Goal: Task Accomplishment & Management: Manage account settings

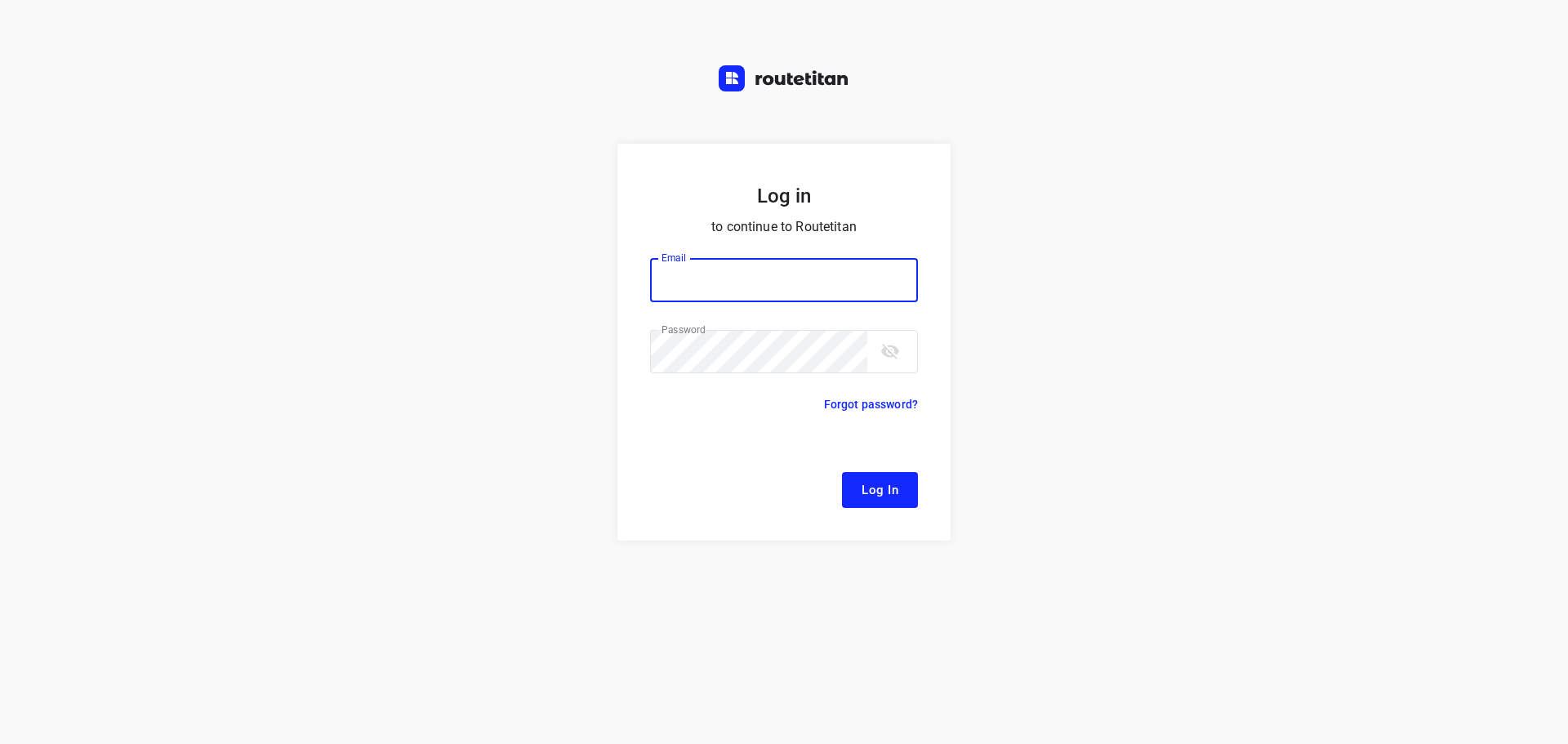
type input "remco@fruitopjewerk.nl"
click at [897, 483] on span "Log In" at bounding box center [880, 489] width 37 height 21
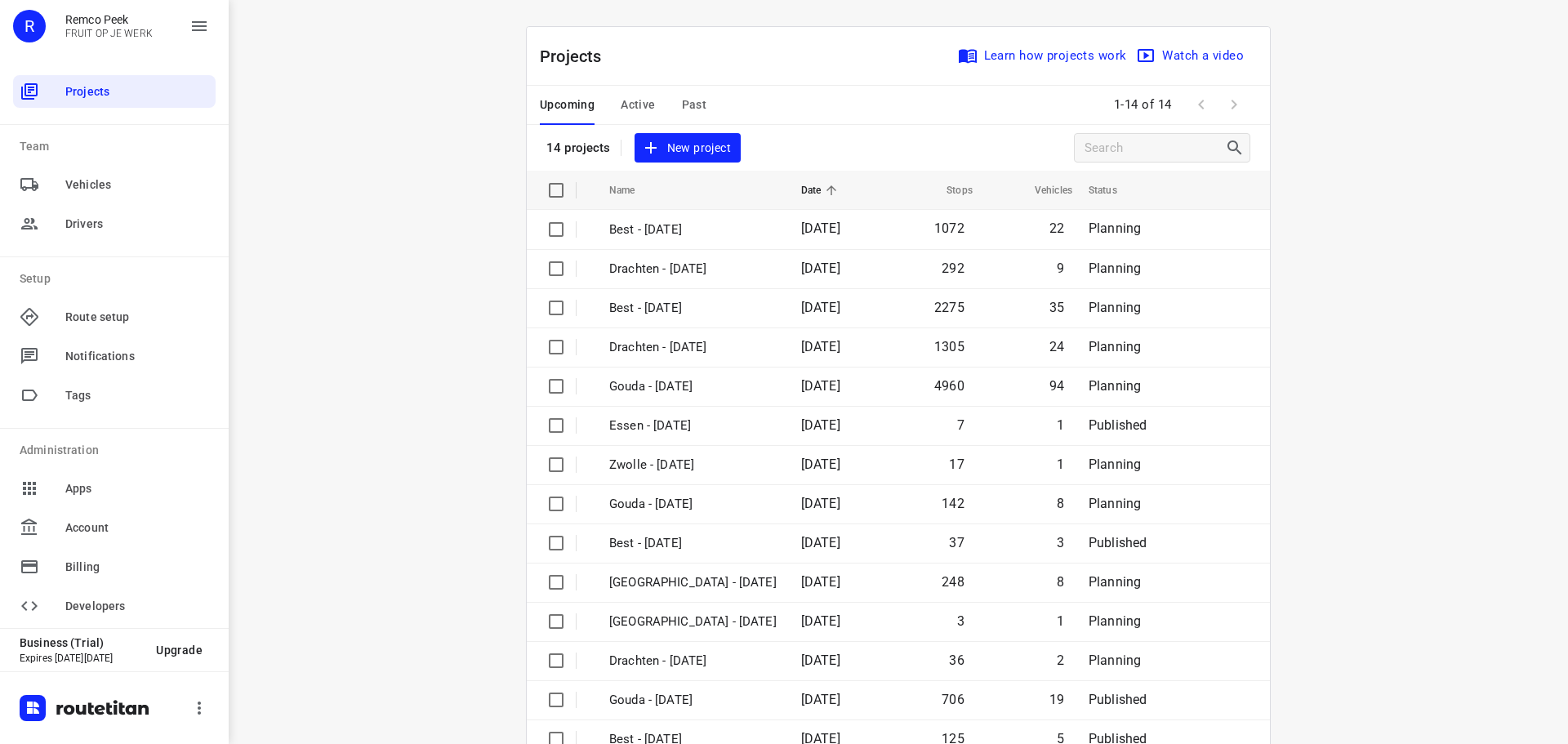
click at [635, 104] on span "Active" at bounding box center [638, 105] width 35 height 21
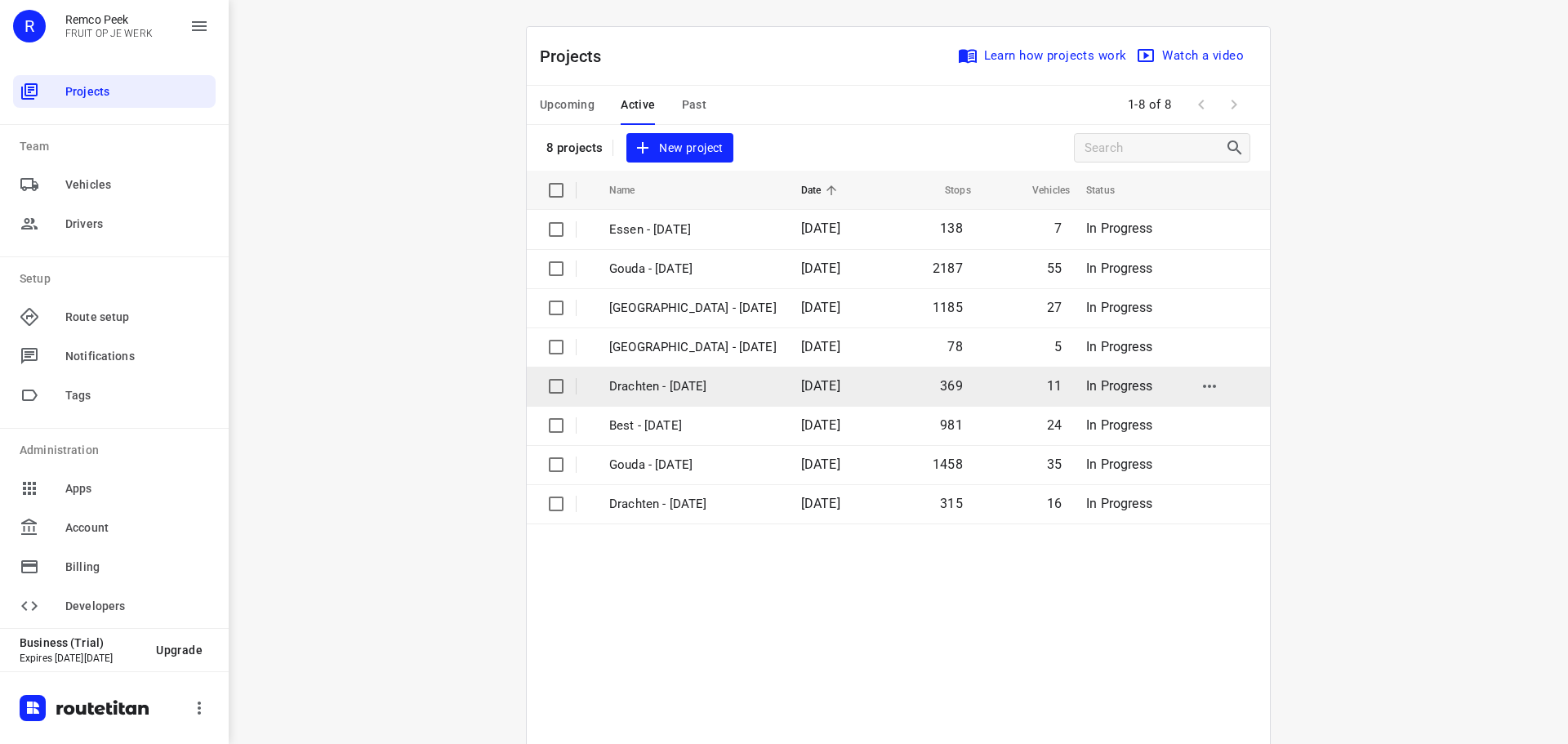
click at [657, 384] on p "Drachten - Wednesday" at bounding box center [692, 386] width 167 height 19
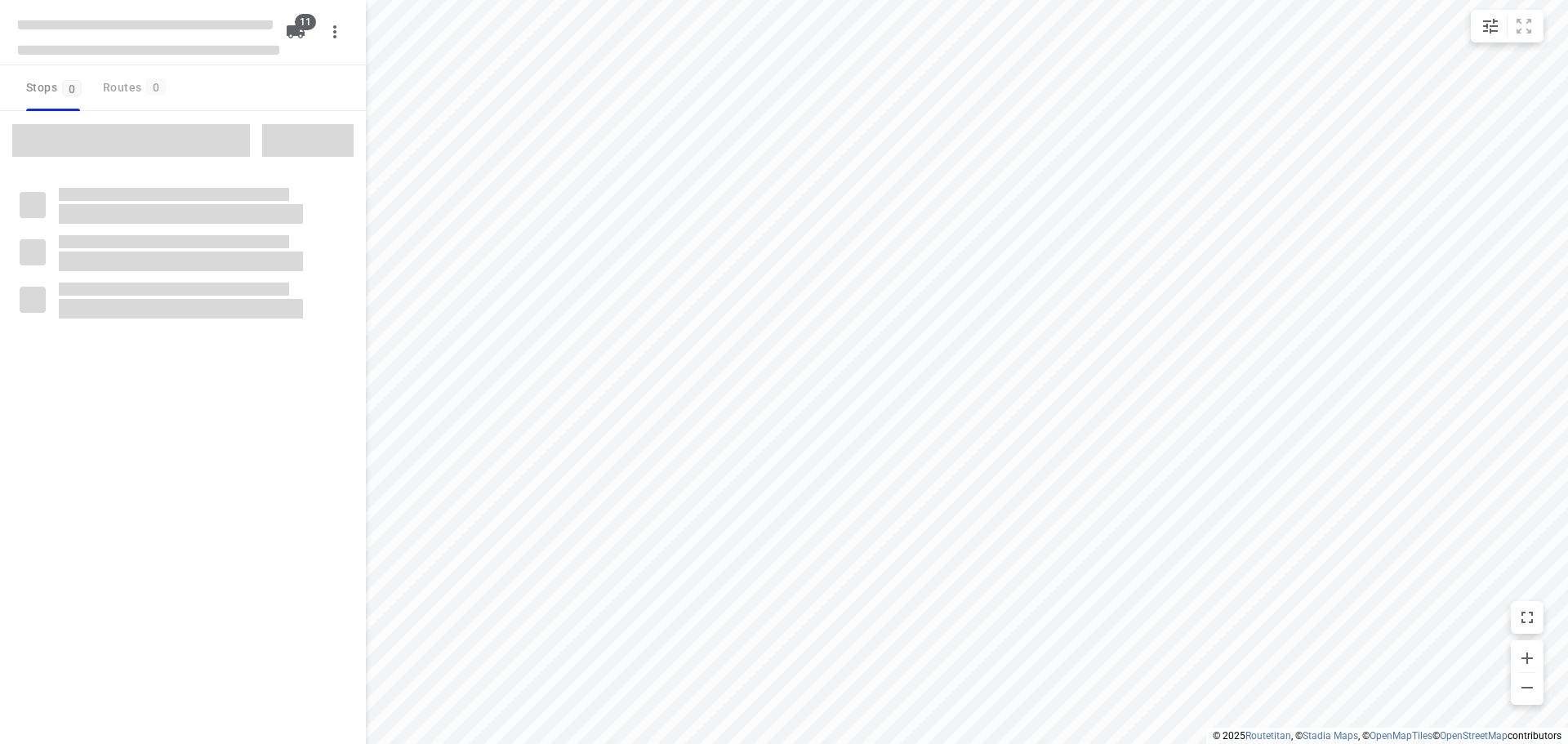
checkbox input "true"
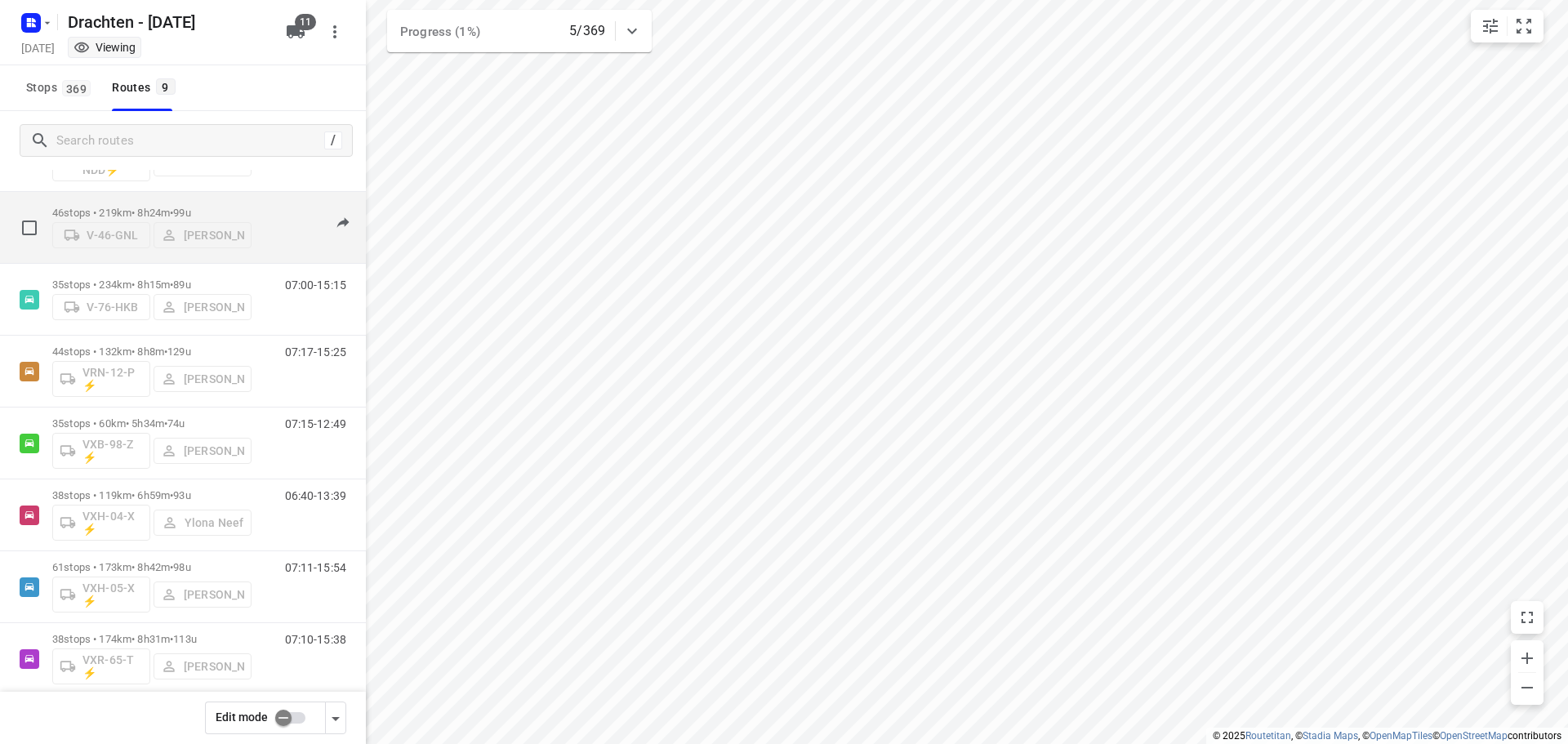
scroll to position [178, 0]
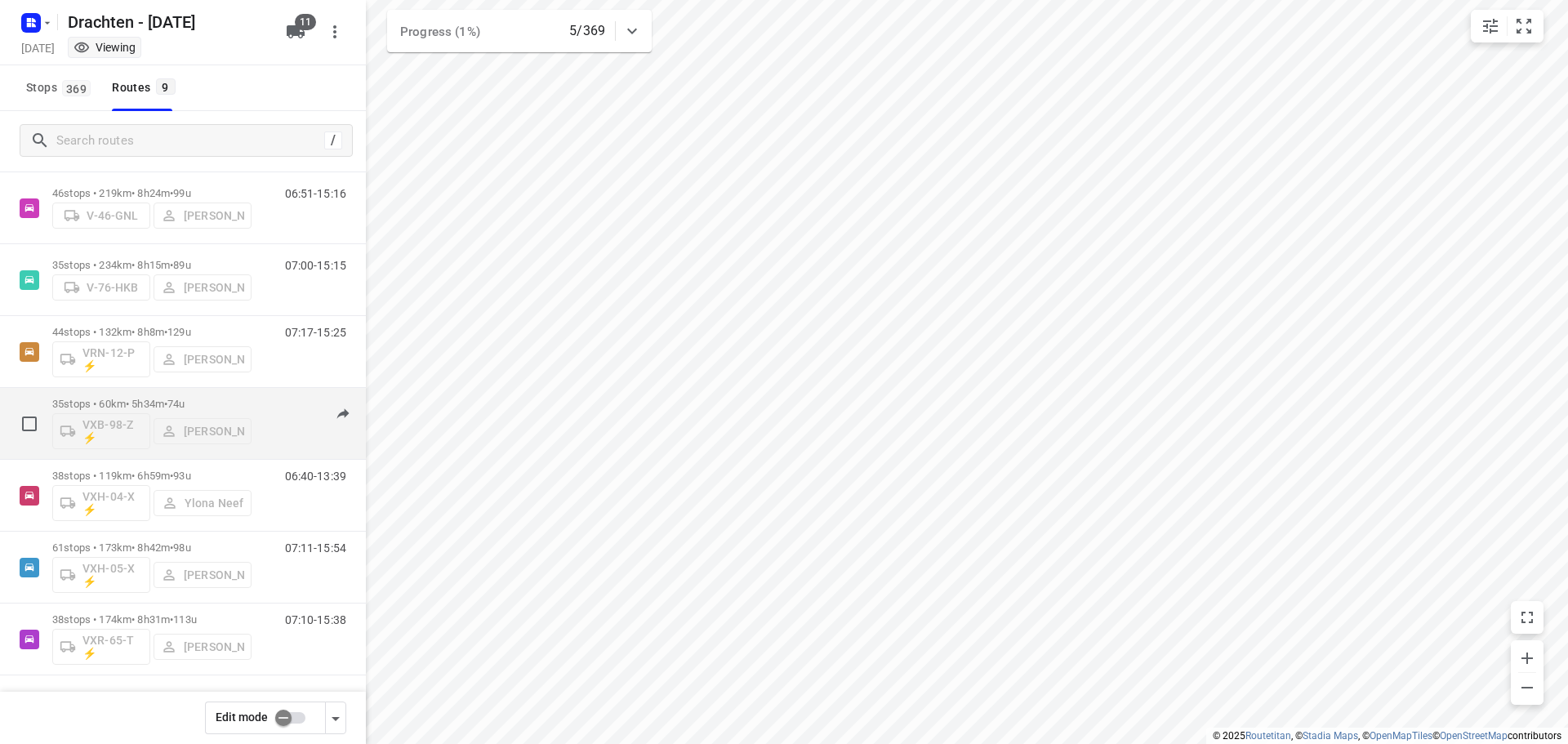
click at [215, 432] on div "VXB-98-Z ⚡ Janneke Zuur" at bounding box center [152, 430] width 199 height 40
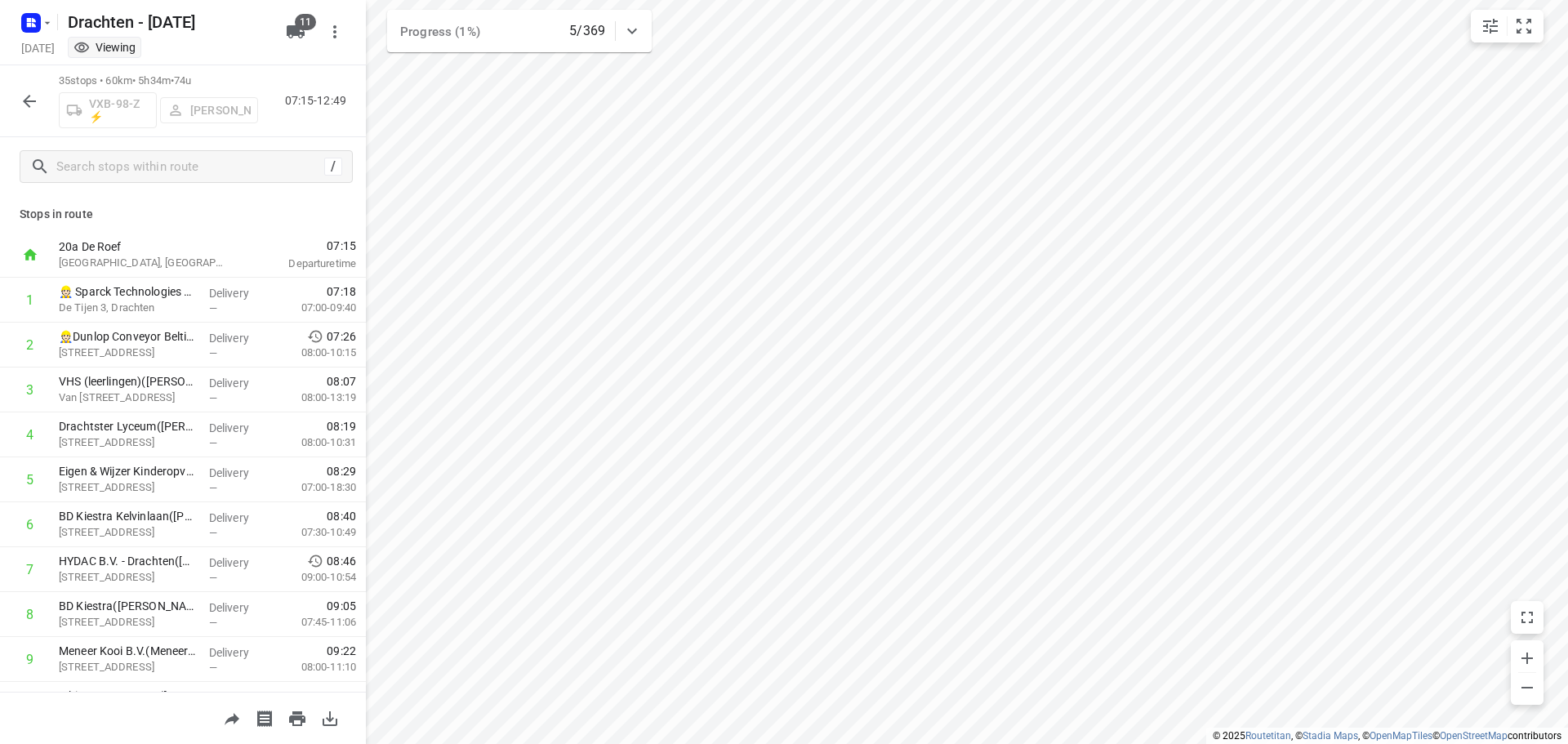
click at [235, 91] on div "VXB-98-Z ⚡ Janneke Zuur" at bounding box center [157, 109] width 199 height 40
click at [37, 104] on button "button" at bounding box center [29, 101] width 33 height 33
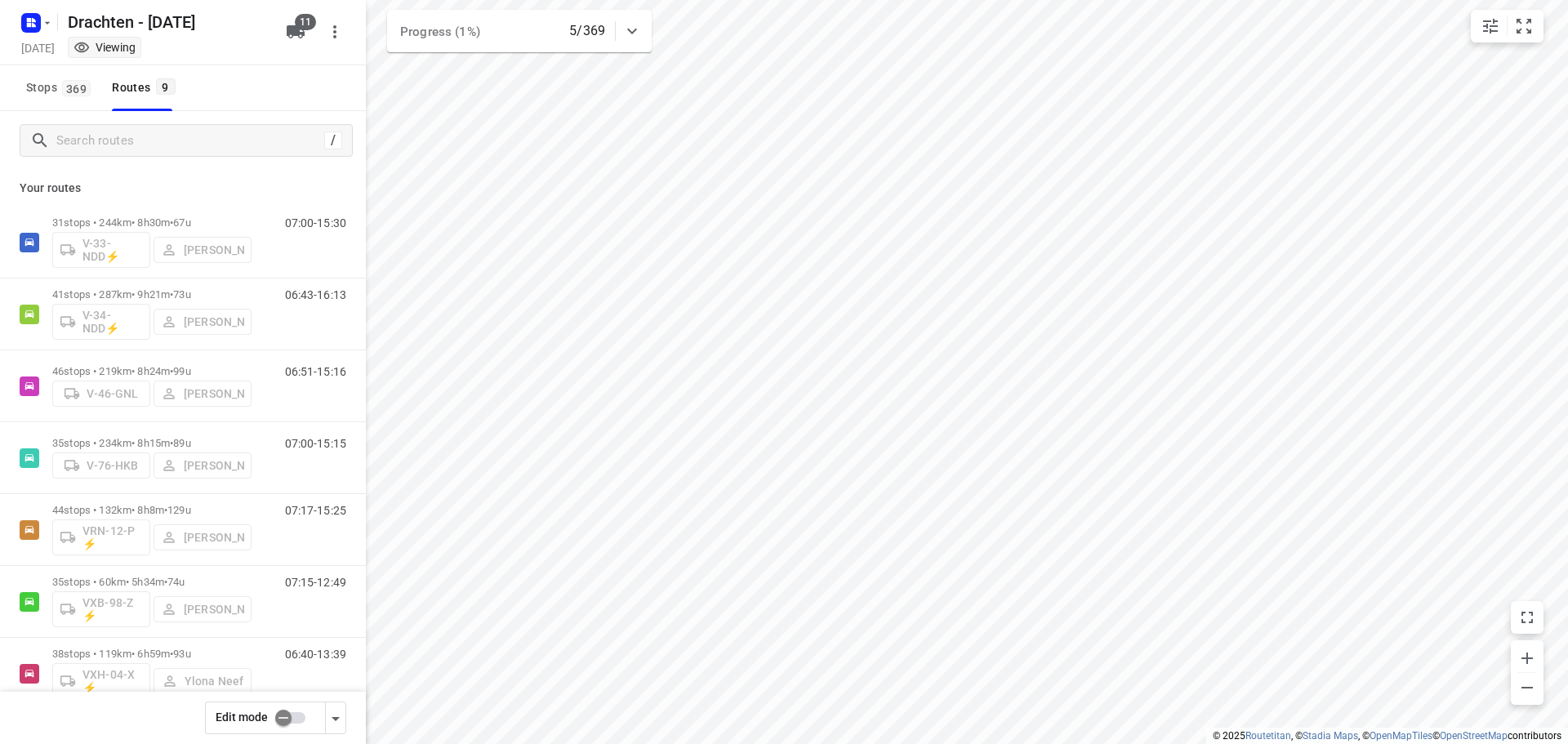
click at [293, 715] on input "checkbox" at bounding box center [283, 717] width 93 height 31
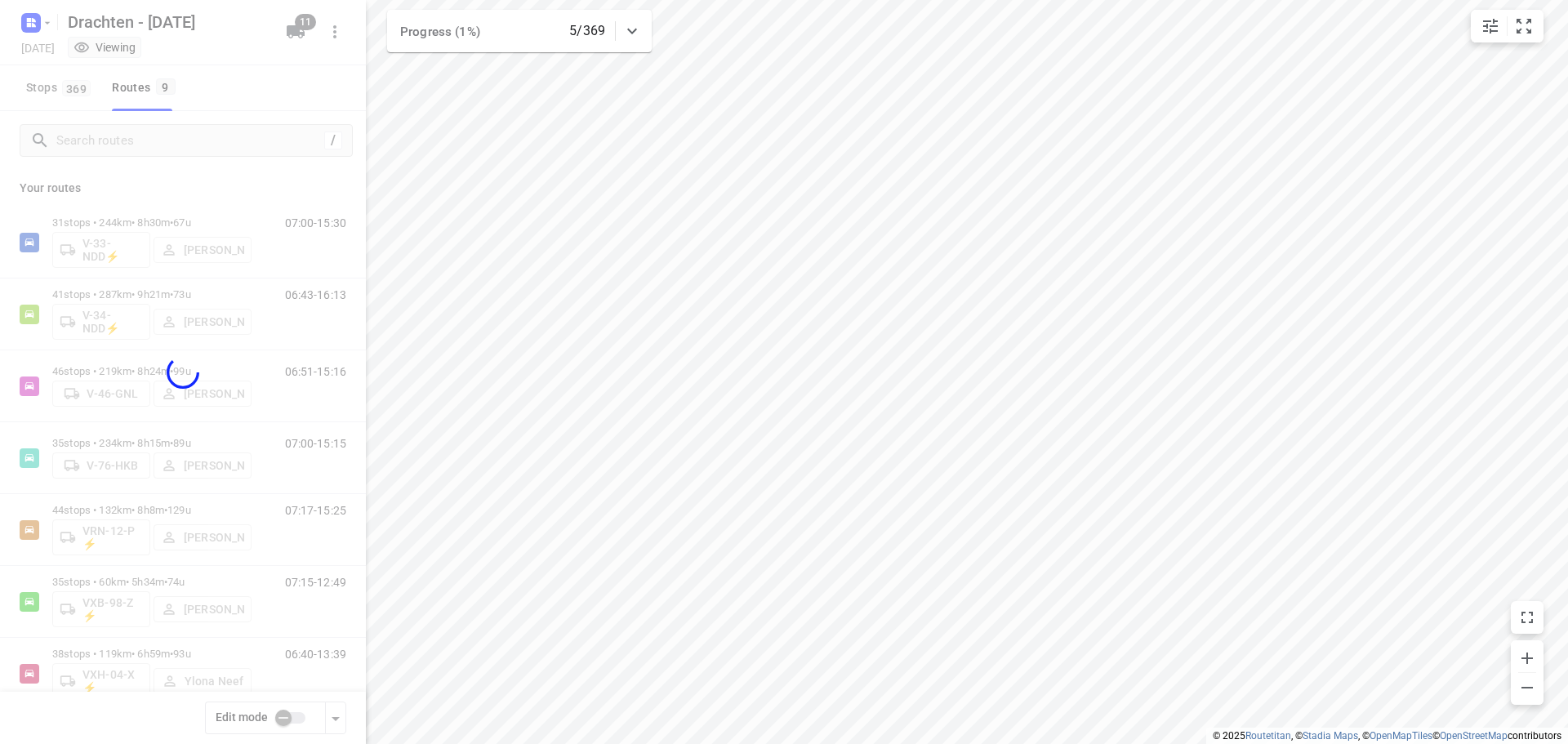
checkbox input "true"
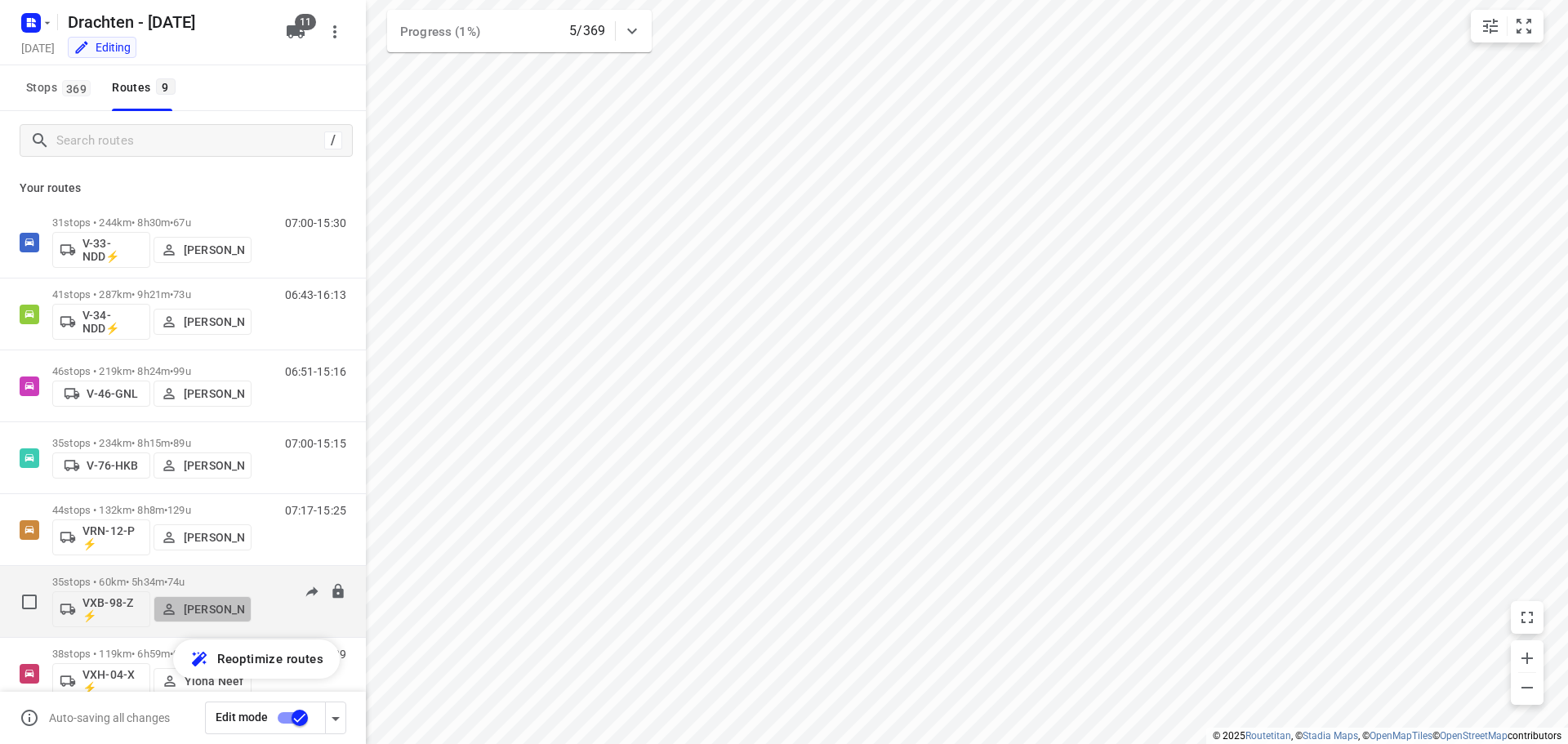
click at [196, 610] on p "Janneke Zuur" at bounding box center [214, 609] width 60 height 13
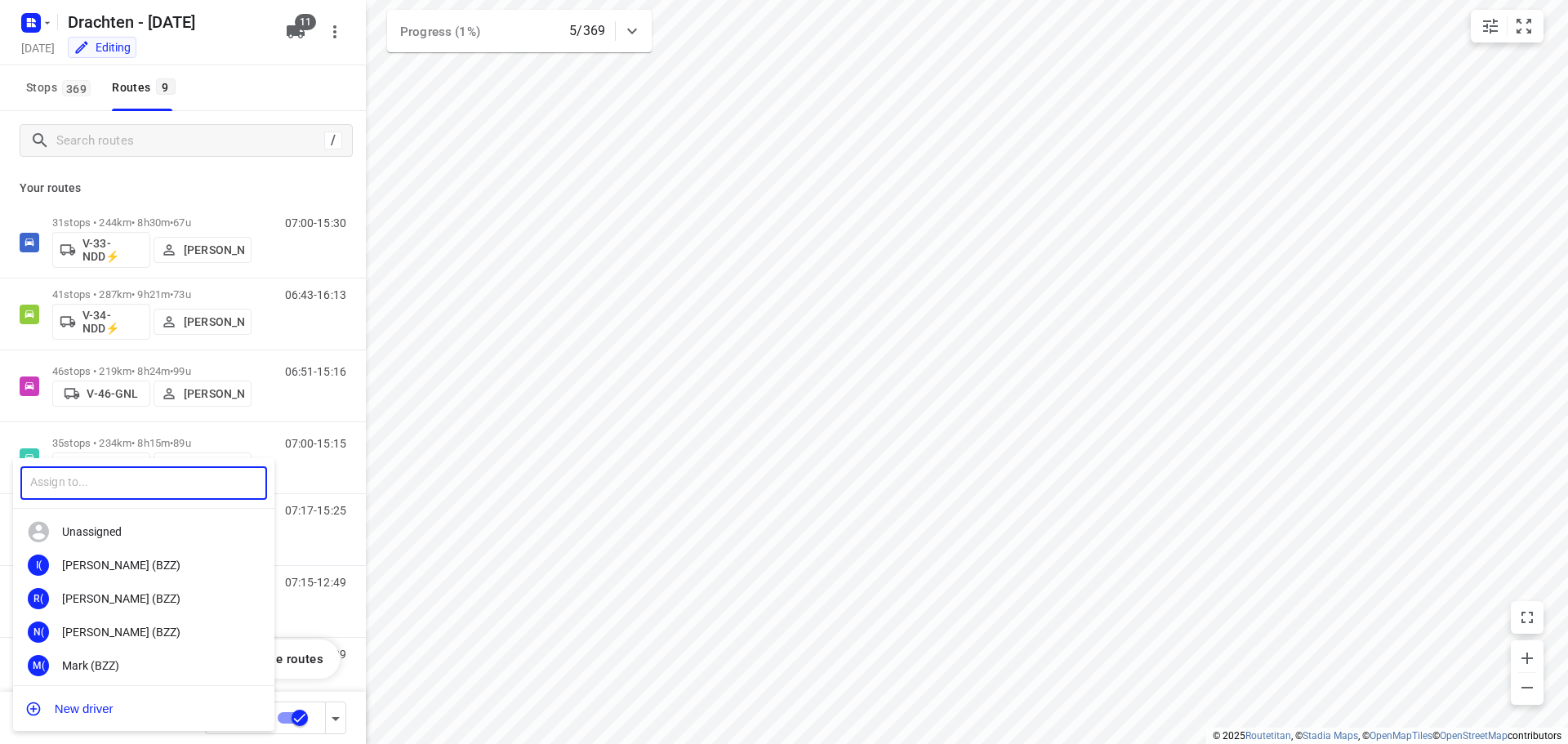
click at [155, 480] on input "text" at bounding box center [144, 483] width 247 height 34
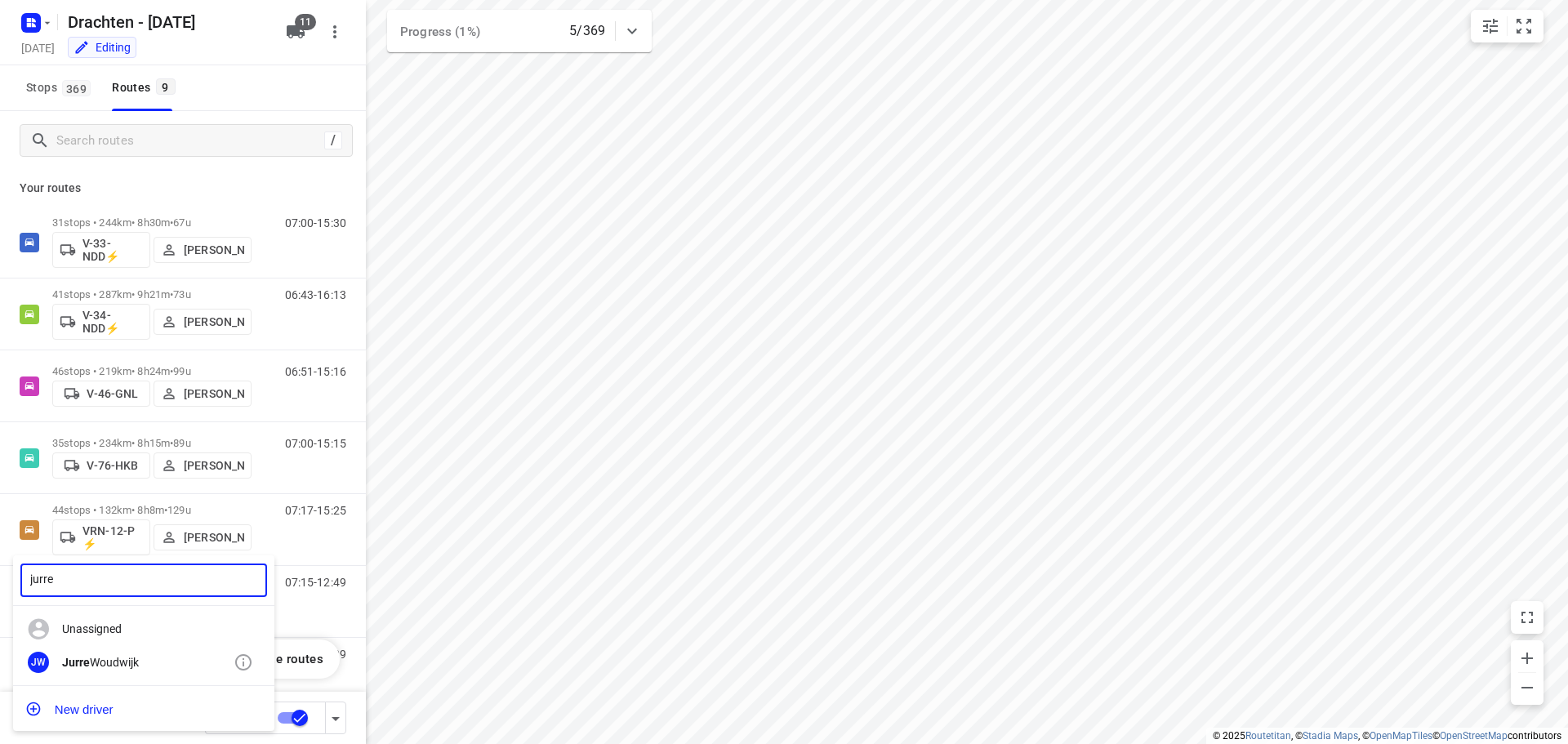
type input "jurre"
click at [79, 669] on div "Jurre Woudwijk" at bounding box center [148, 662] width 171 height 13
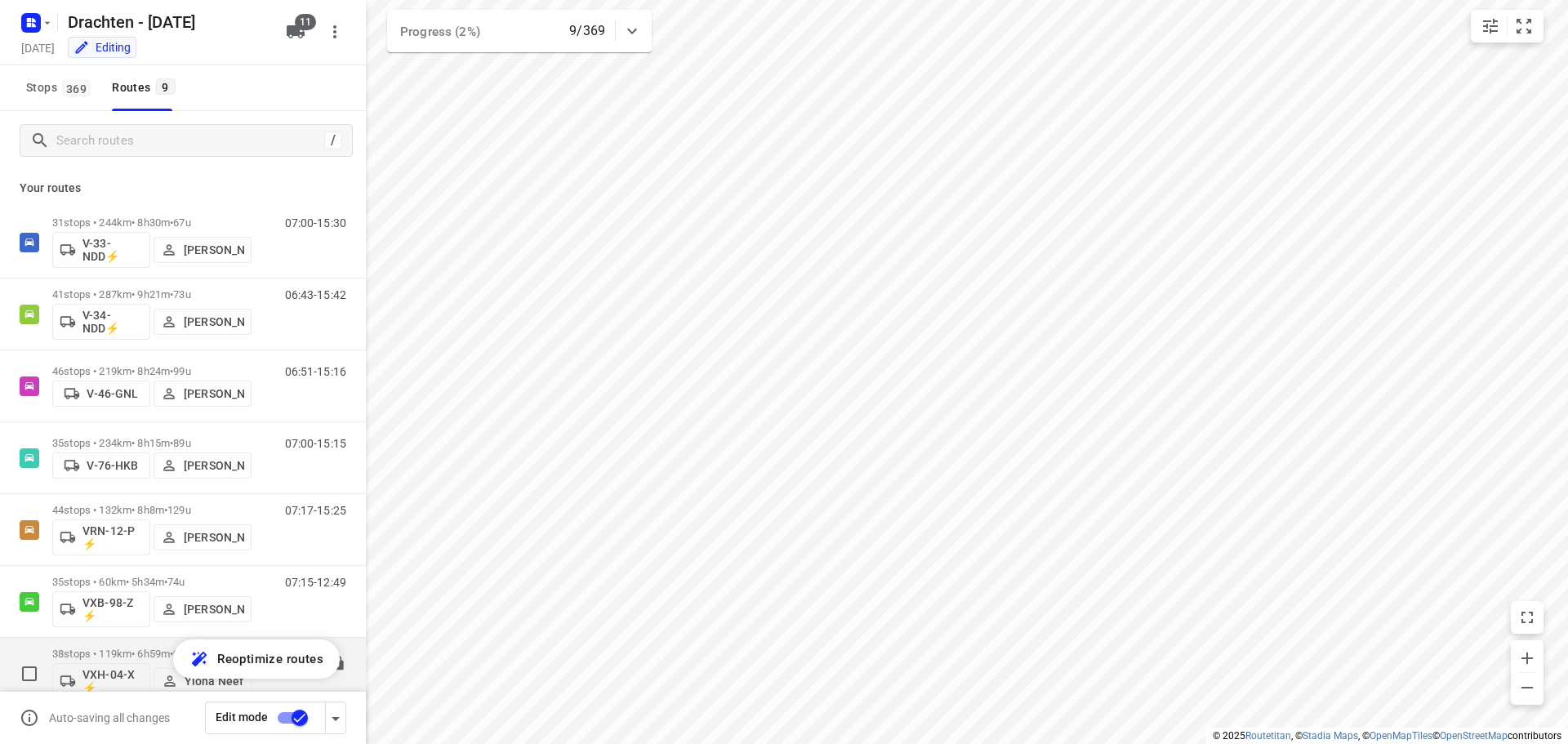
click at [154, 596] on button "[PERSON_NAME]" at bounding box center [202, 609] width 98 height 26
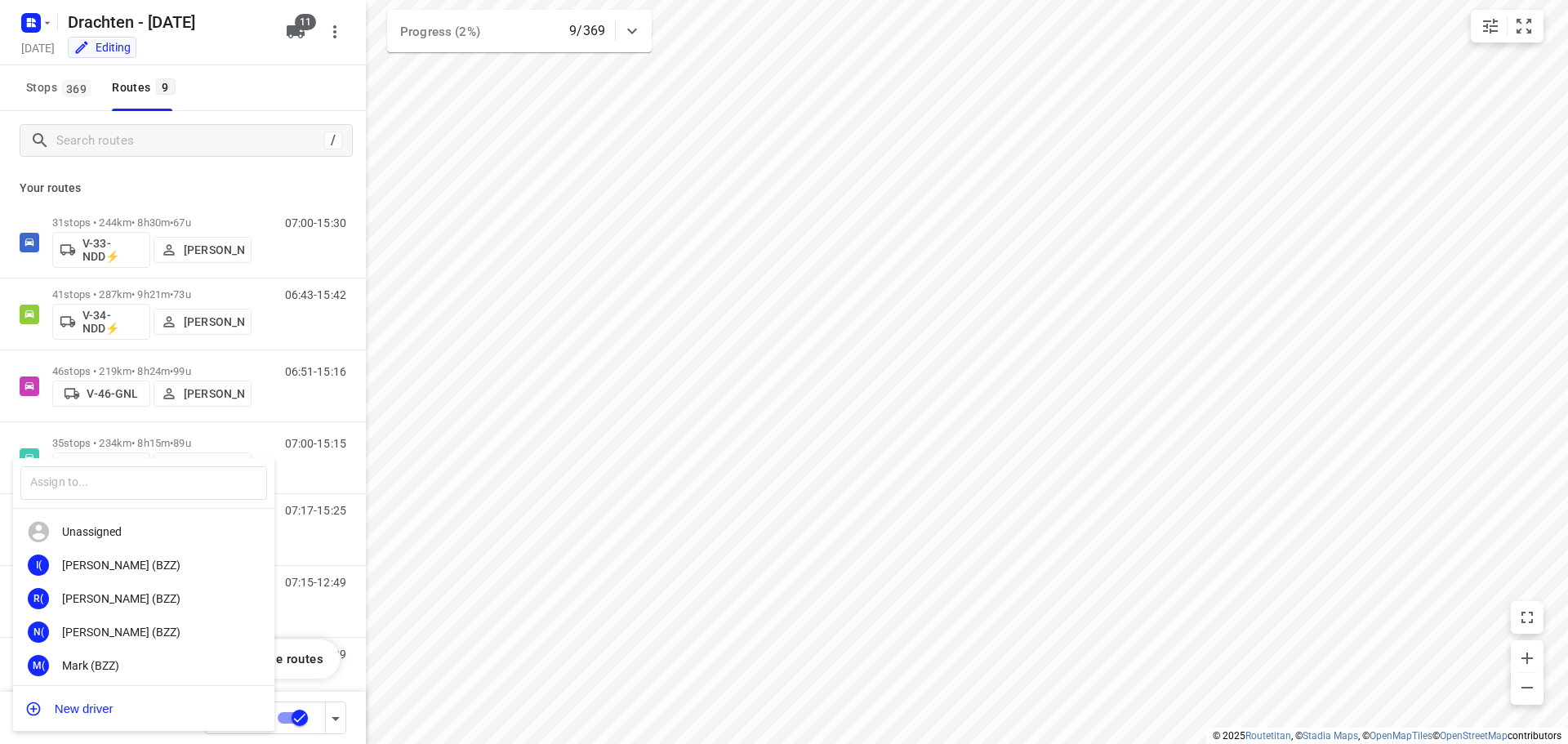
click at [227, 86] on div at bounding box center [784, 372] width 1568 height 744
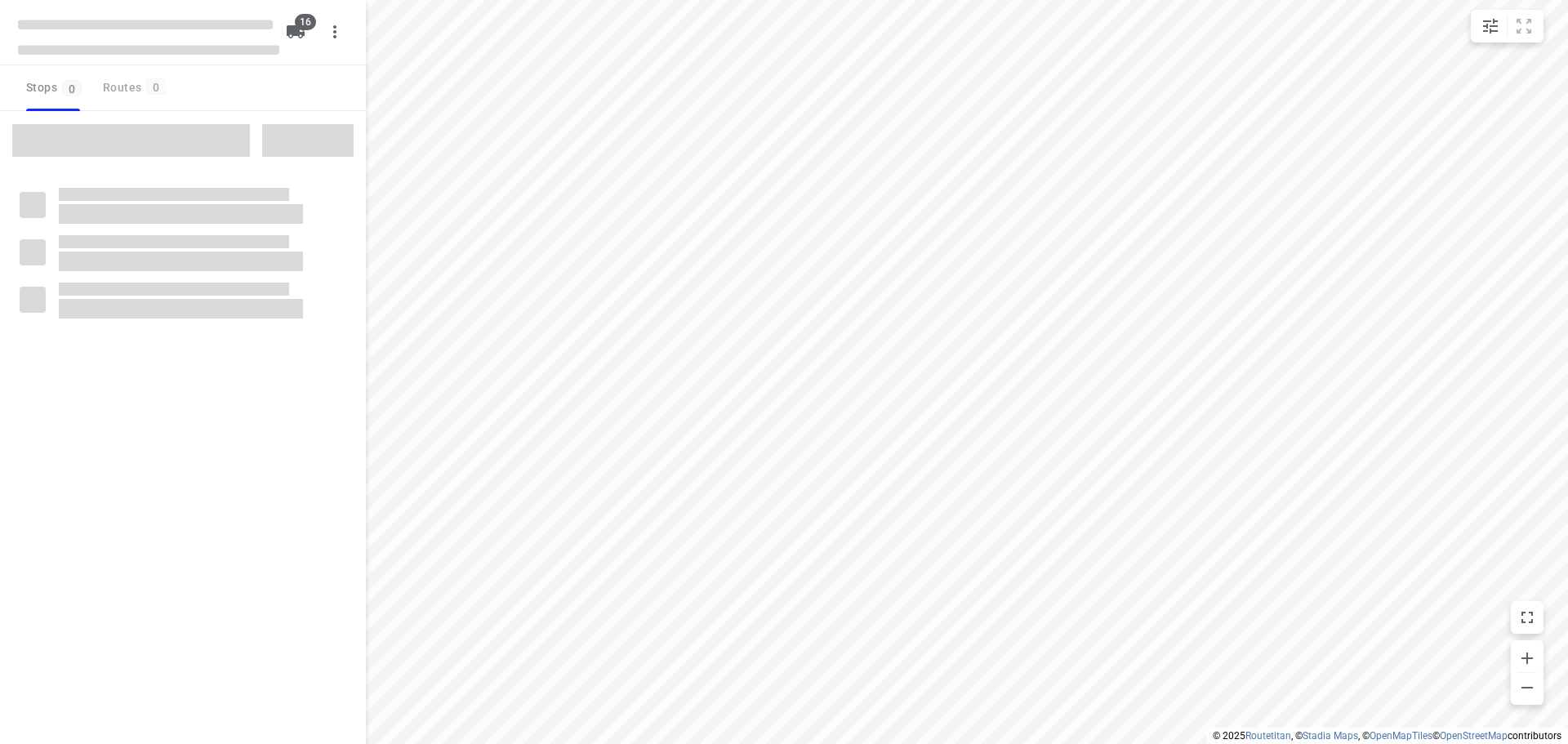
checkbox input "true"
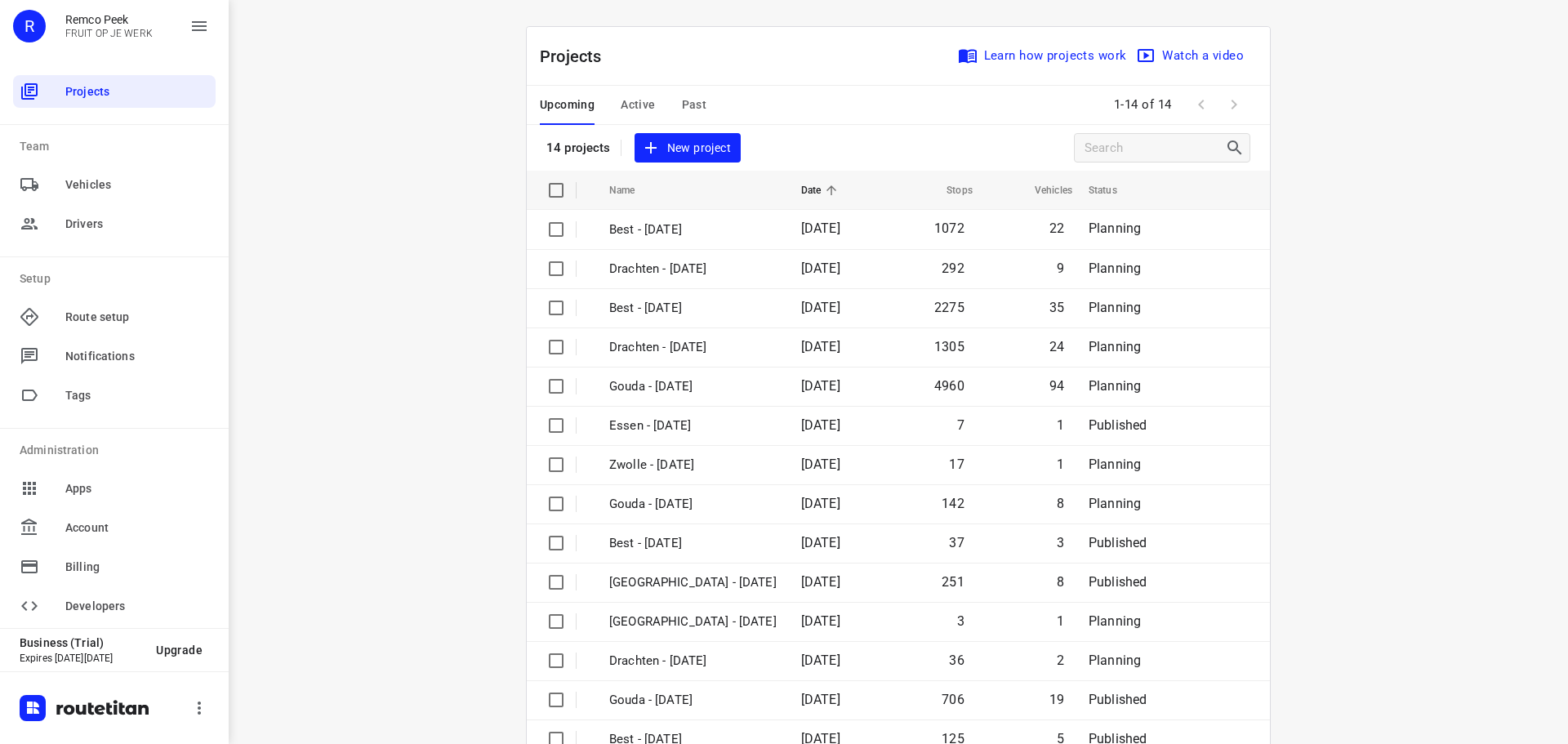
drag, startPoint x: 1420, startPoint y: 35, endPoint x: 1331, endPoint y: 226, distance: 210.7
click at [1330, 226] on div "i © 2025 Routetitan , © Stadia Maps , © OpenMapTiles © OpenStreetMap contributo…" at bounding box center [898, 372] width 1340 height 744
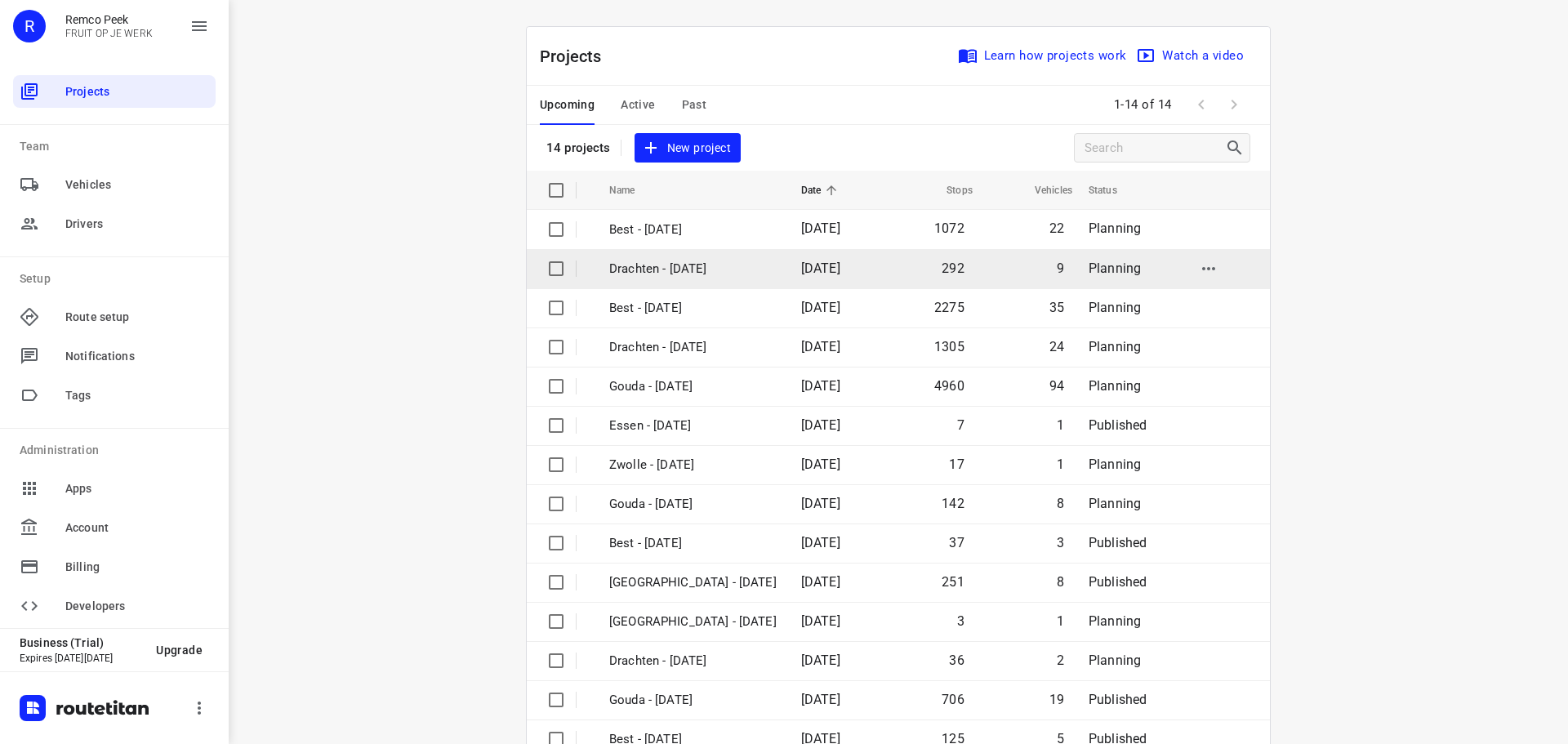
click at [692, 271] on p "Drachten - [DATE]" at bounding box center [692, 268] width 167 height 19
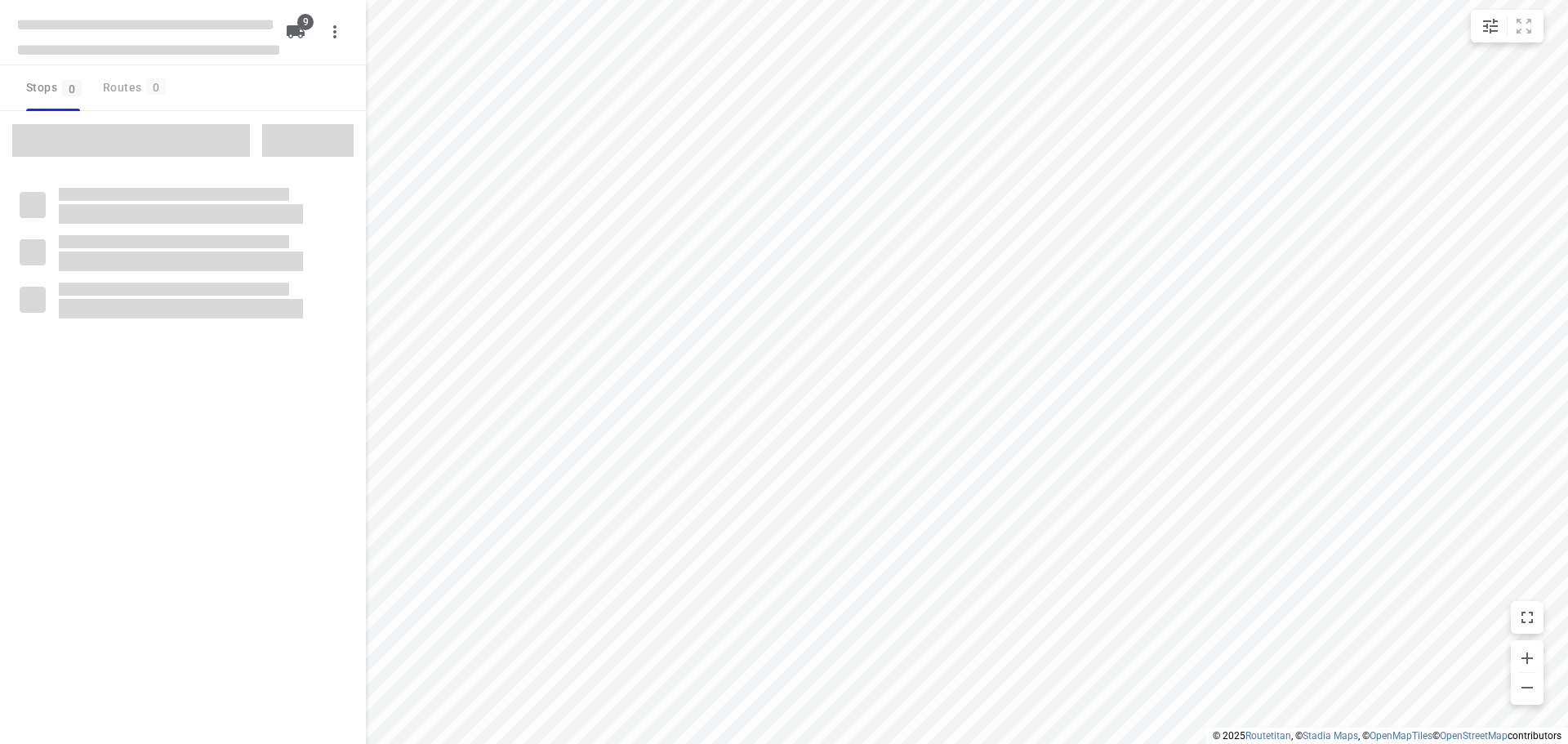
checkbox input "true"
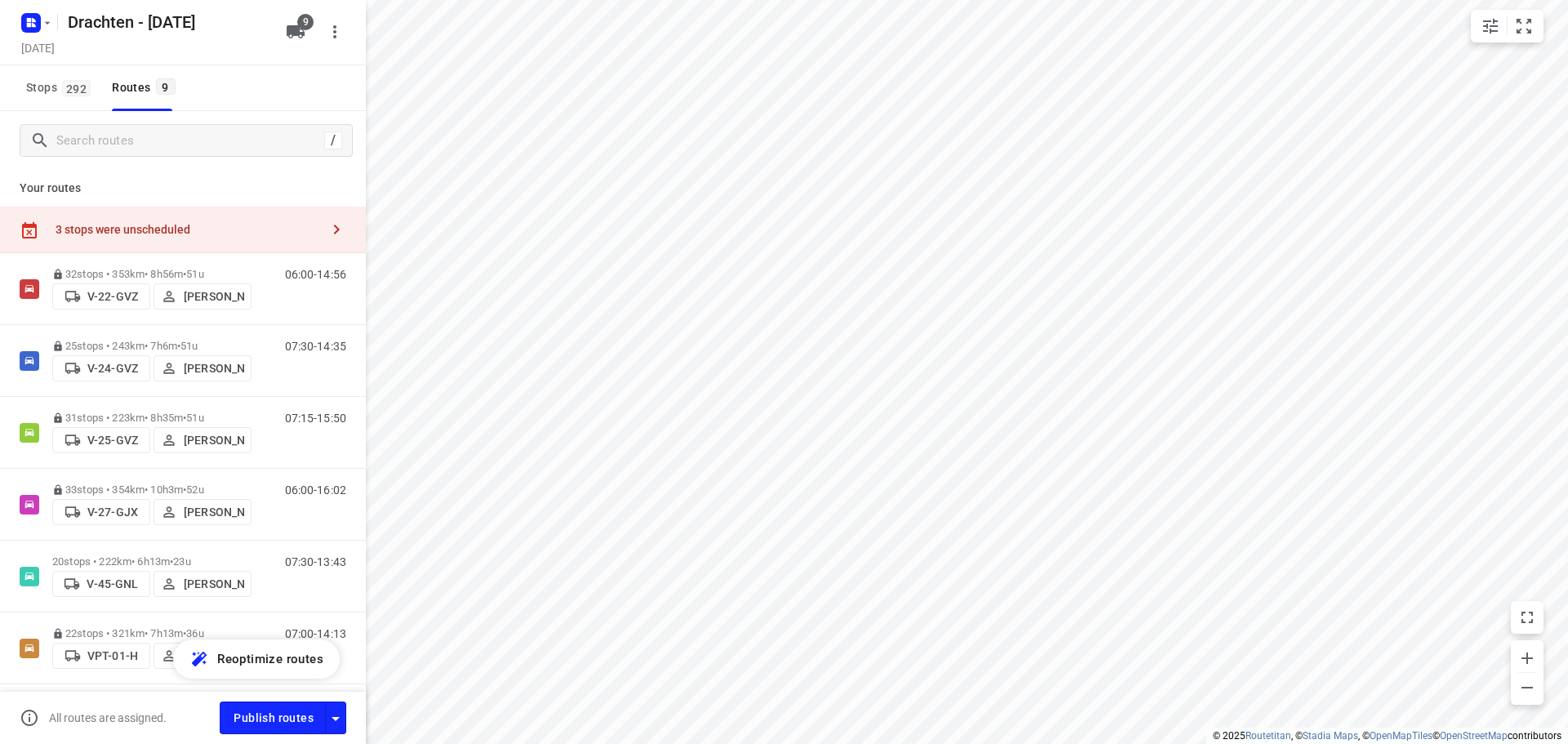
click at [266, 223] on div "3 stops were unscheduled" at bounding box center [187, 229] width 264 height 13
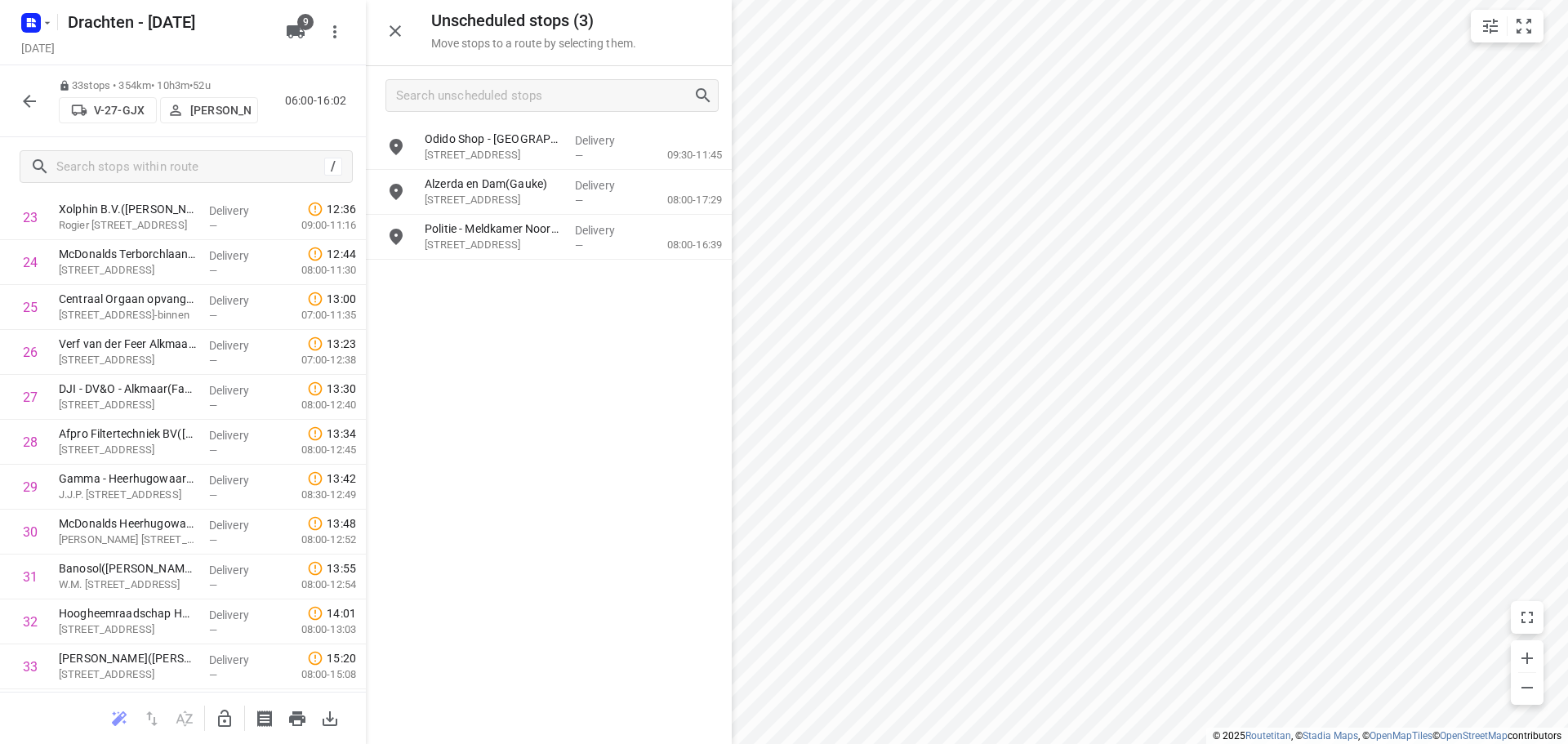
scroll to position [1160, 0]
click at [218, 716] on icon "button" at bounding box center [225, 719] width 20 height 20
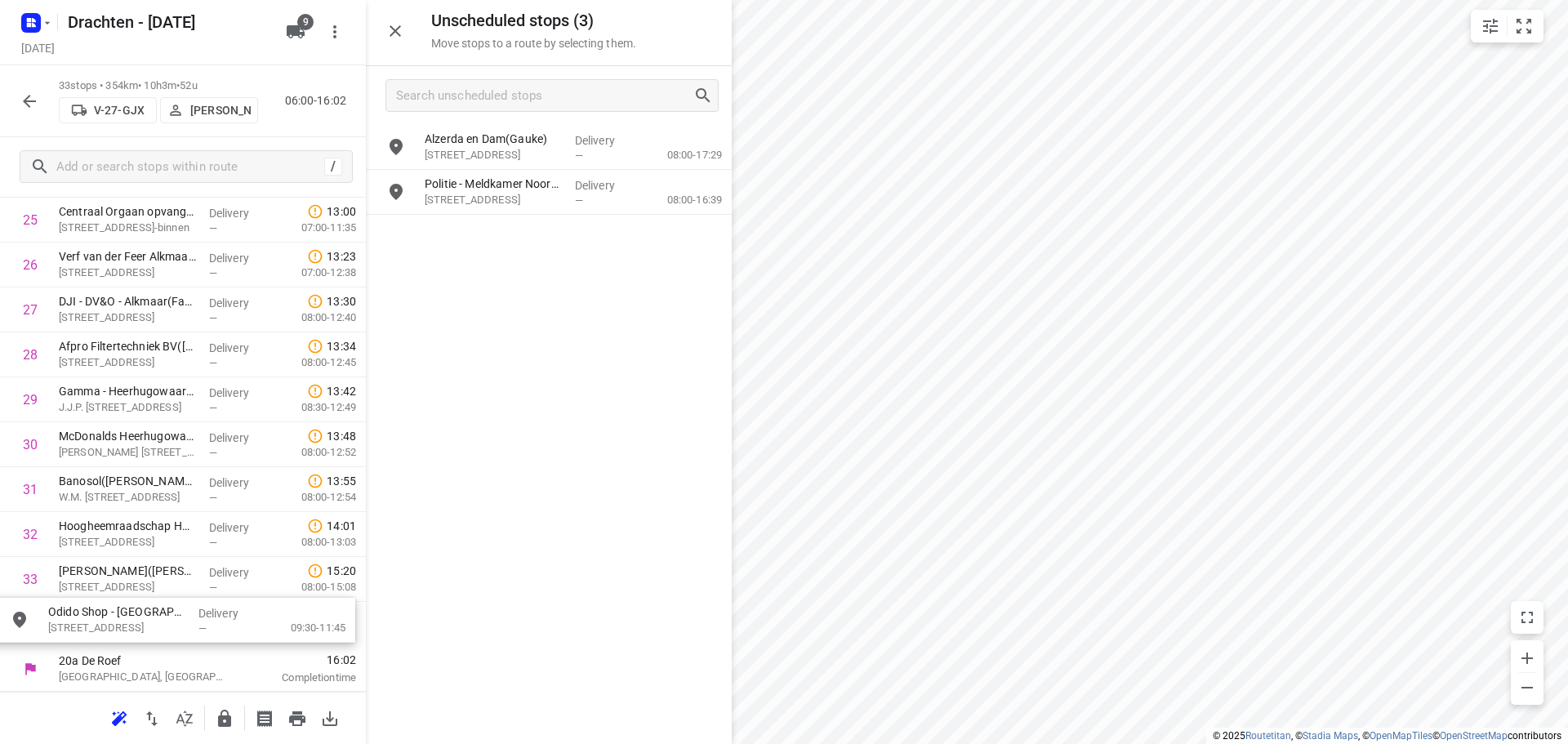
scroll to position [1216, 0]
drag, startPoint x: 530, startPoint y: 152, endPoint x: 145, endPoint y: 584, distance: 578.7
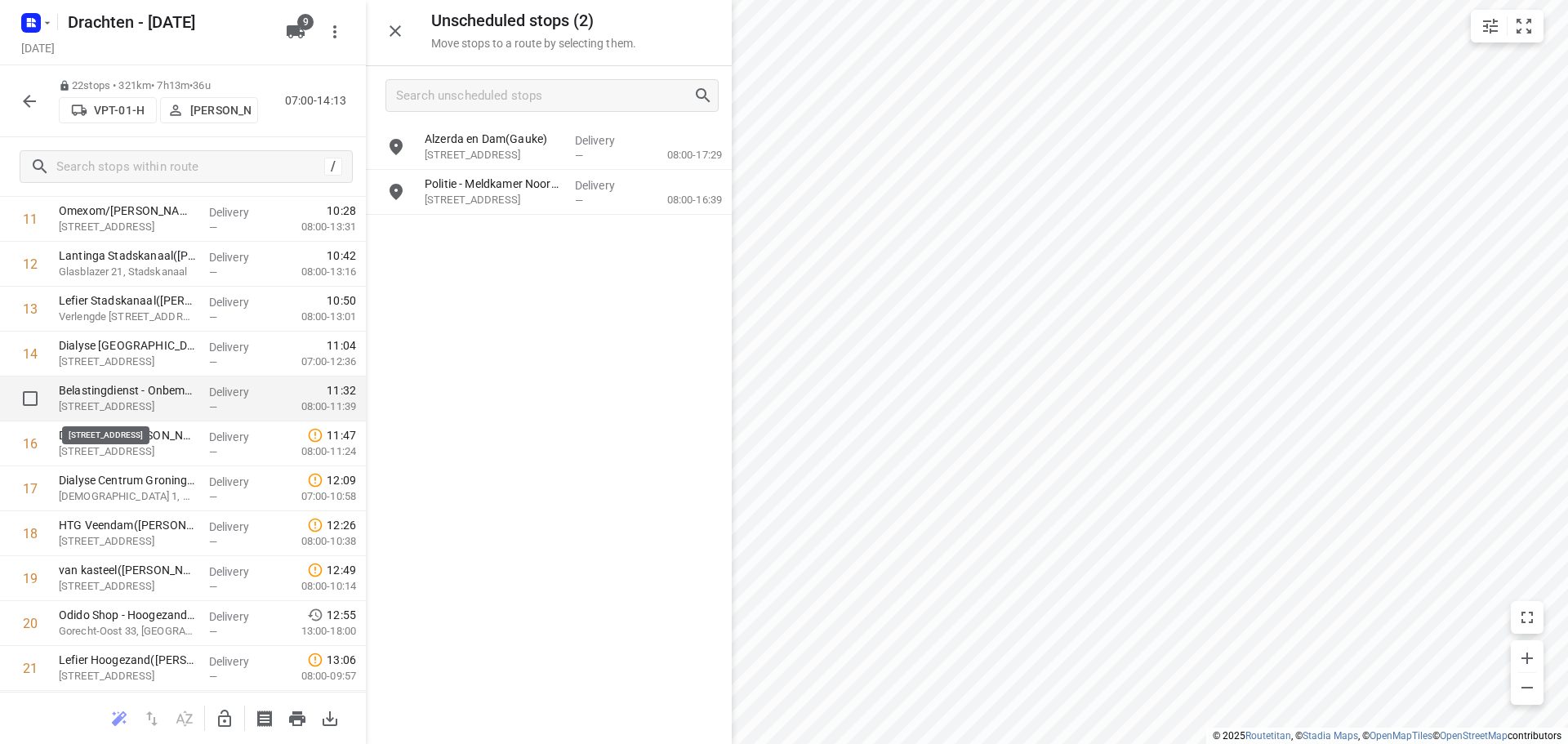
scroll to position [666, 0]
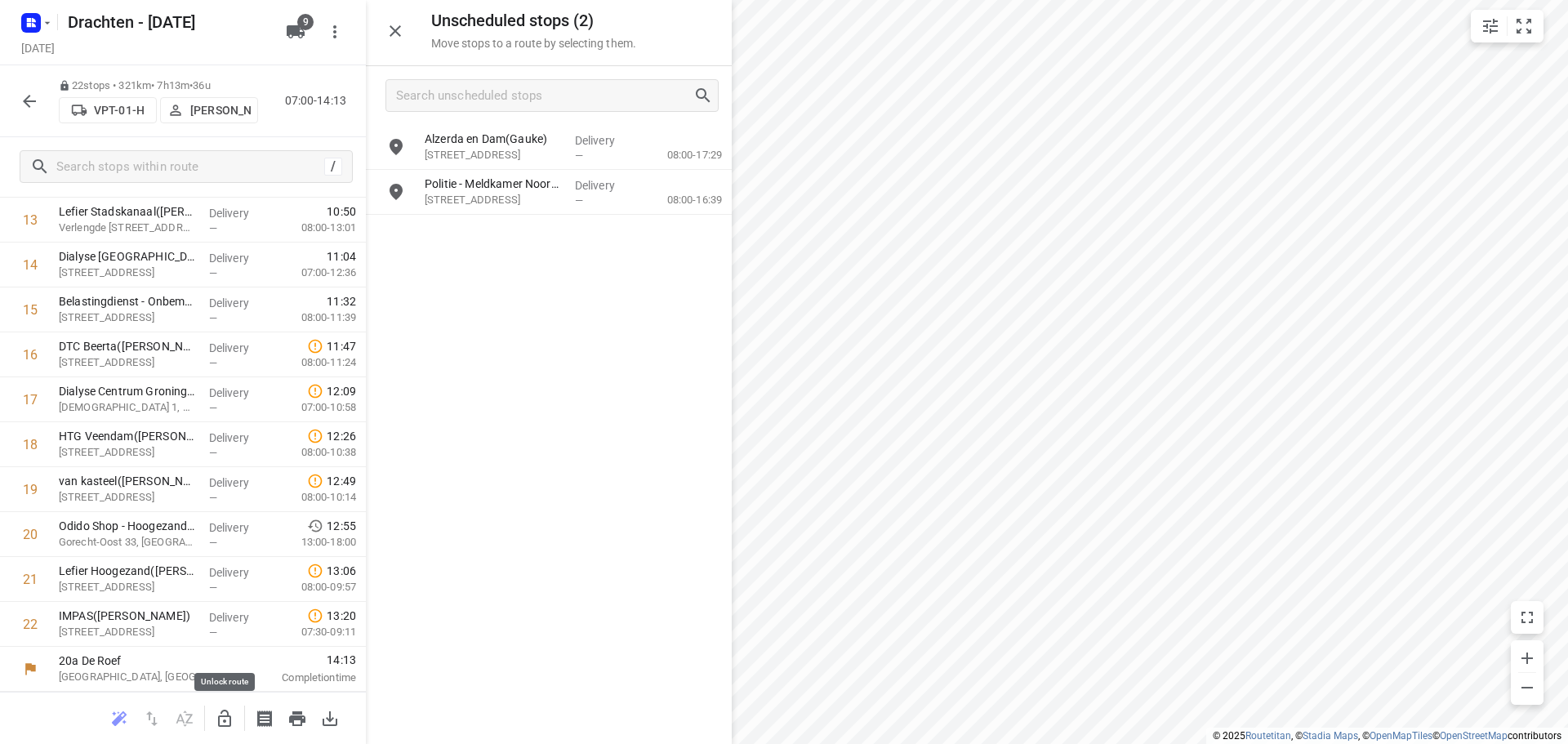
click at [236, 728] on button "button" at bounding box center [224, 718] width 33 height 33
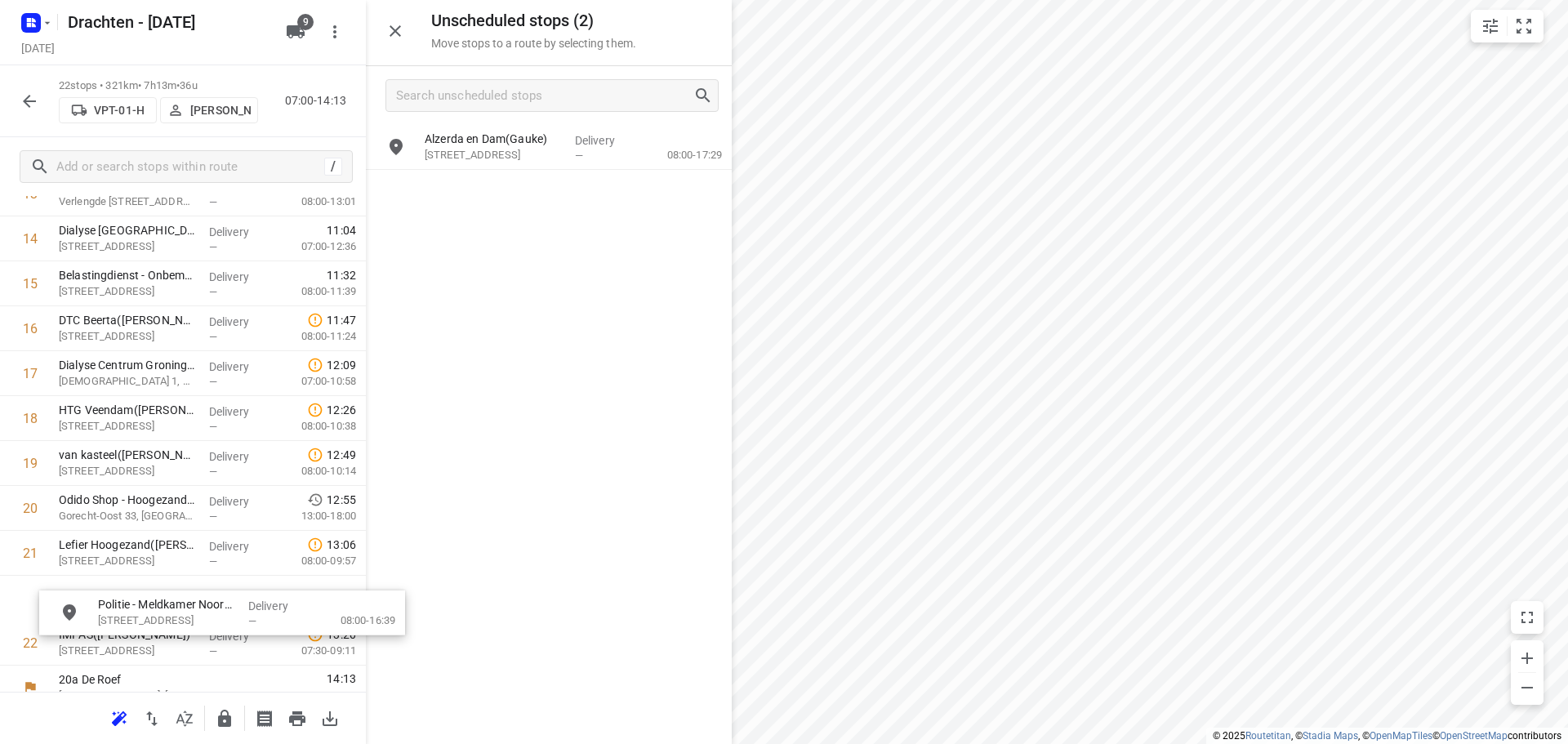
scroll to position [723, 0]
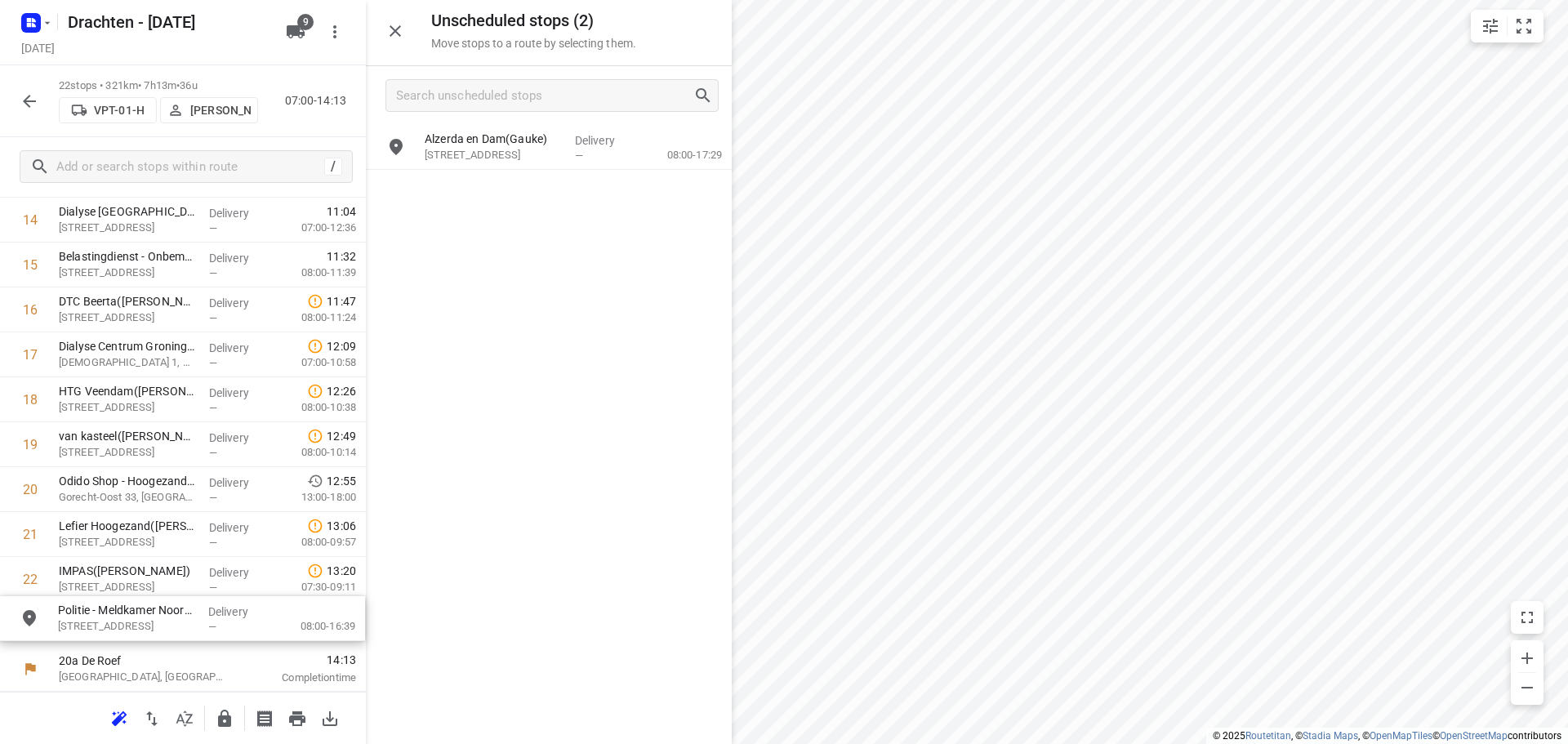
drag, startPoint x: 512, startPoint y: 192, endPoint x: 136, endPoint y: 621, distance: 570.5
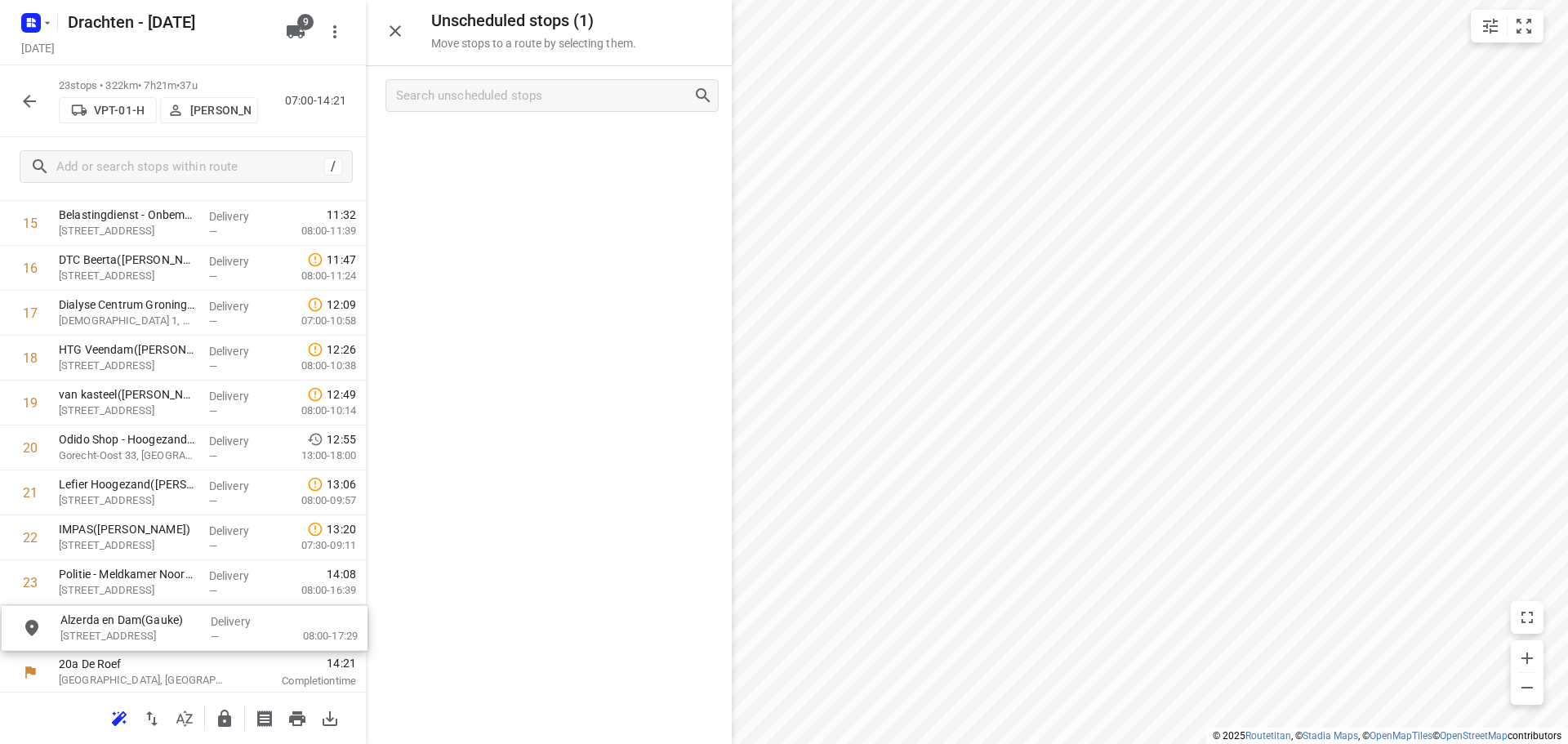
scroll to position [767, 0]
drag, startPoint x: 539, startPoint y: 159, endPoint x: 169, endPoint y: 632, distance: 600.5
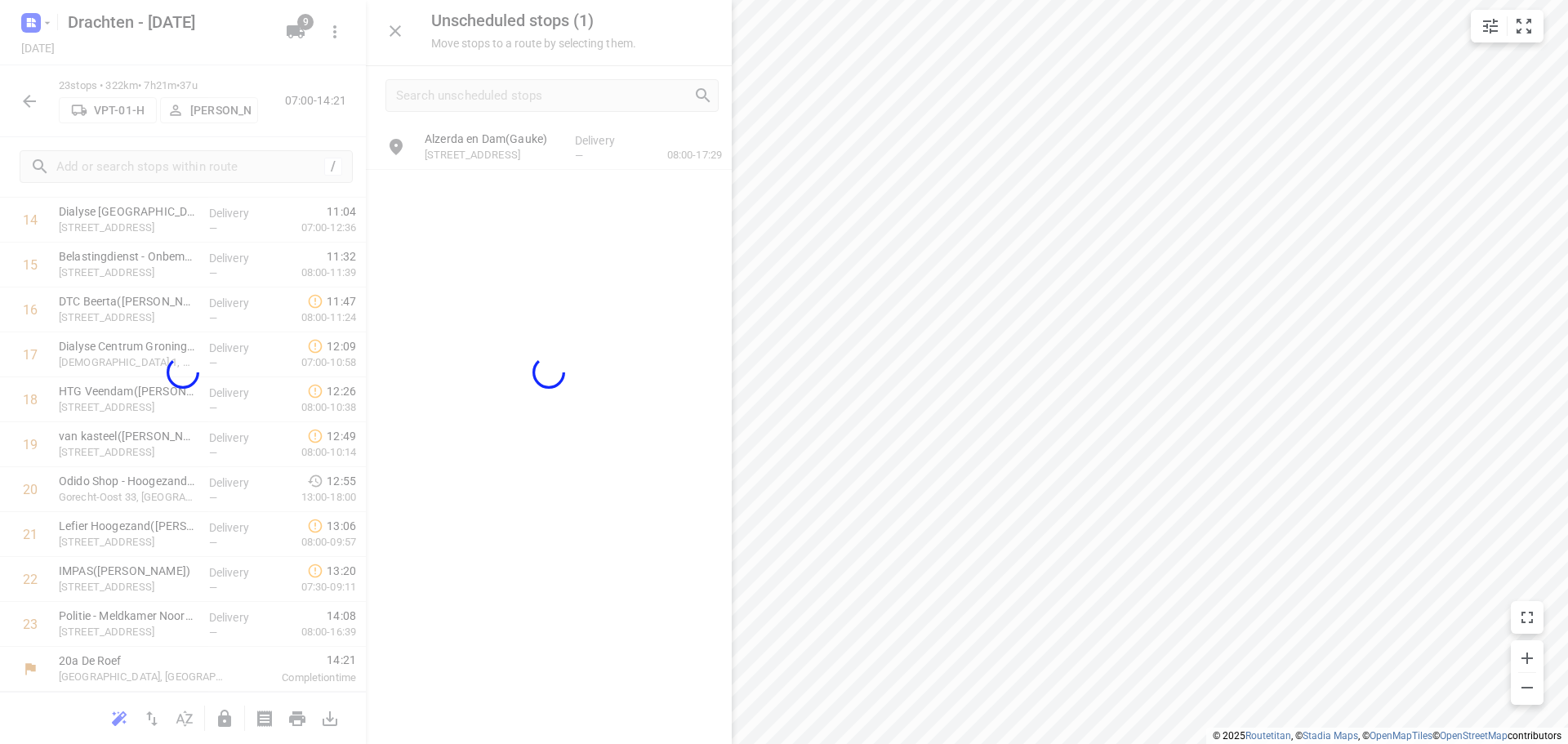
scroll to position [709, 0]
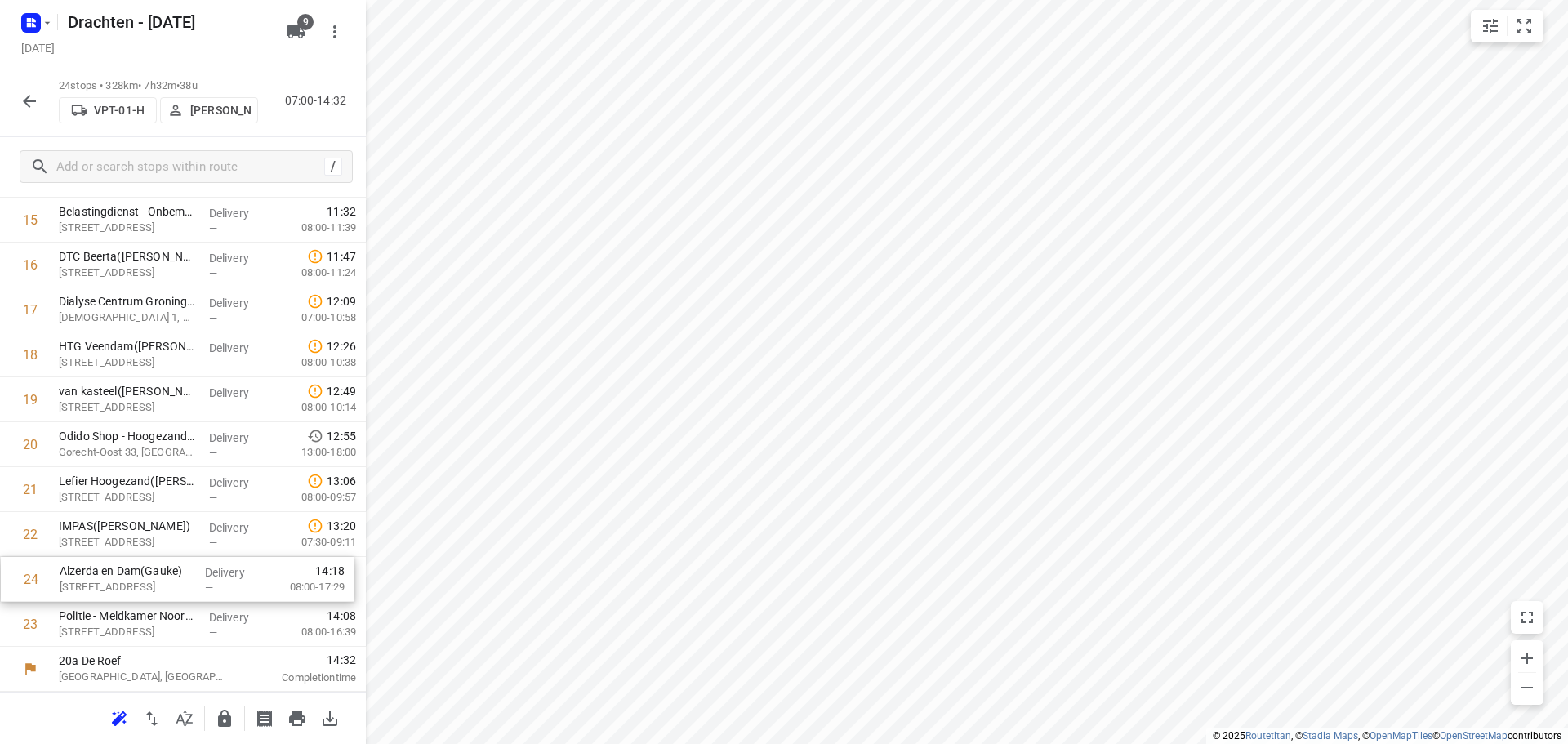
drag, startPoint x: 142, startPoint y: 637, endPoint x: 142, endPoint y: 587, distance: 50.0
click at [142, 587] on div "1 Giezeman Gordijnenservice Emmen BV(Robin Andringa ) Vlasakker 30, Schoonebeek…" at bounding box center [182, 108] width 366 height 1079
drag, startPoint x: 93, startPoint y: 631, endPoint x: 94, endPoint y: 592, distance: 39.0
click at [94, 592] on div "1 Giezeman Gordijnenservice Emmen BV(Robin Andringa ) Vlasakker 30, Schoonebeek…" at bounding box center [182, 108] width 366 height 1079
drag, startPoint x: 94, startPoint y: 592, endPoint x: 97, endPoint y: 631, distance: 39.1
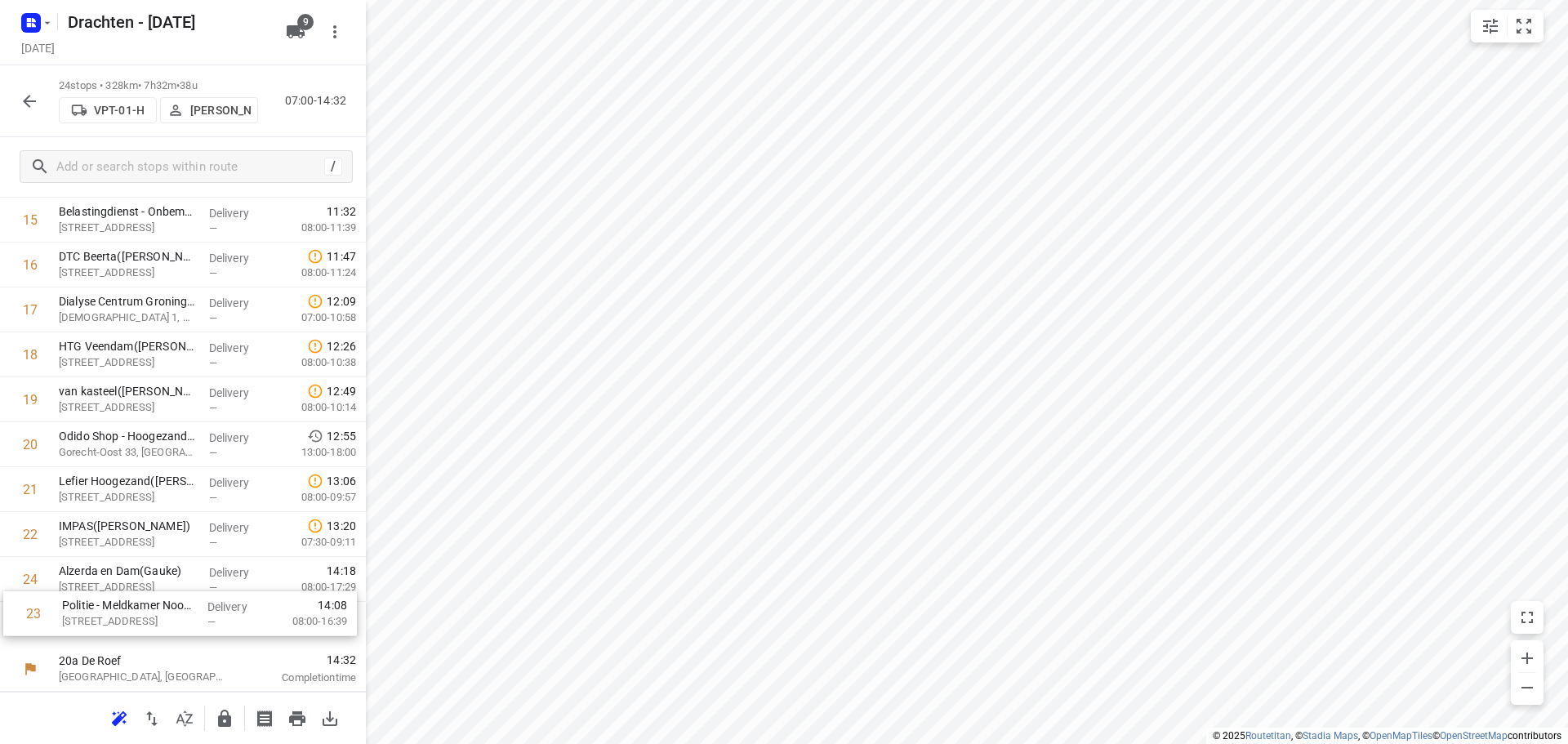
click at [97, 631] on div "1 Giezeman Gordijnenservice Emmen BV(Robin Andringa ) Vlasakker 30, Schoonebeek…" at bounding box center [182, 108] width 366 height 1079
click at [33, 101] on icon "button" at bounding box center [29, 101] width 13 height 13
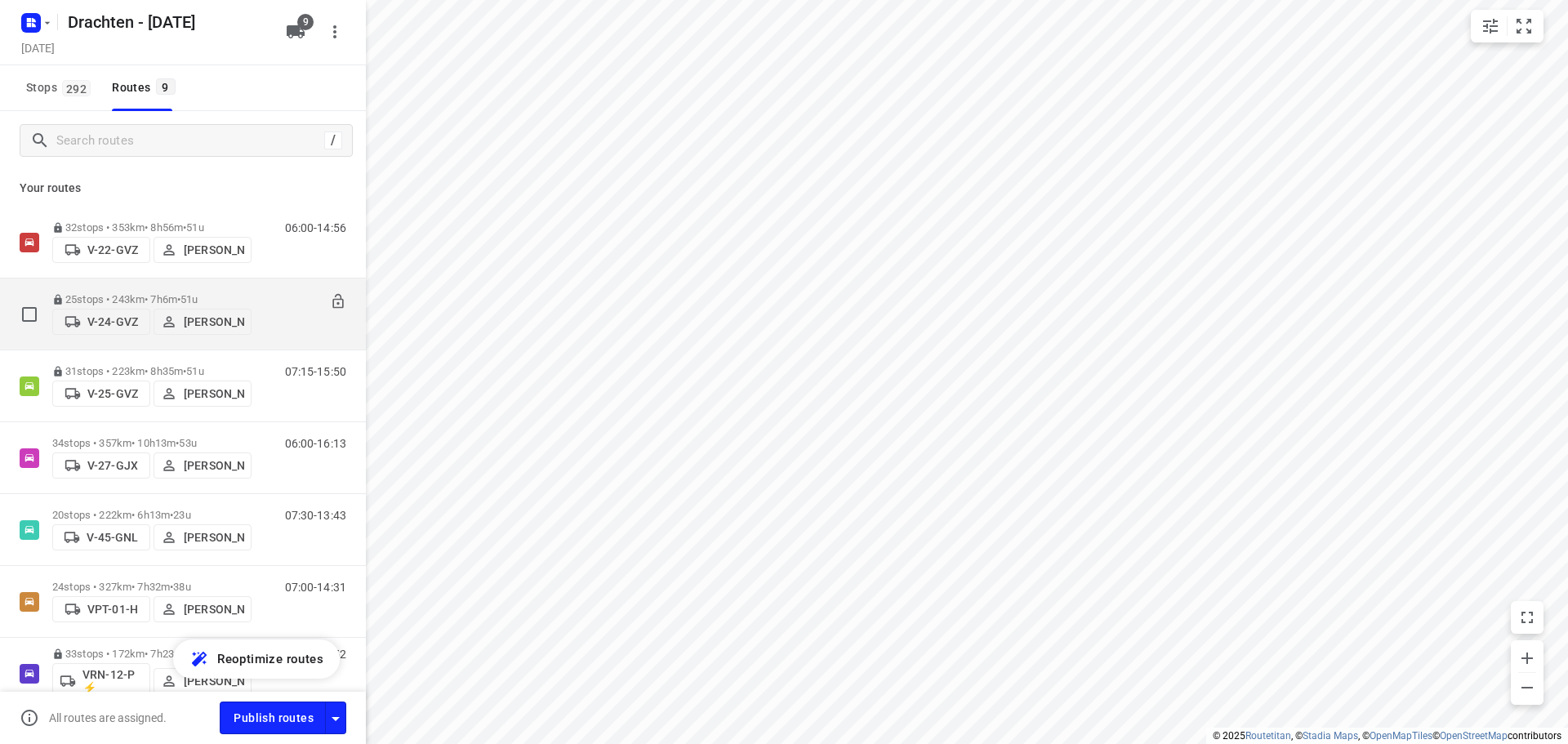
scroll to position [227, 0]
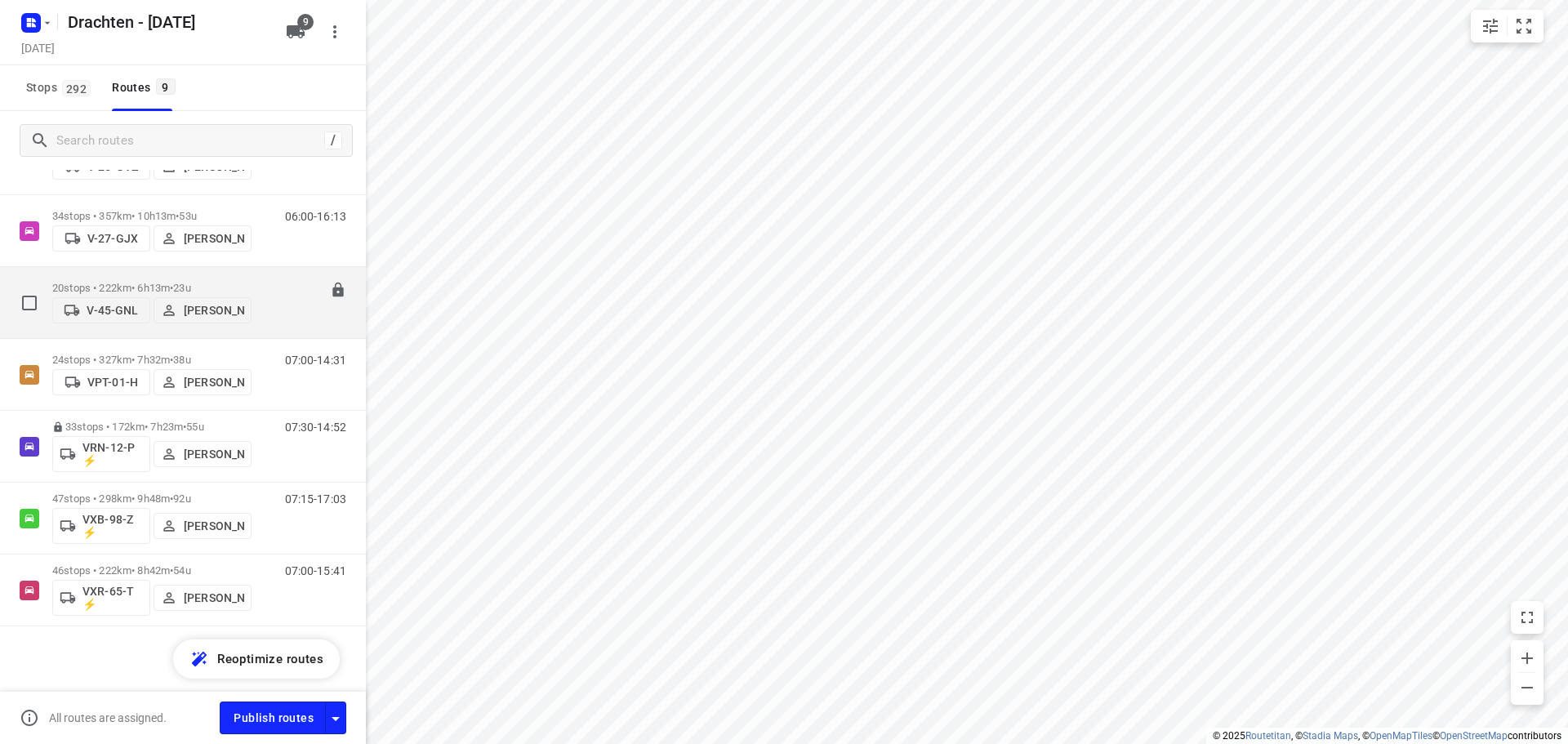
click at [152, 282] on p "20 stops • 222km • 6h13m • 23u" at bounding box center [152, 288] width 199 height 12
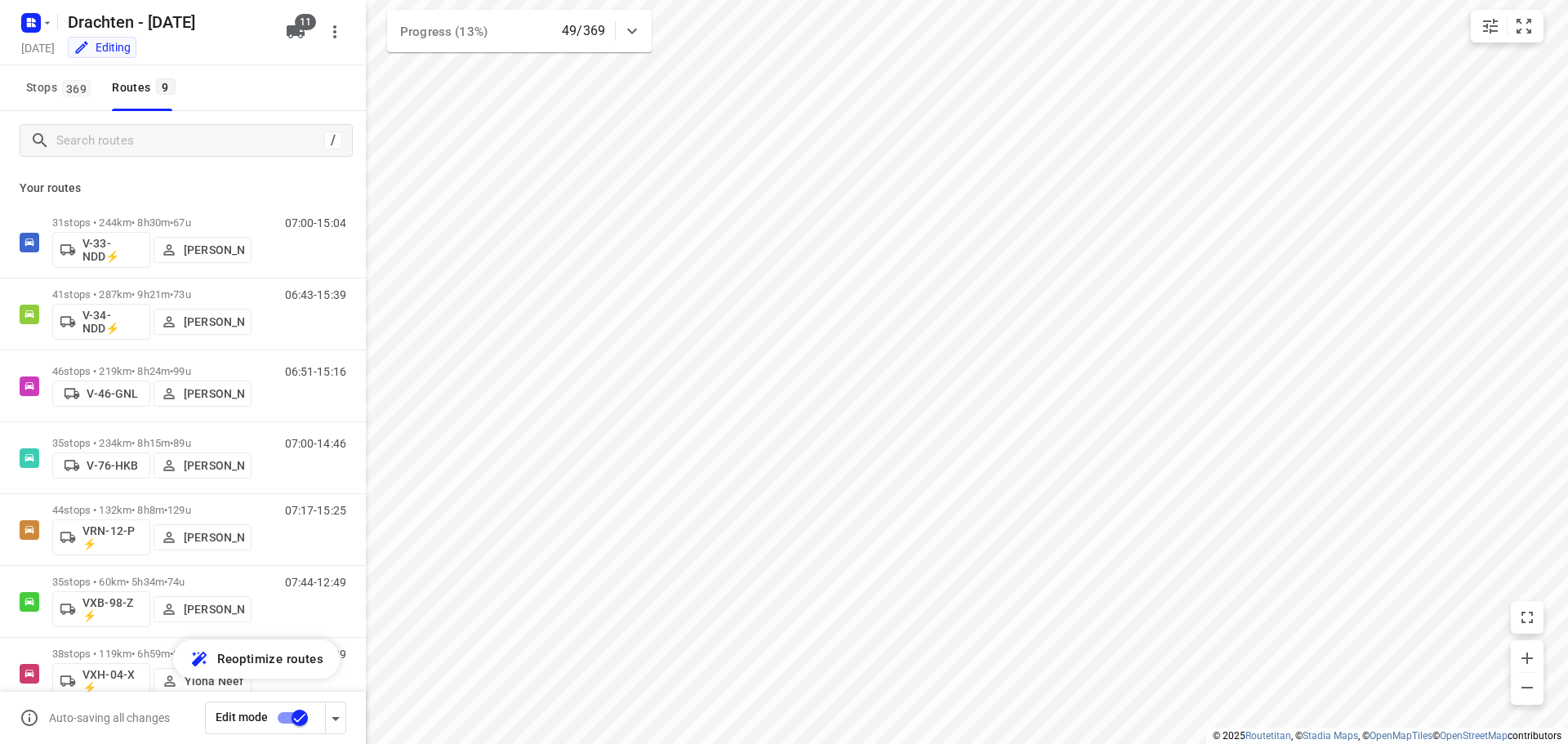
scroll to position [178, 0]
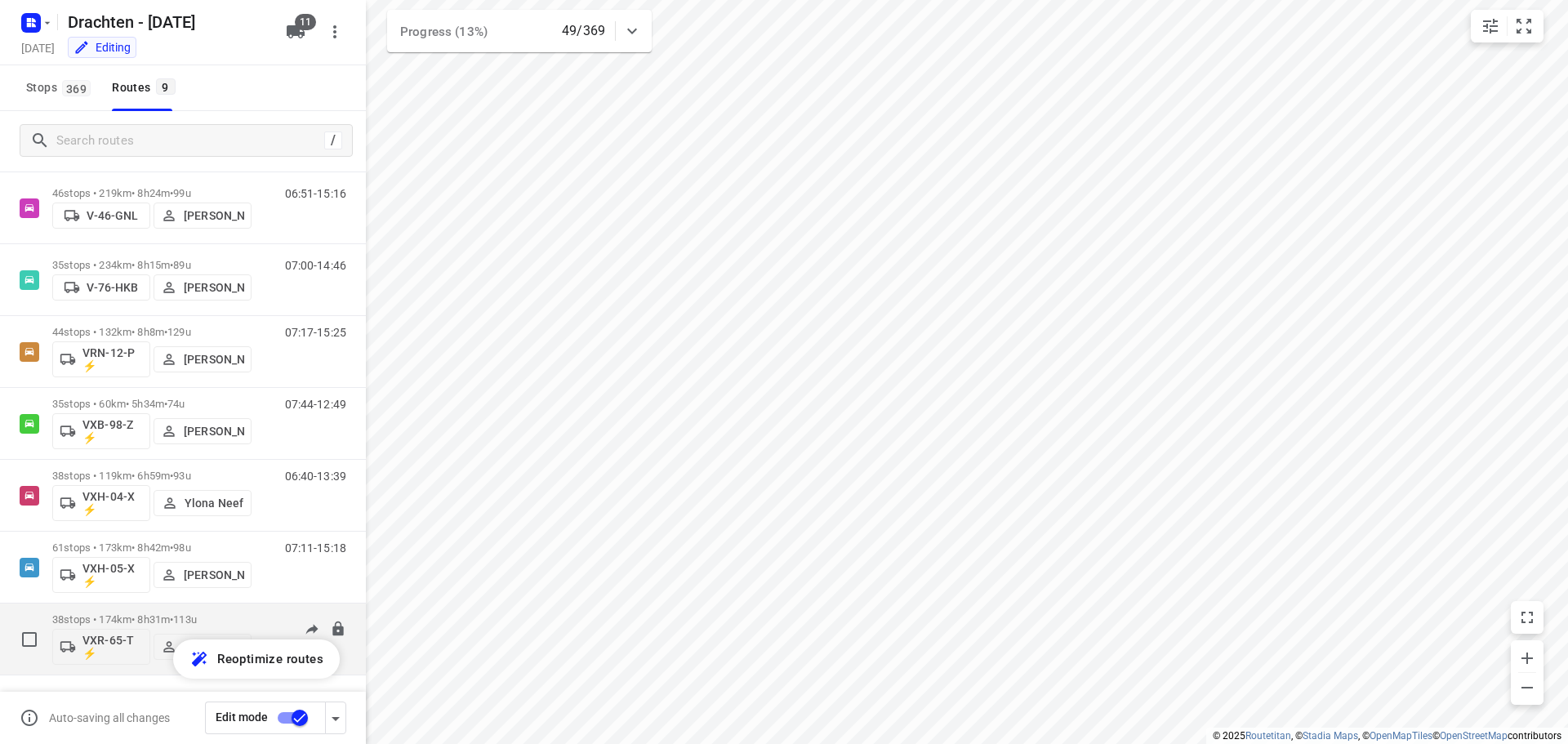
click at [160, 620] on p "38 stops • 174km • 8h31m • 113u" at bounding box center [152, 619] width 199 height 12
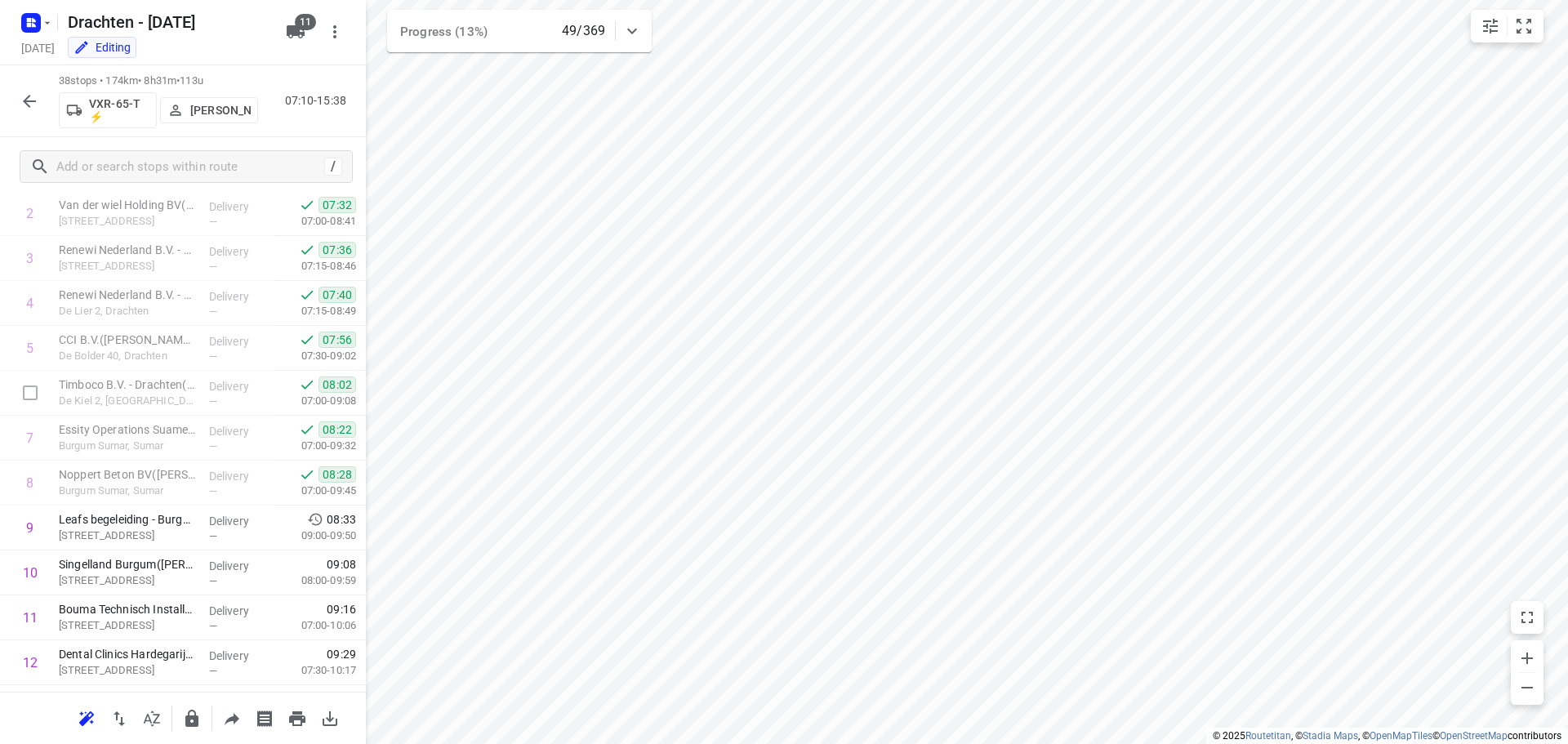
scroll to position [0, 0]
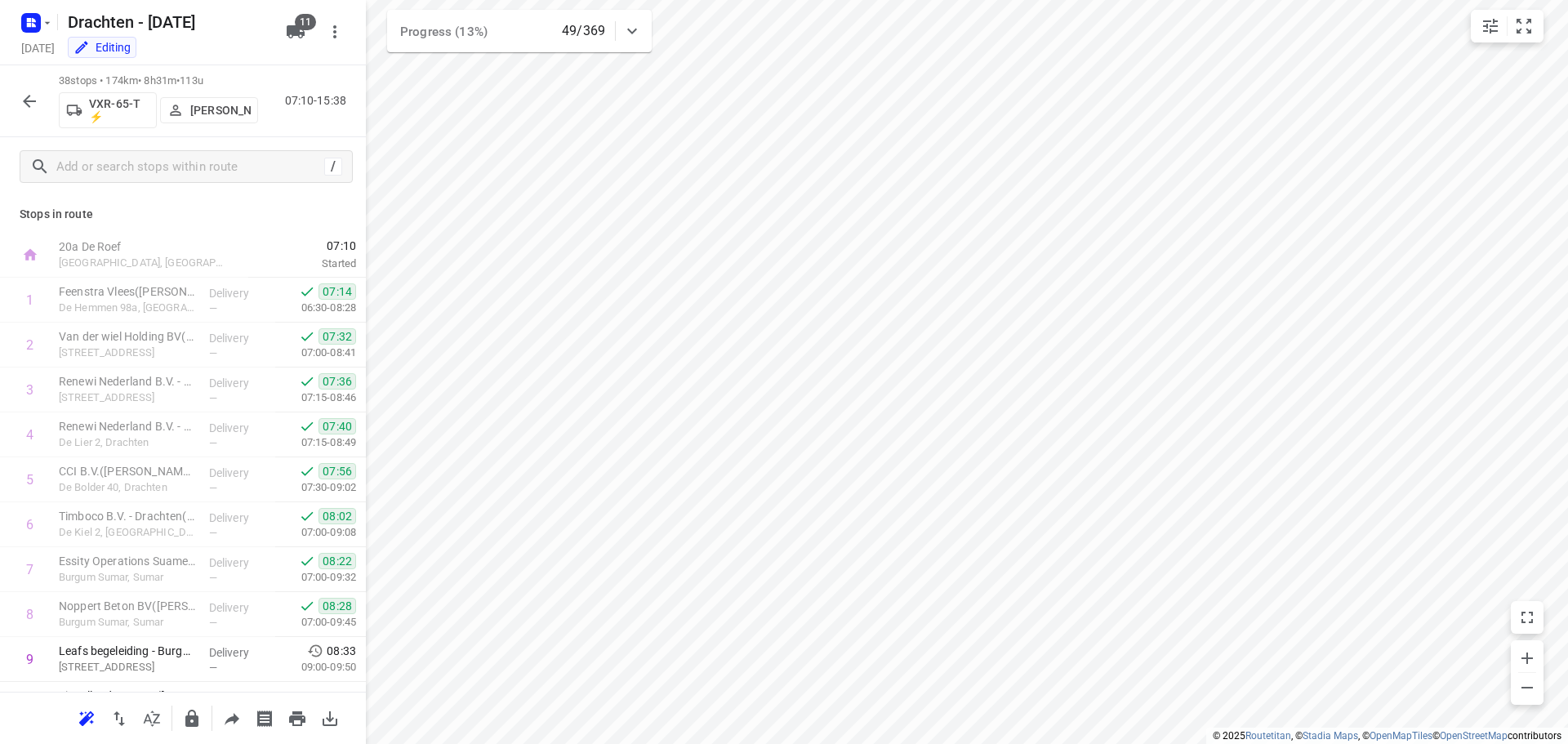
click at [33, 115] on button "button" at bounding box center [29, 101] width 33 height 33
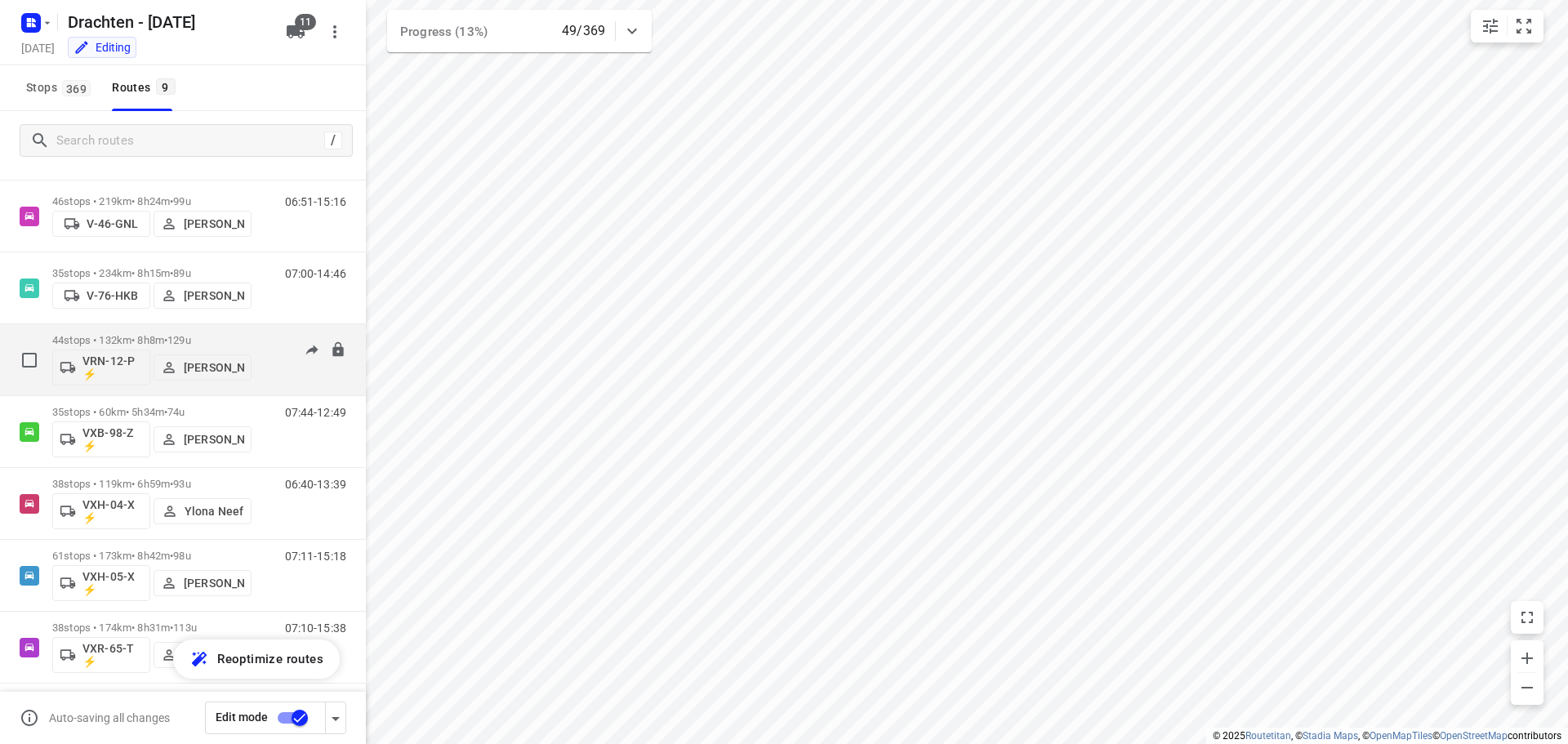
scroll to position [178, 0]
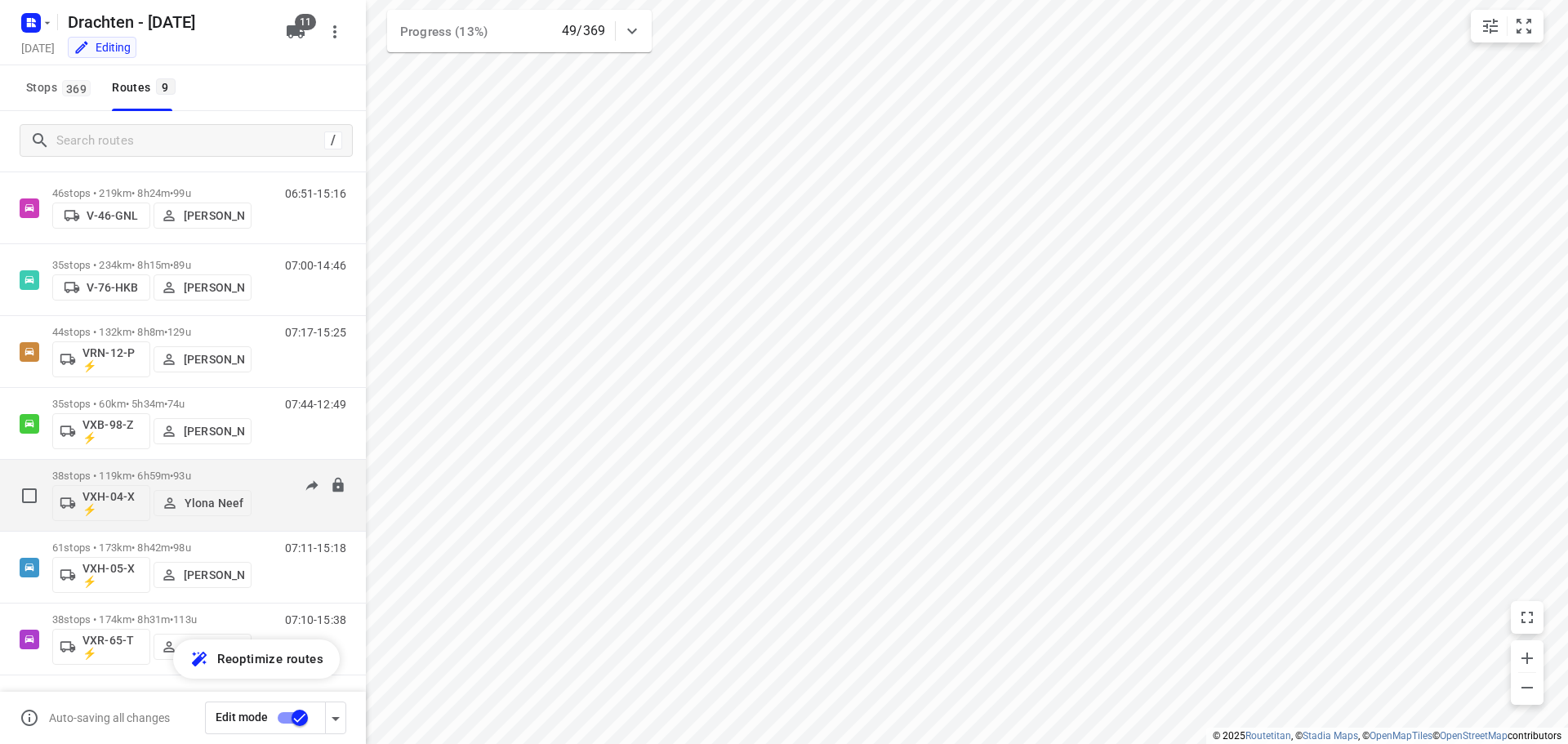
click at [189, 470] on span "93u" at bounding box center [181, 476] width 17 height 12
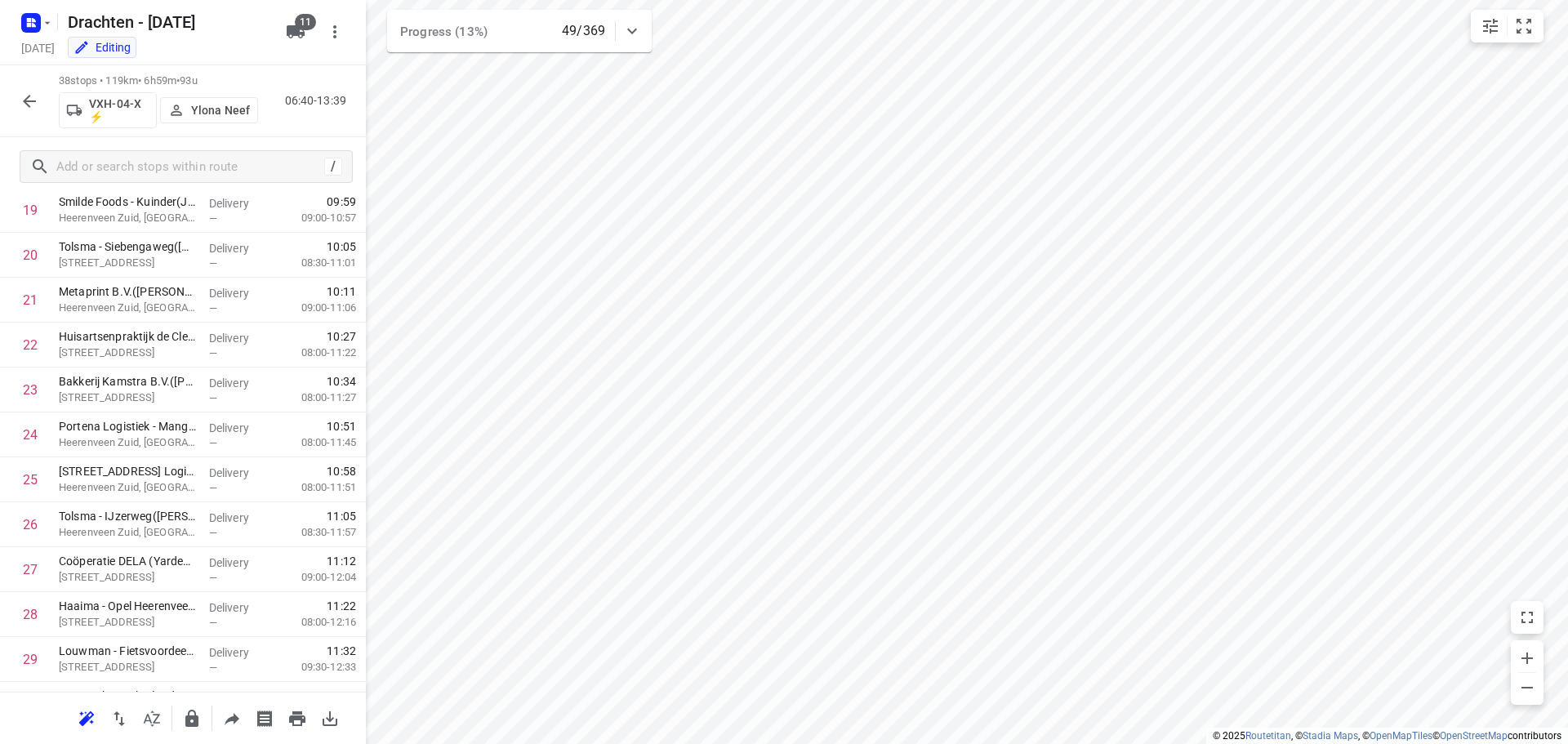
scroll to position [1338, 0]
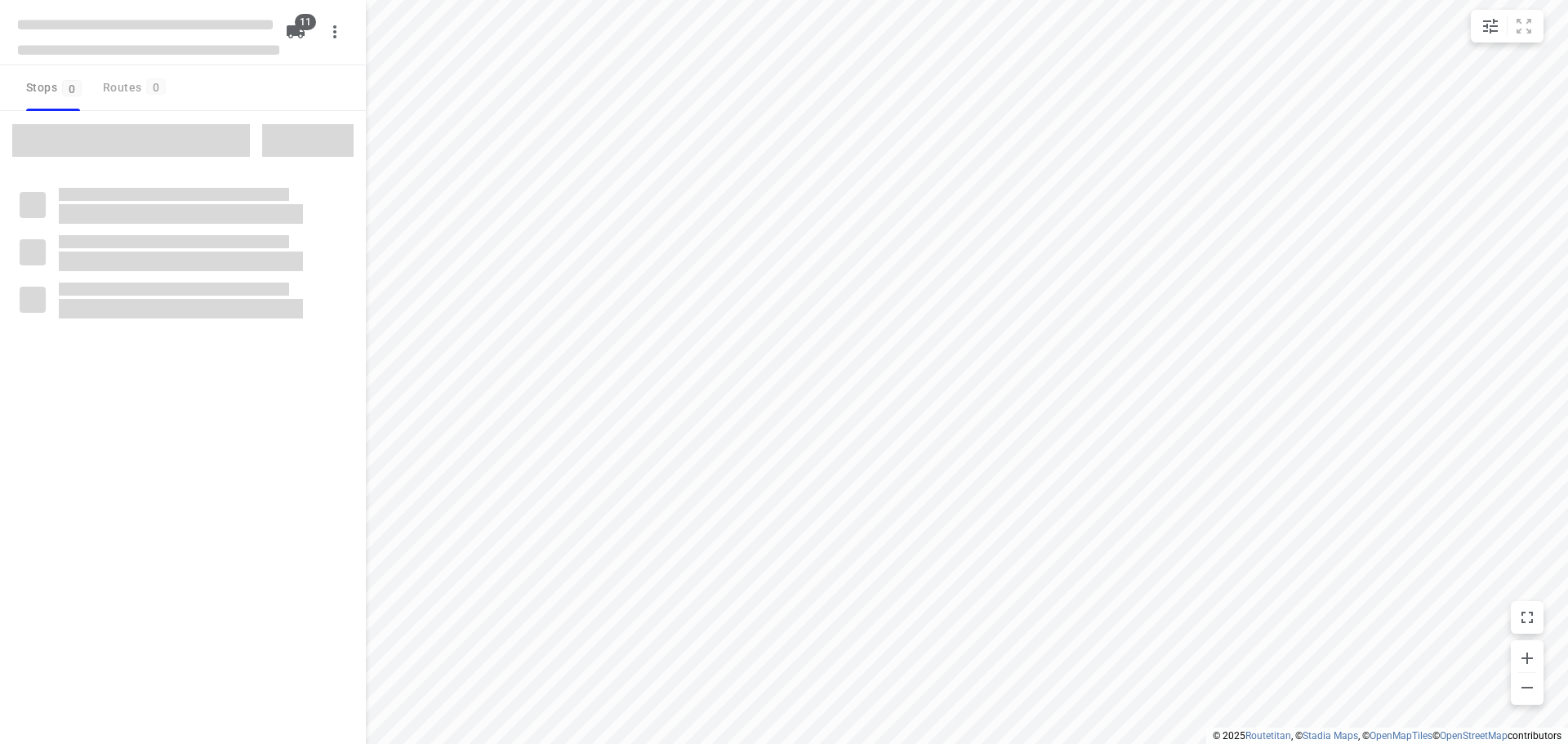
checkbox input "true"
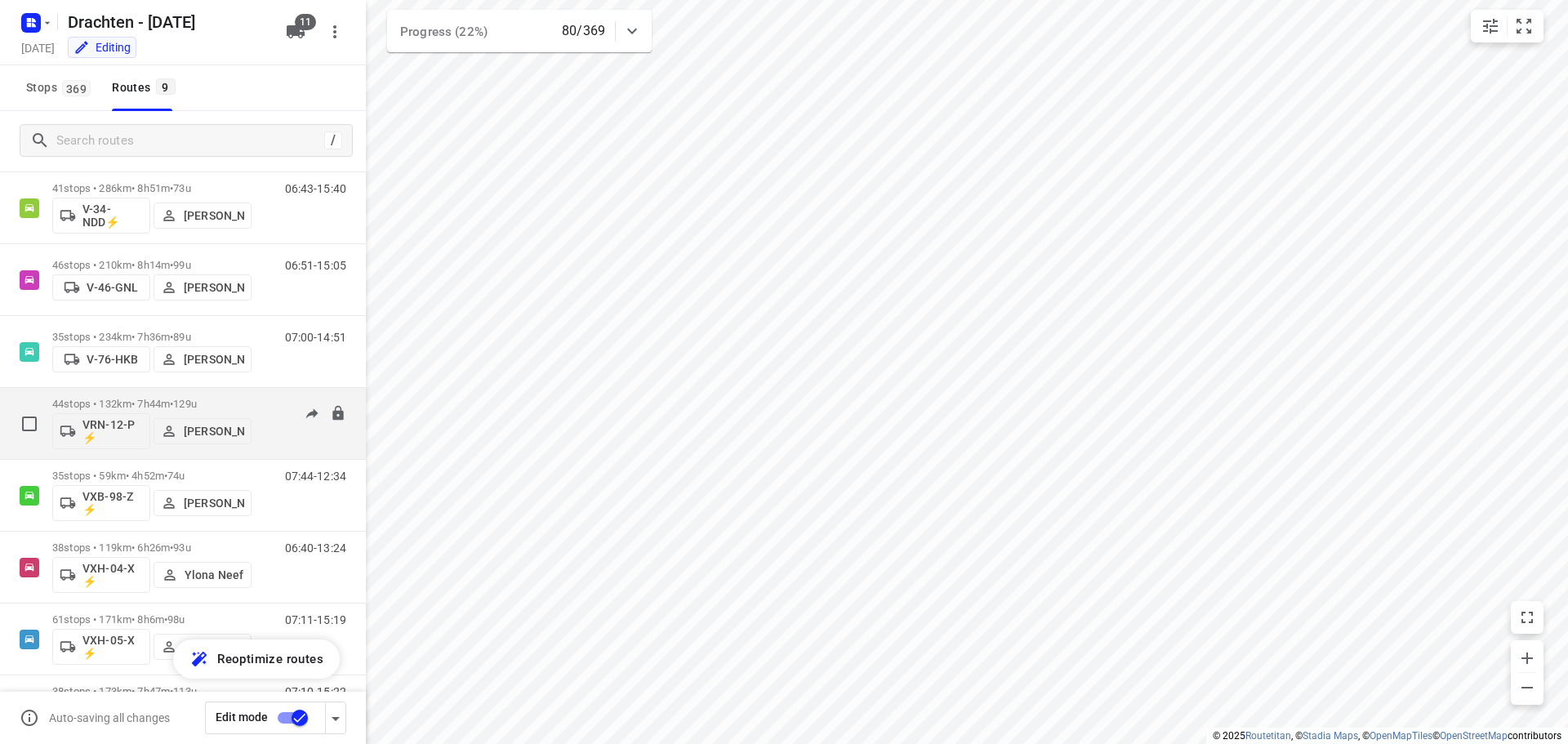
scroll to position [178, 0]
click at [146, 406] on p "35 stops • 59km • 4h52m • 74u" at bounding box center [152, 404] width 199 height 12
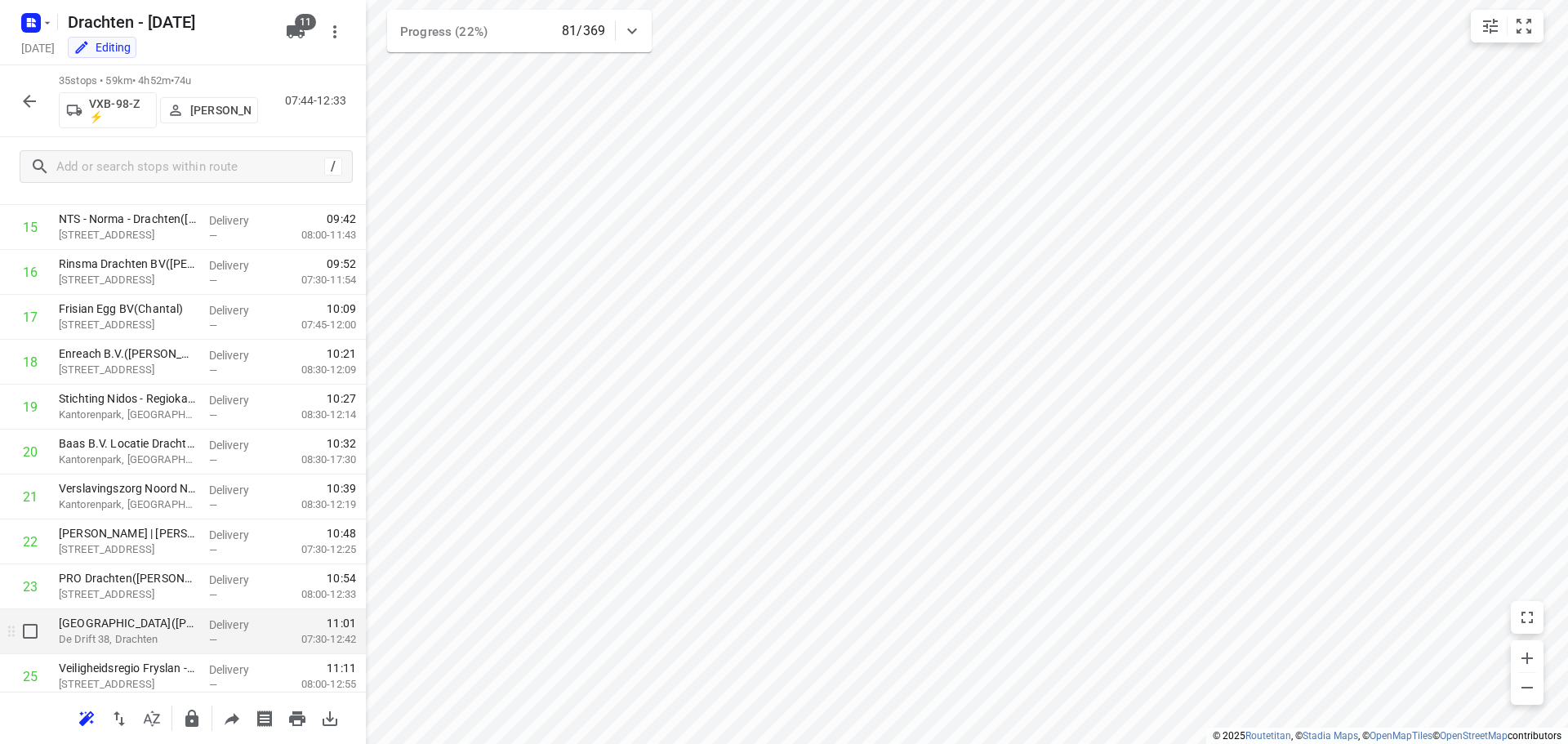
scroll to position [654, 0]
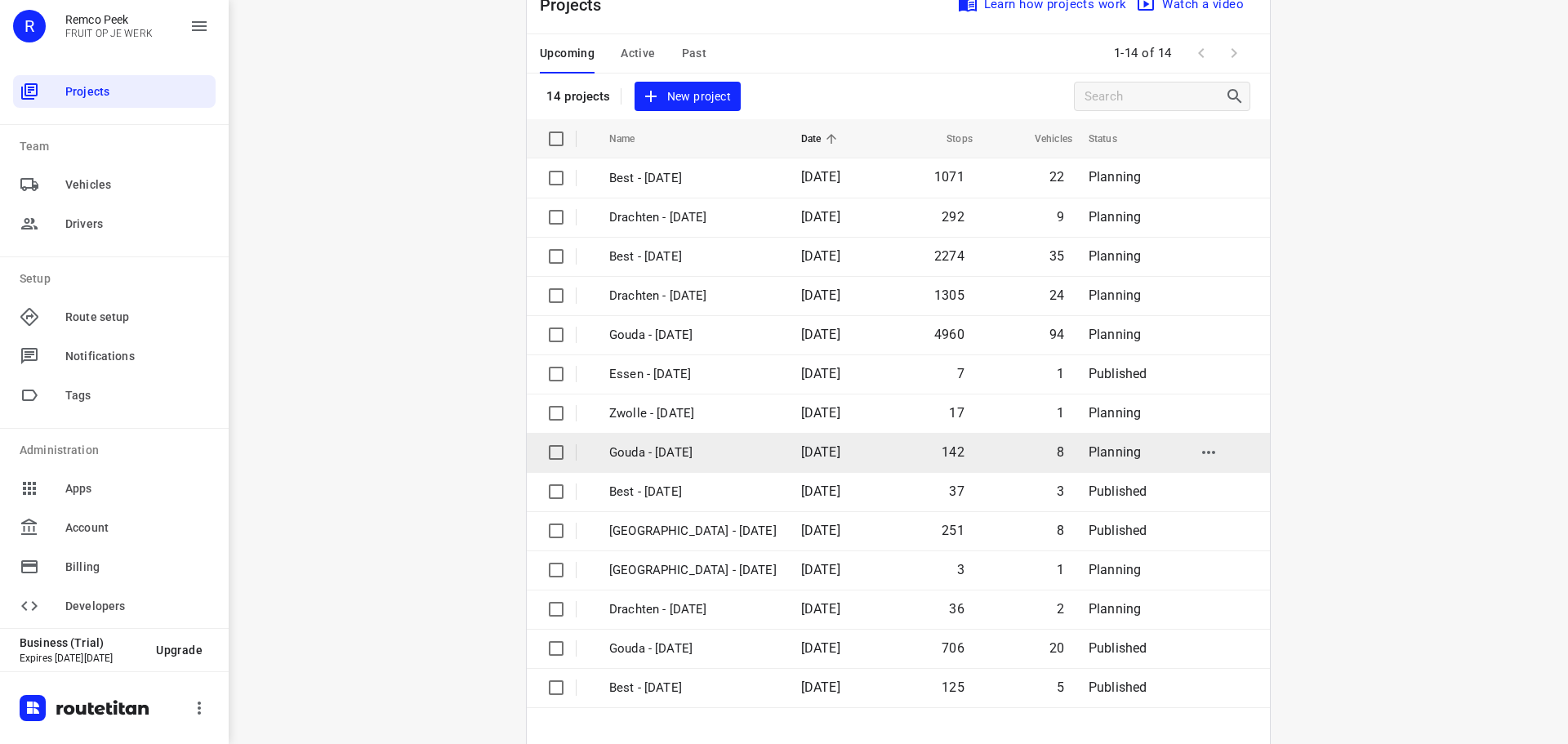
scroll to position [120, 0]
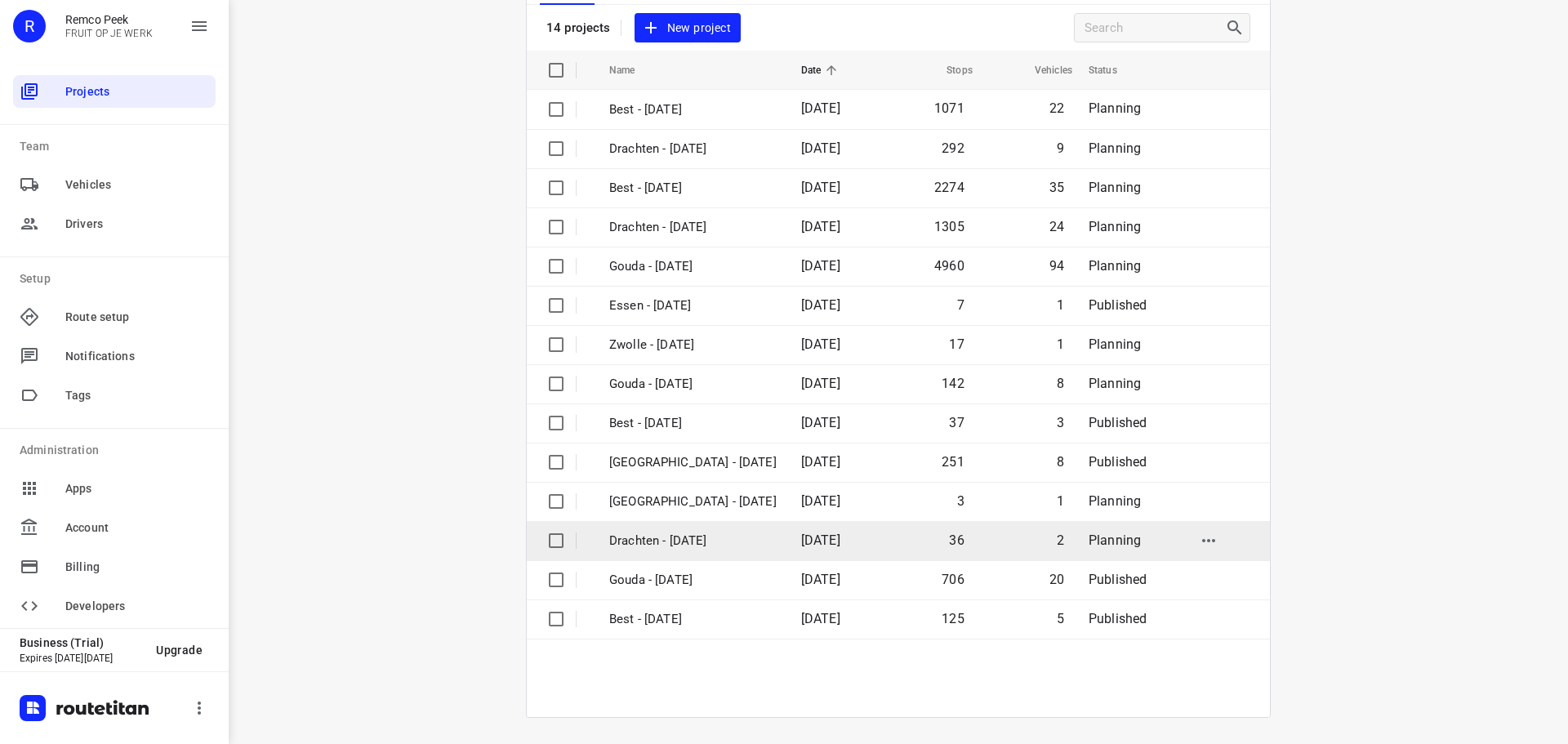
click at [684, 552] on td "Drachten - [DATE]" at bounding box center [690, 541] width 195 height 40
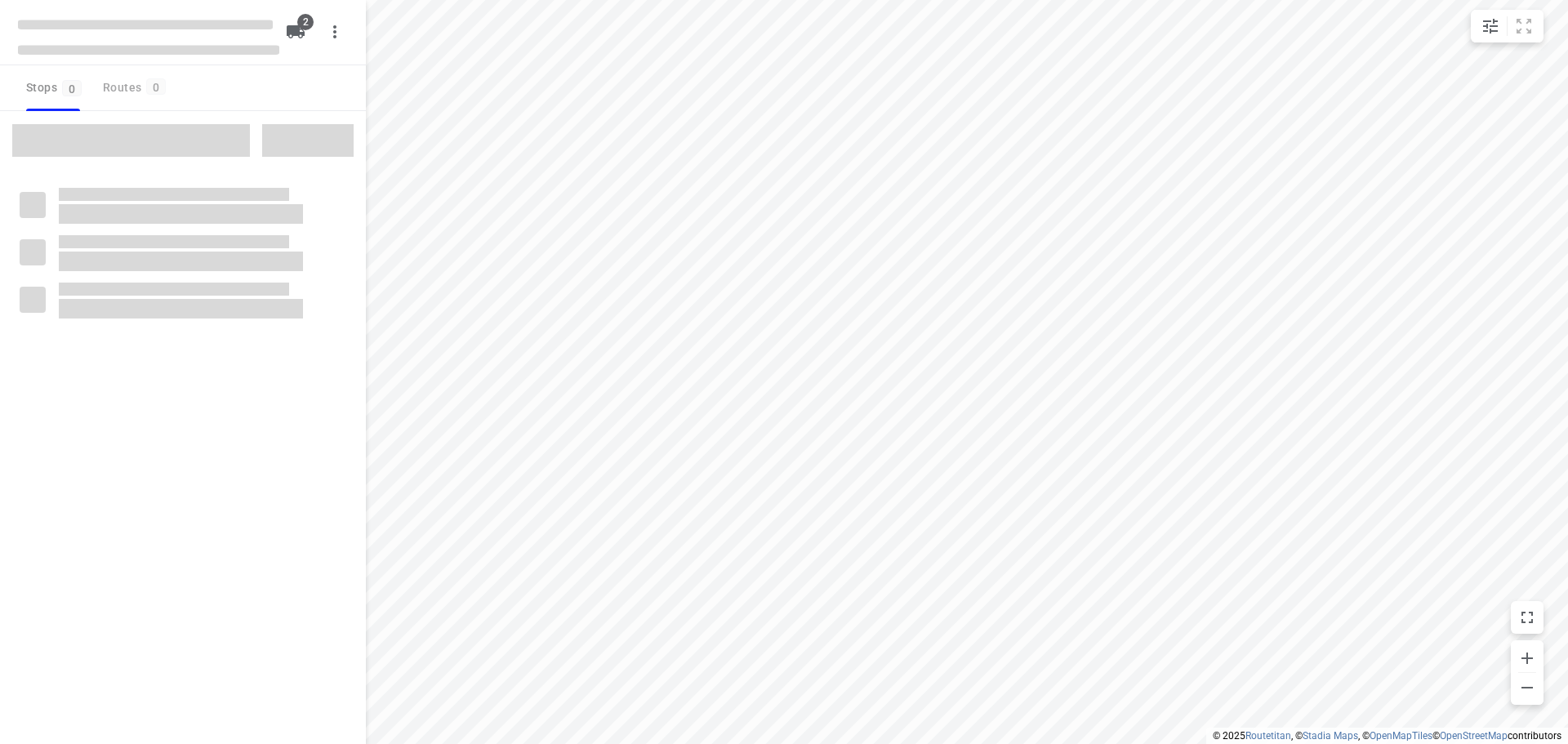
checkbox input "true"
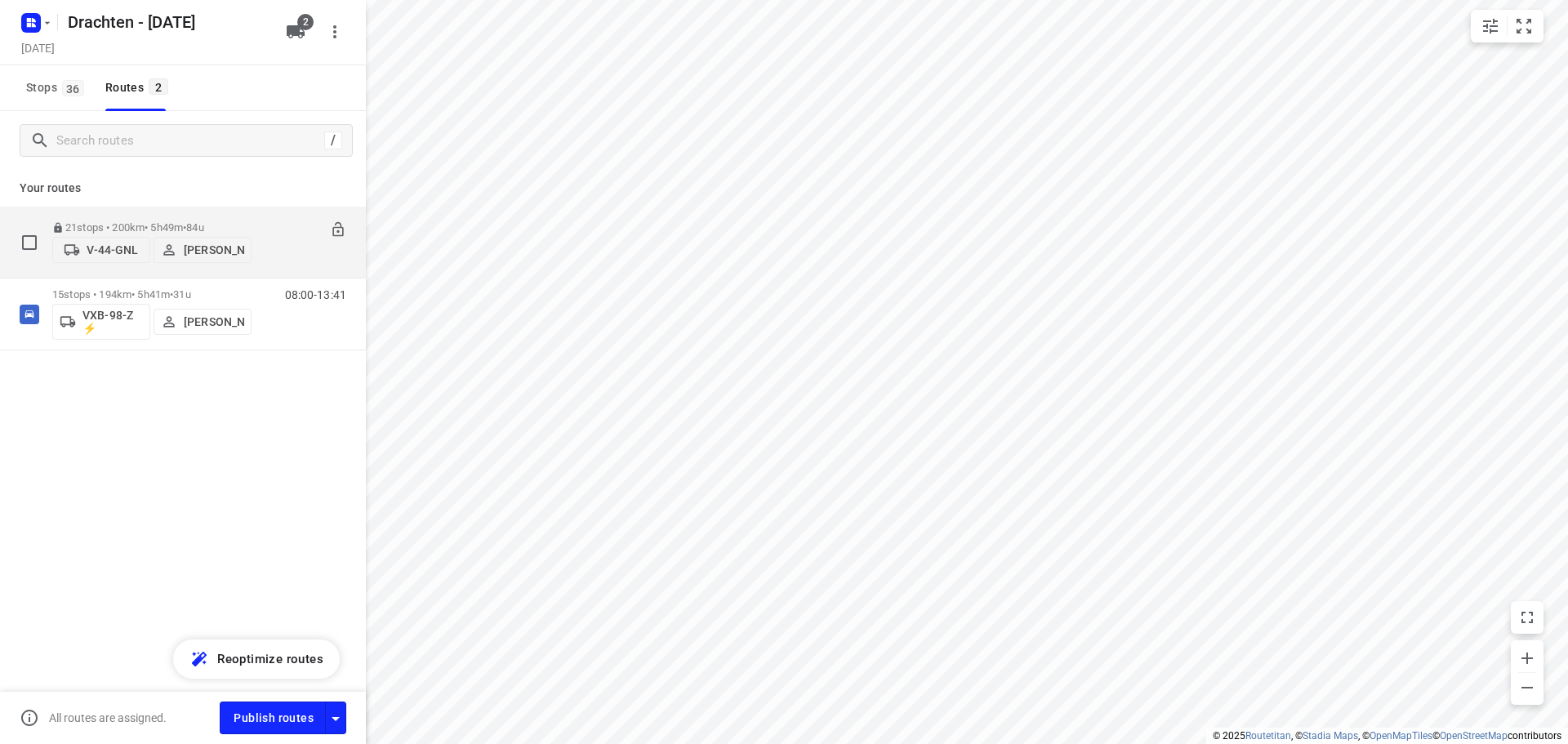
click at [186, 221] on span "•" at bounding box center [184, 227] width 3 height 12
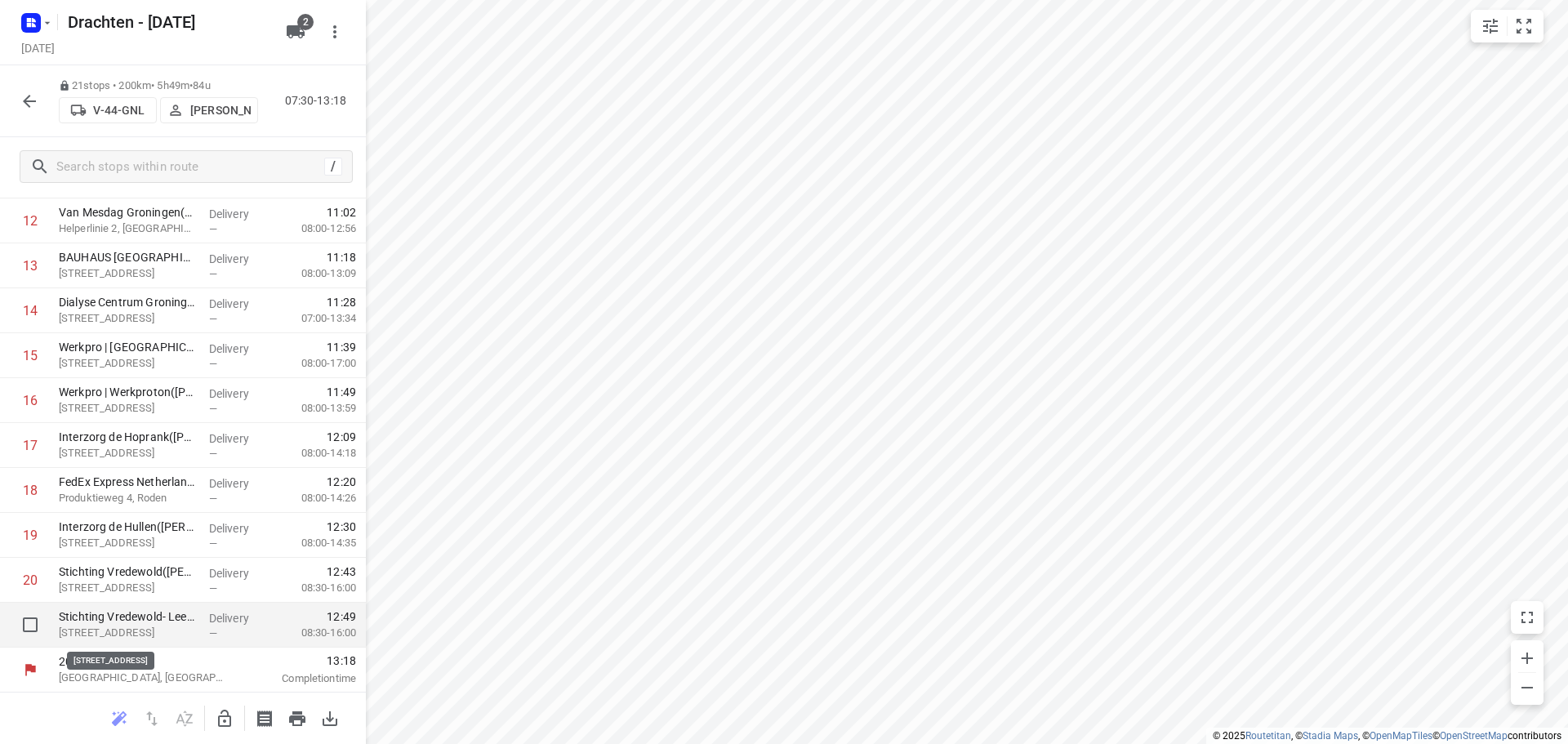
scroll to position [575, 0]
click at [31, 105] on icon "button" at bounding box center [30, 101] width 20 height 20
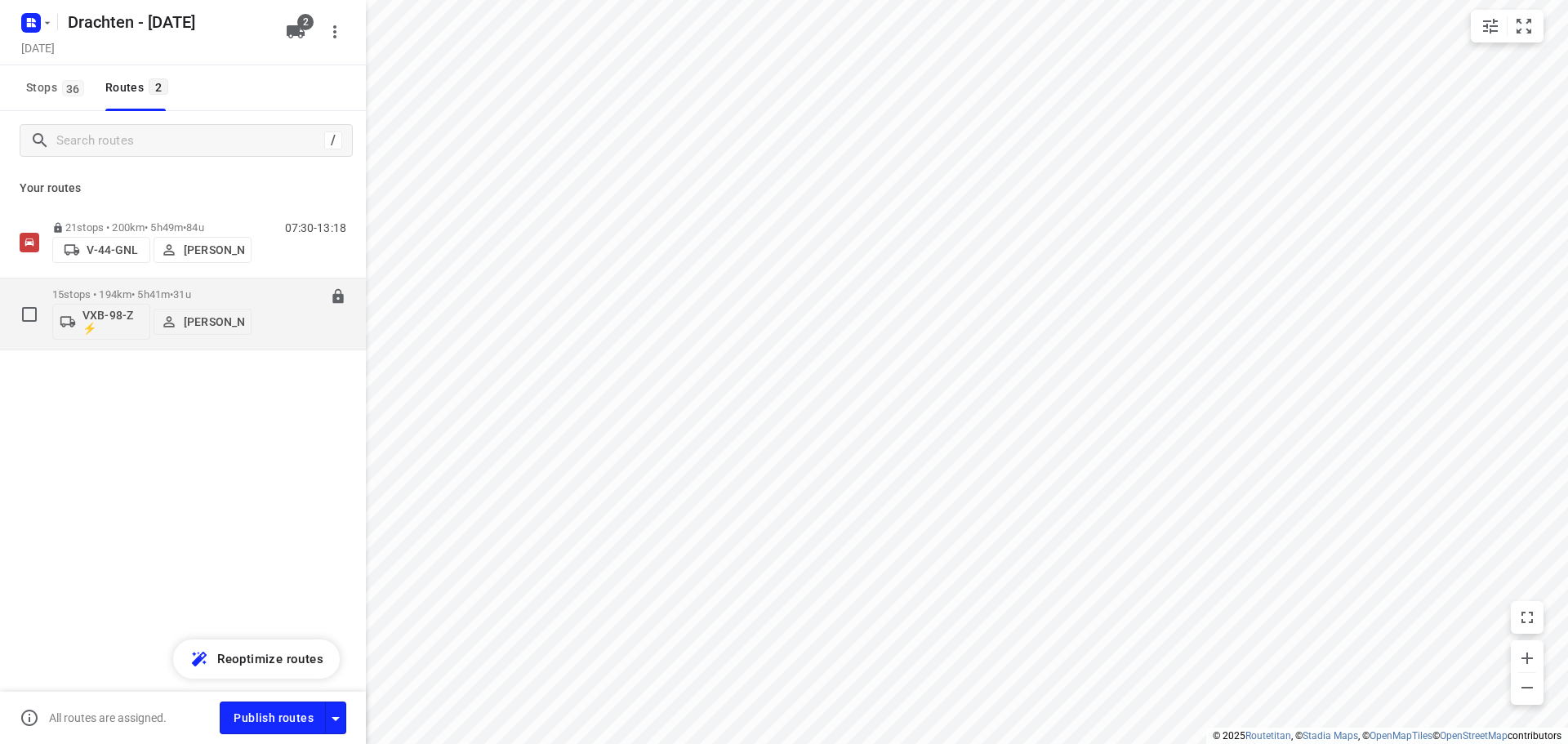
click at [221, 299] on p "15 stops • 194km • 5h41m • 31u" at bounding box center [152, 294] width 199 height 12
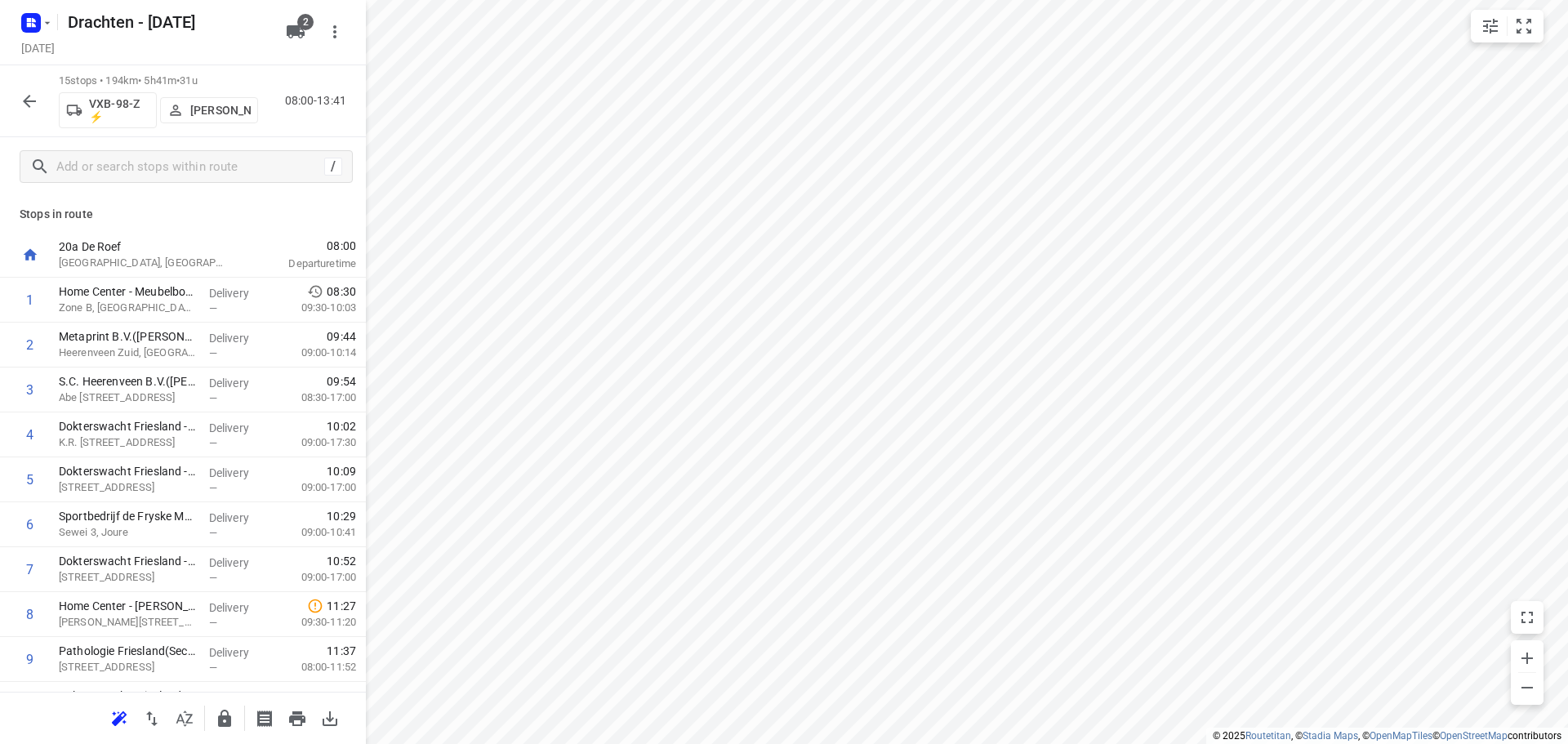
click at [31, 103] on icon "button" at bounding box center [30, 101] width 20 height 20
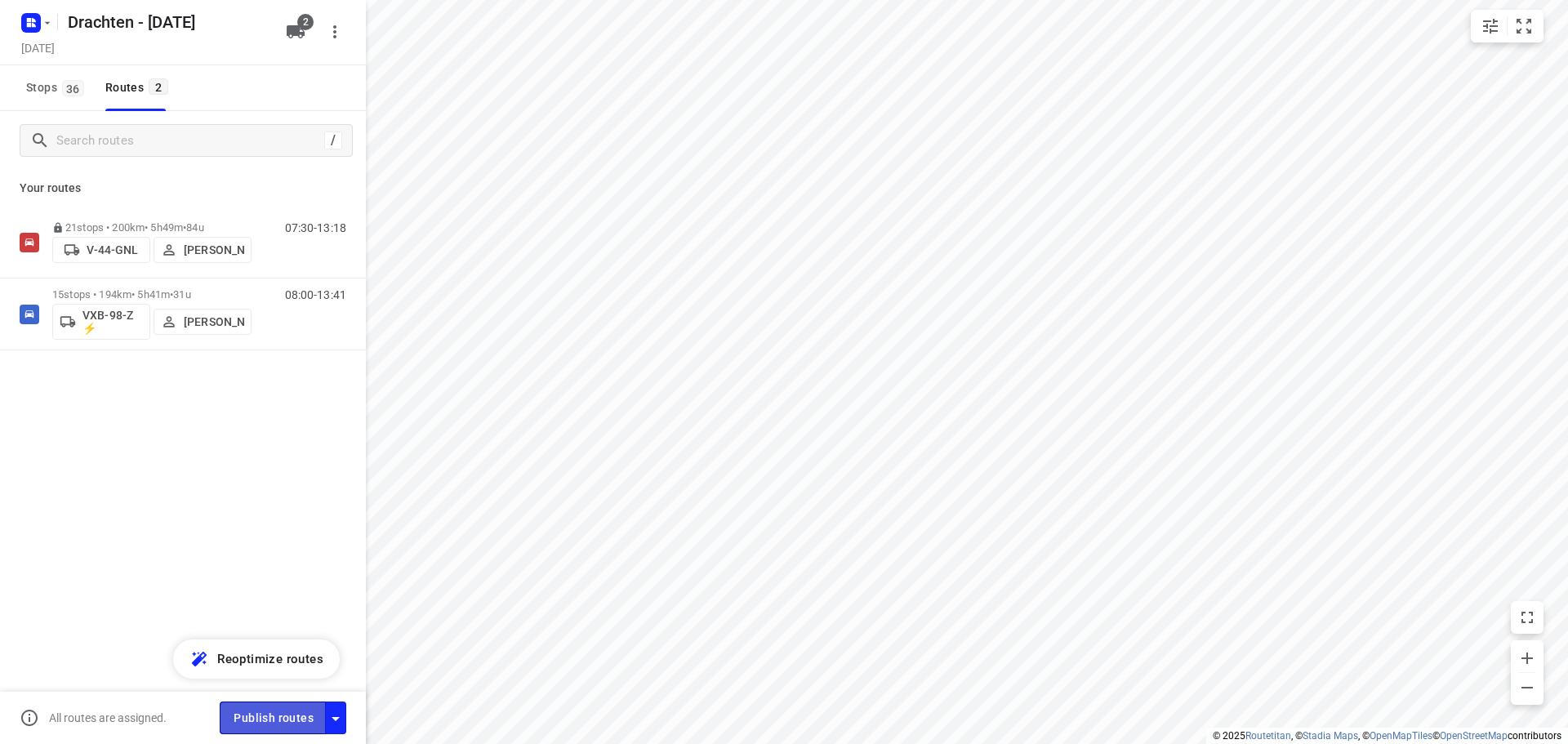
click at [277, 720] on span "Publish routes" at bounding box center [273, 718] width 80 height 21
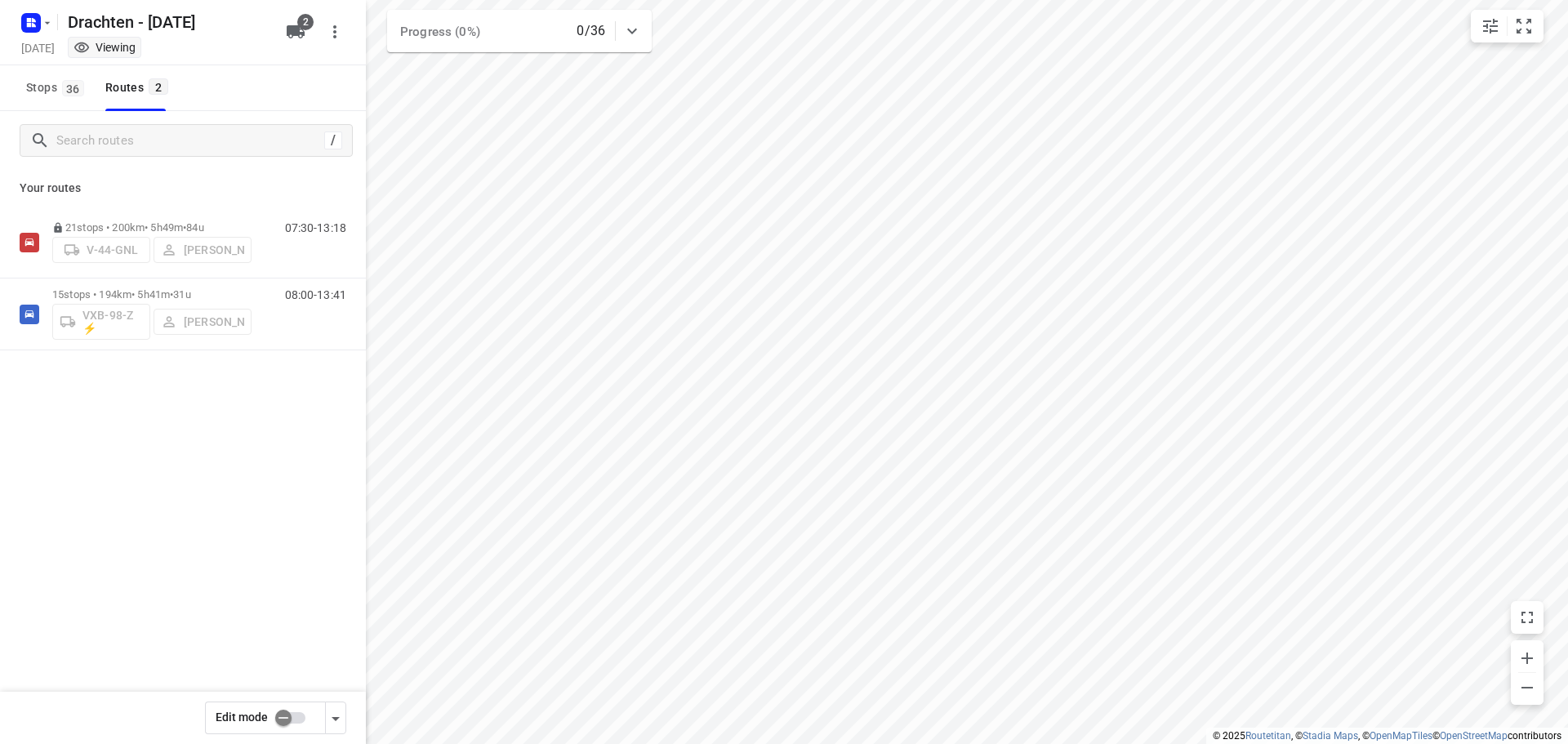
click at [283, 723] on input "checkbox" at bounding box center [283, 717] width 93 height 31
checkbox input "true"
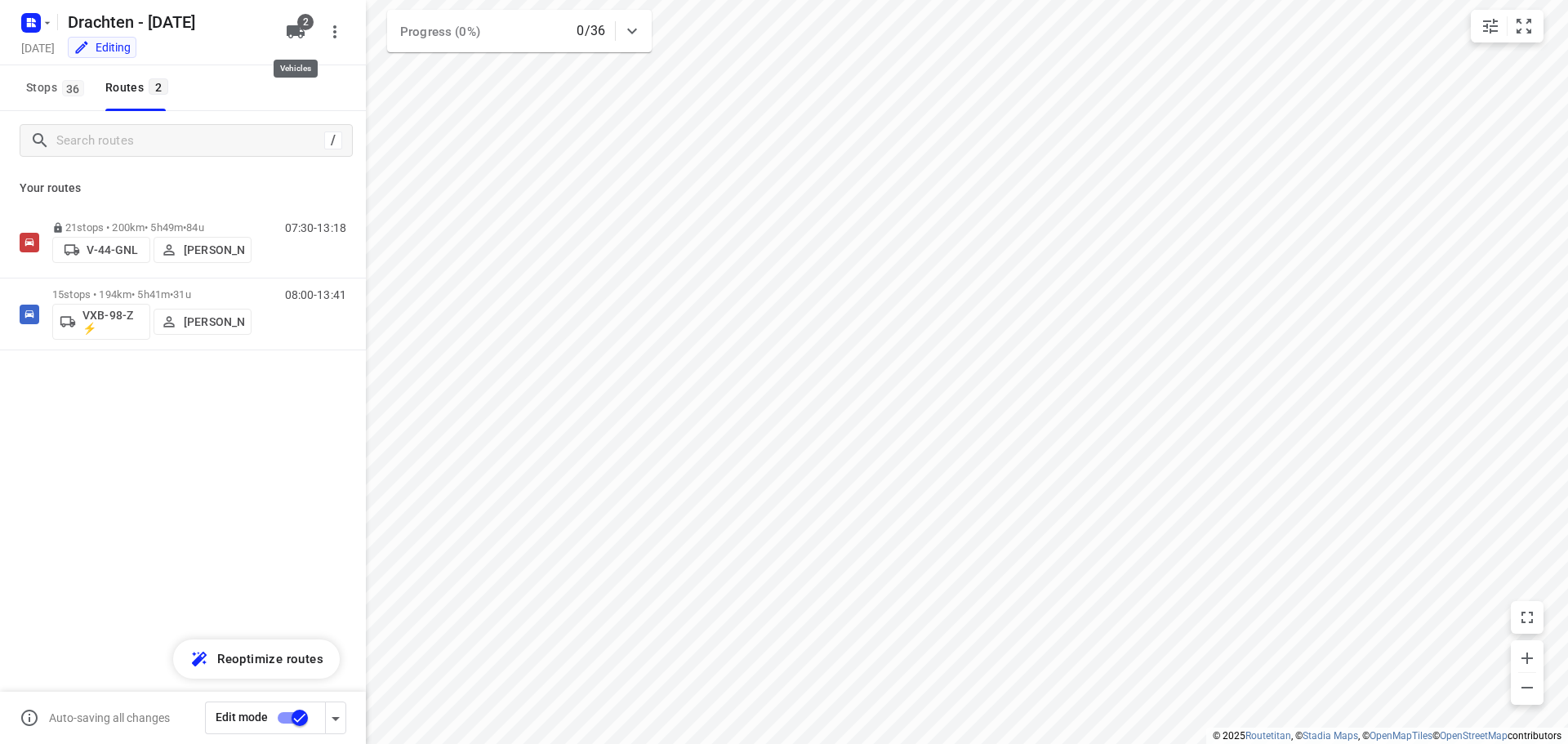
click at [294, 30] on icon "button" at bounding box center [295, 32] width 18 height 13
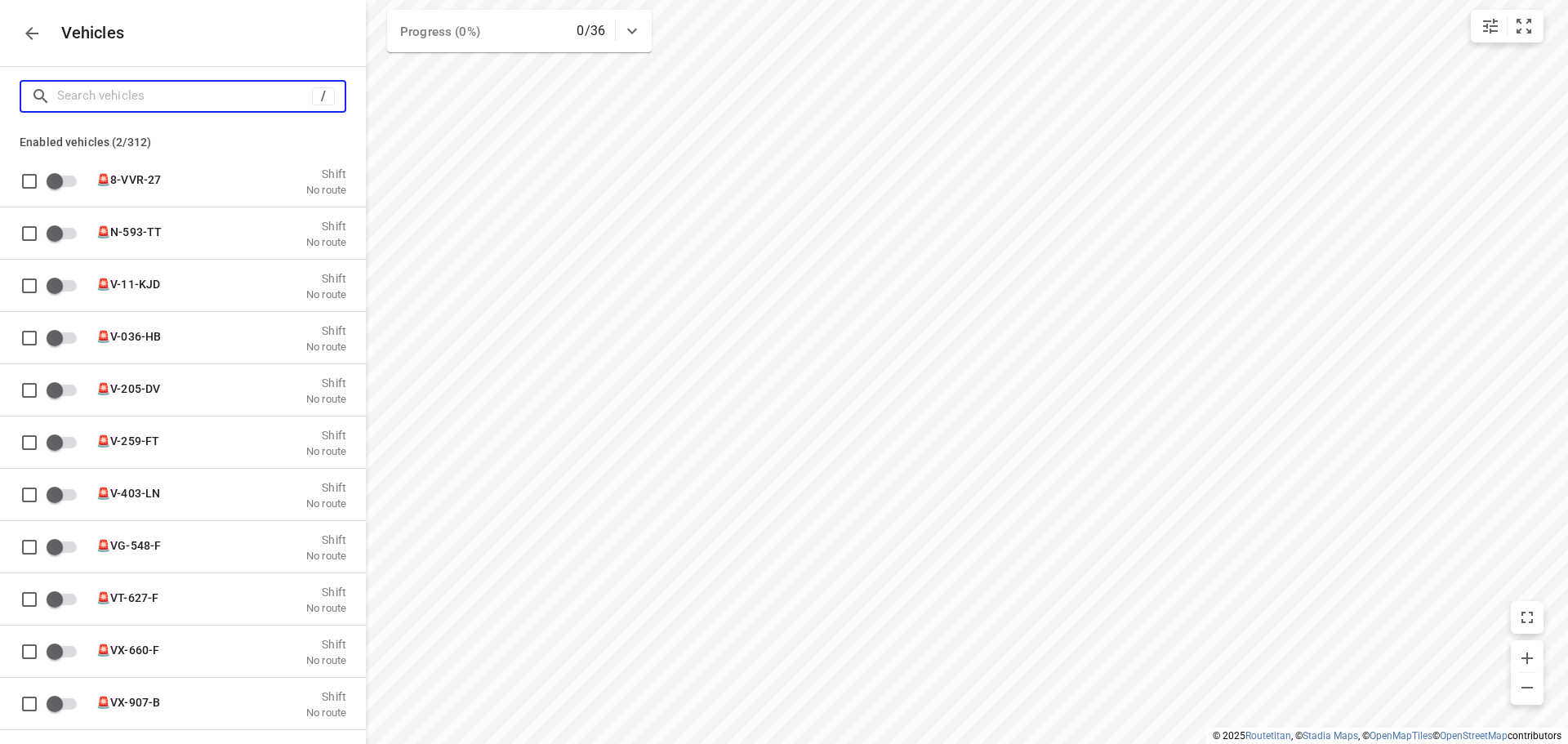
click at [157, 104] on input "Search vehicles" at bounding box center [184, 96] width 255 height 26
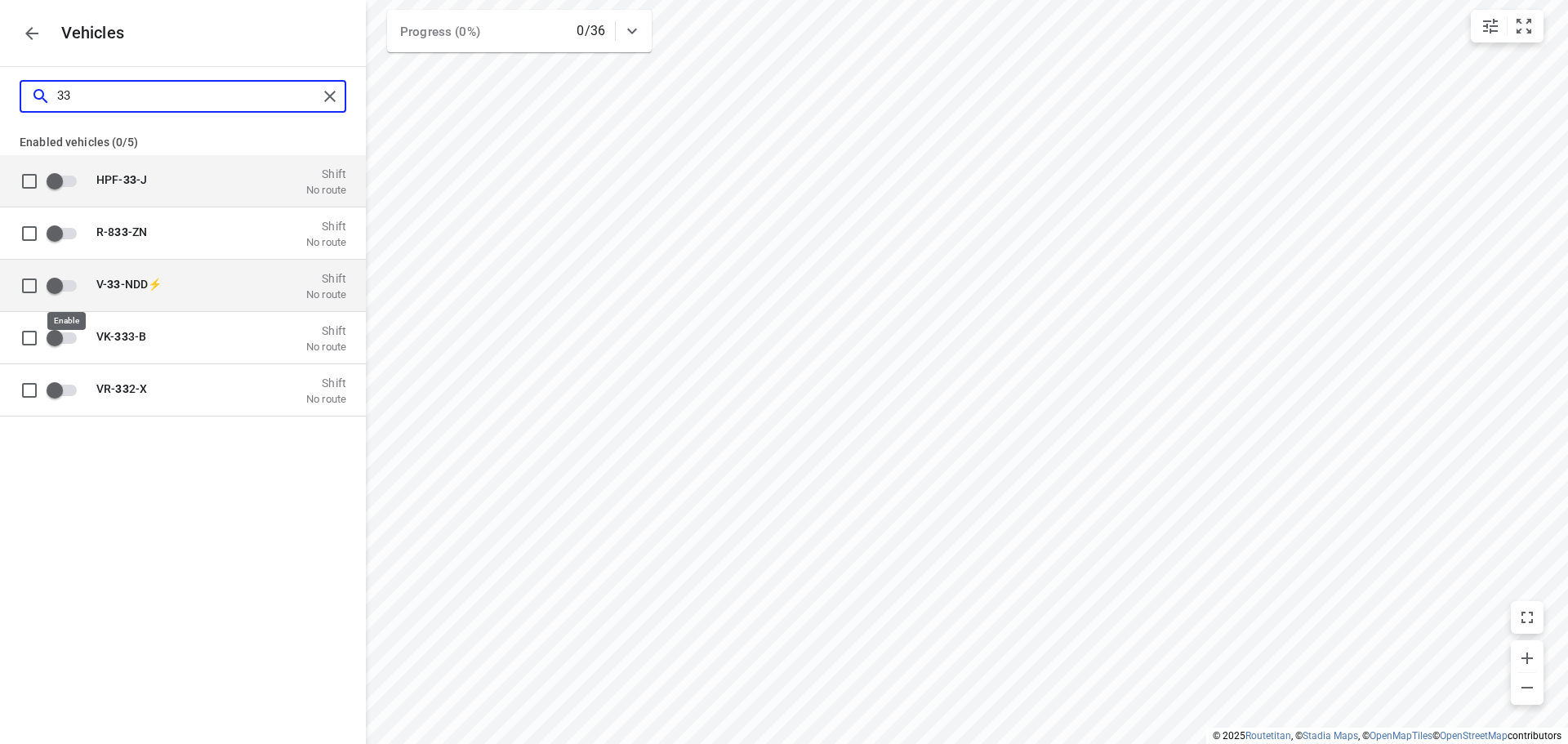
type input "33"
click at [52, 283] on input "grid" at bounding box center [54, 284] width 93 height 31
checkbox input "true"
click at [114, 105] on input "33" at bounding box center [187, 96] width 261 height 26
type input "3"
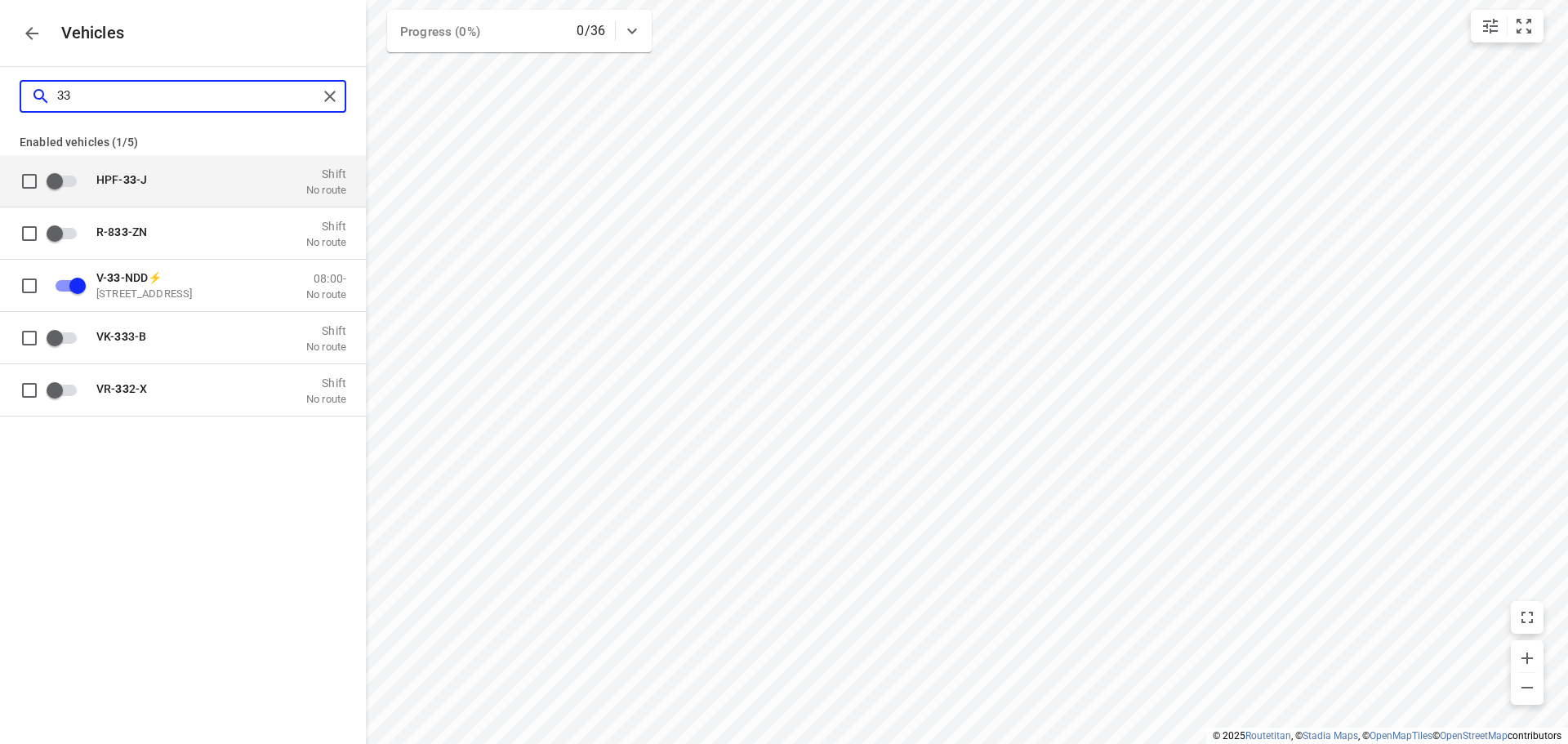
checkbox input "false"
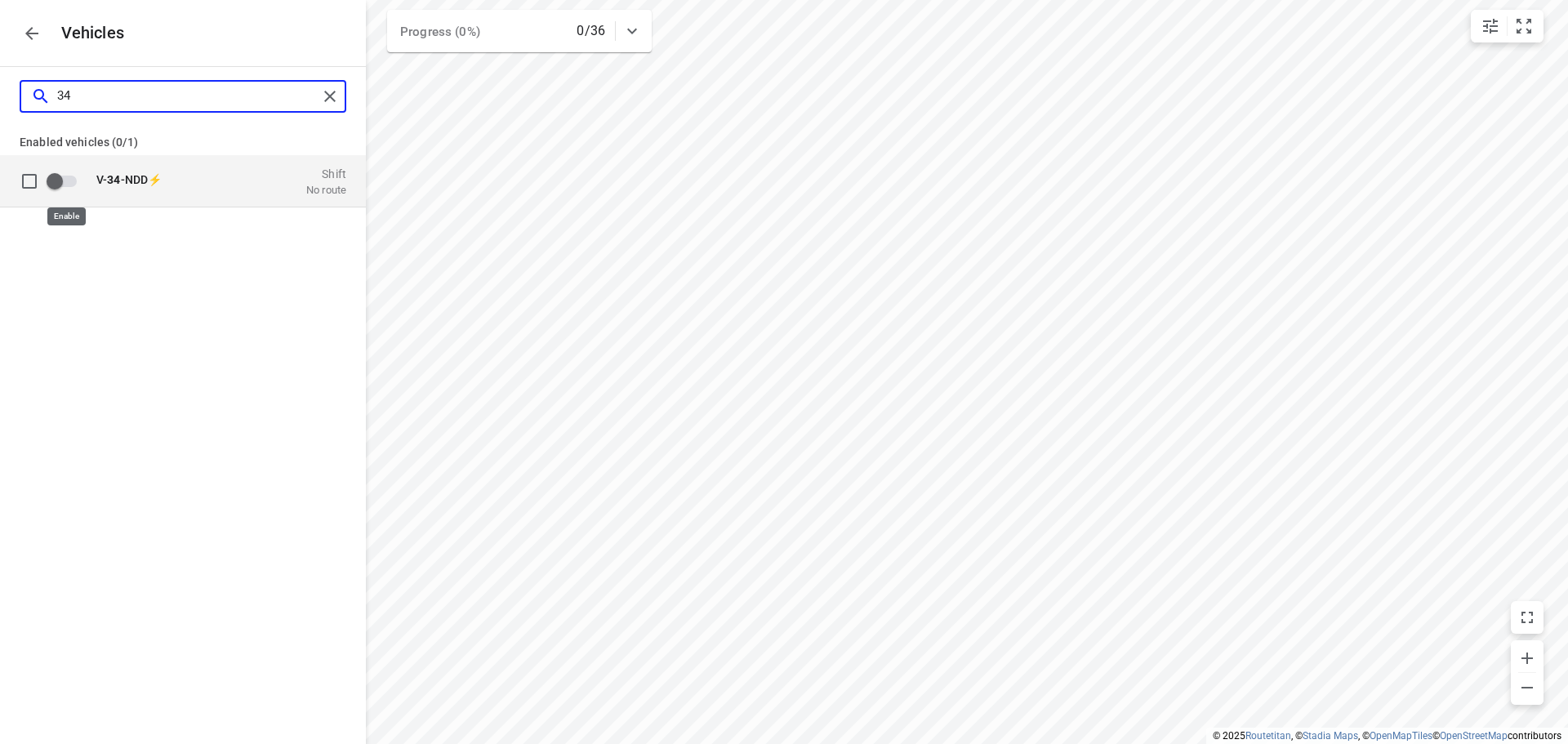
type input "34"
click at [57, 181] on input "grid" at bounding box center [54, 180] width 93 height 31
checkbox input "true"
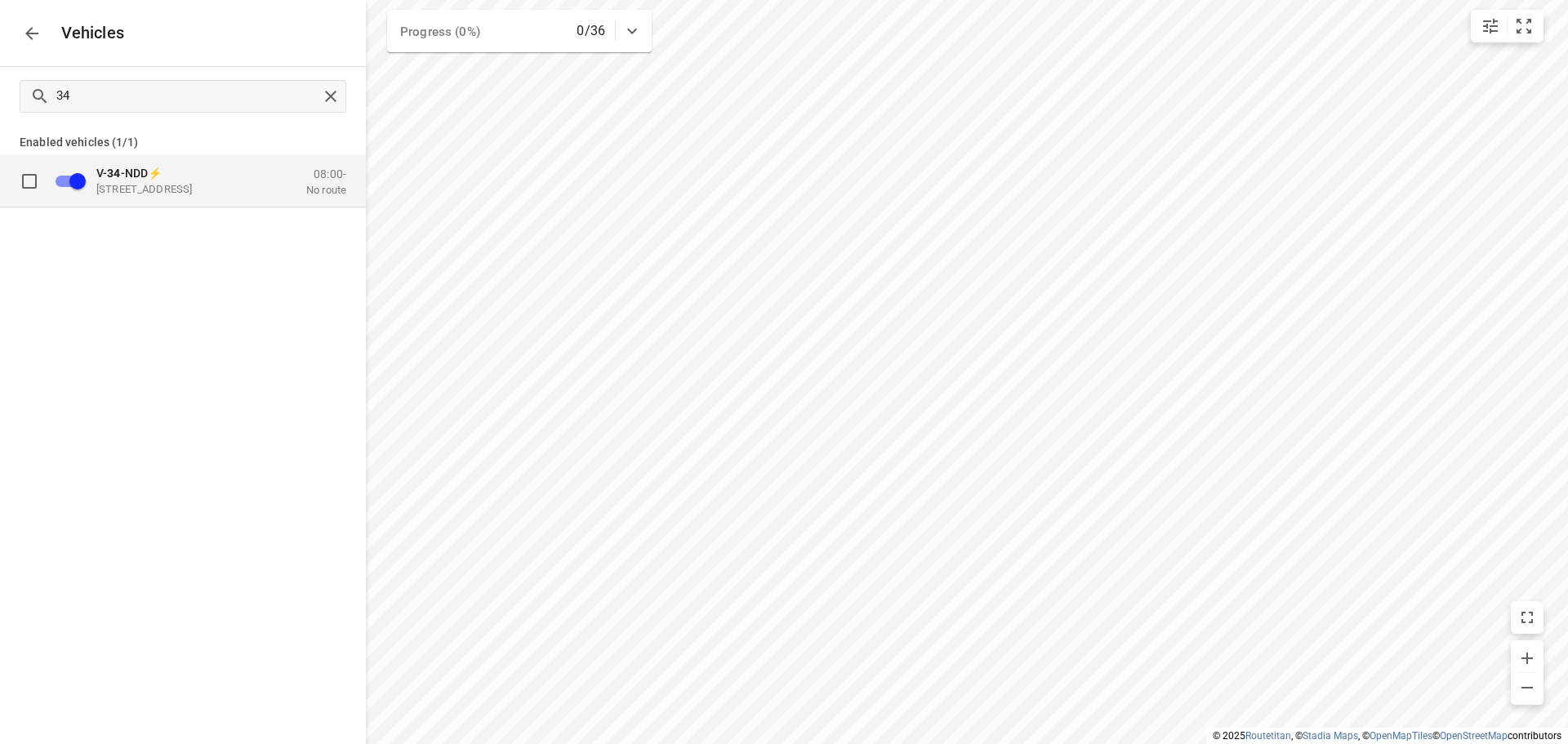
click at [35, 32] on icon "button" at bounding box center [32, 34] width 20 height 20
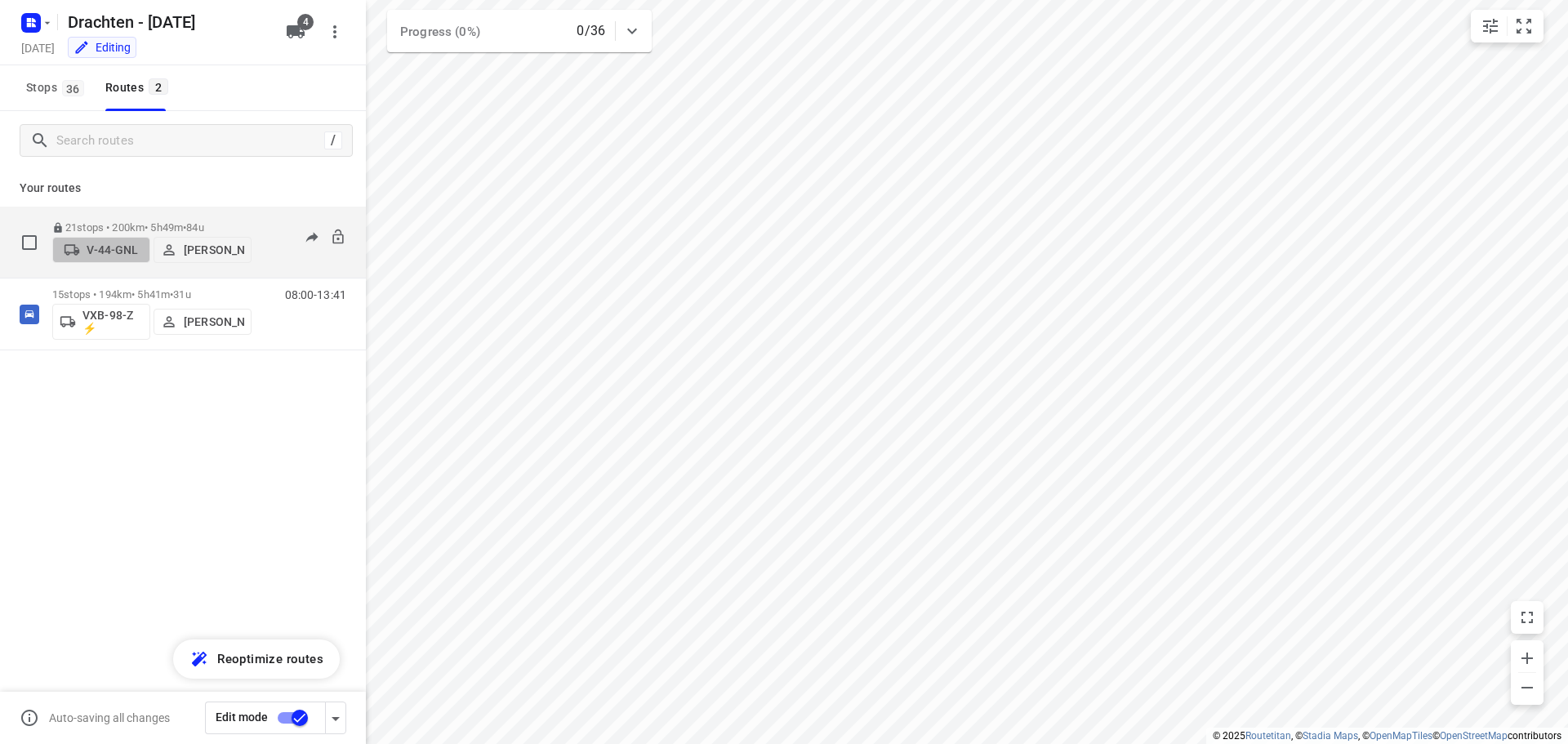
click at [108, 247] on p "V-44-GNL" at bounding box center [112, 250] width 52 height 13
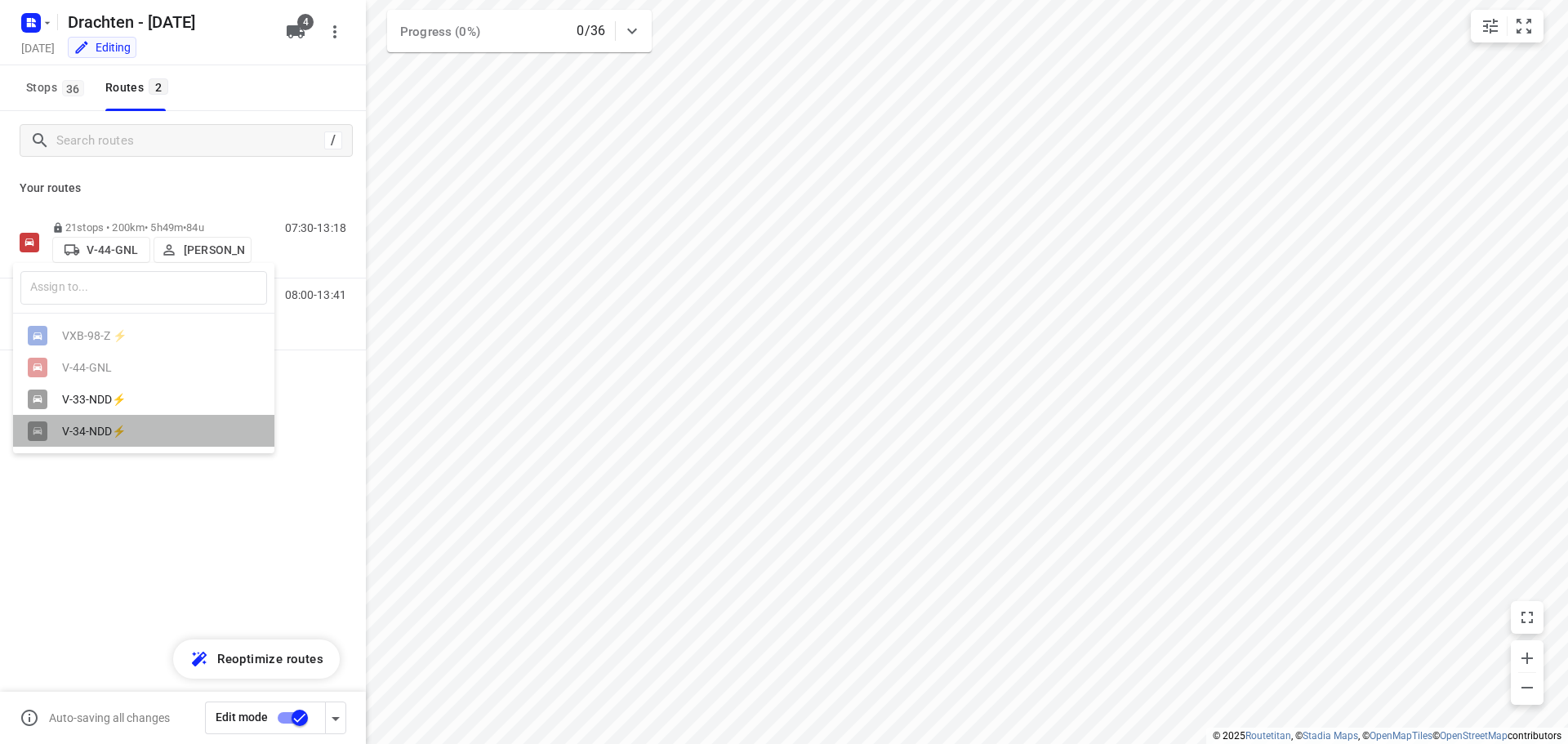
click at [87, 438] on div "V-34-NDD⚡" at bounding box center [148, 431] width 171 height 13
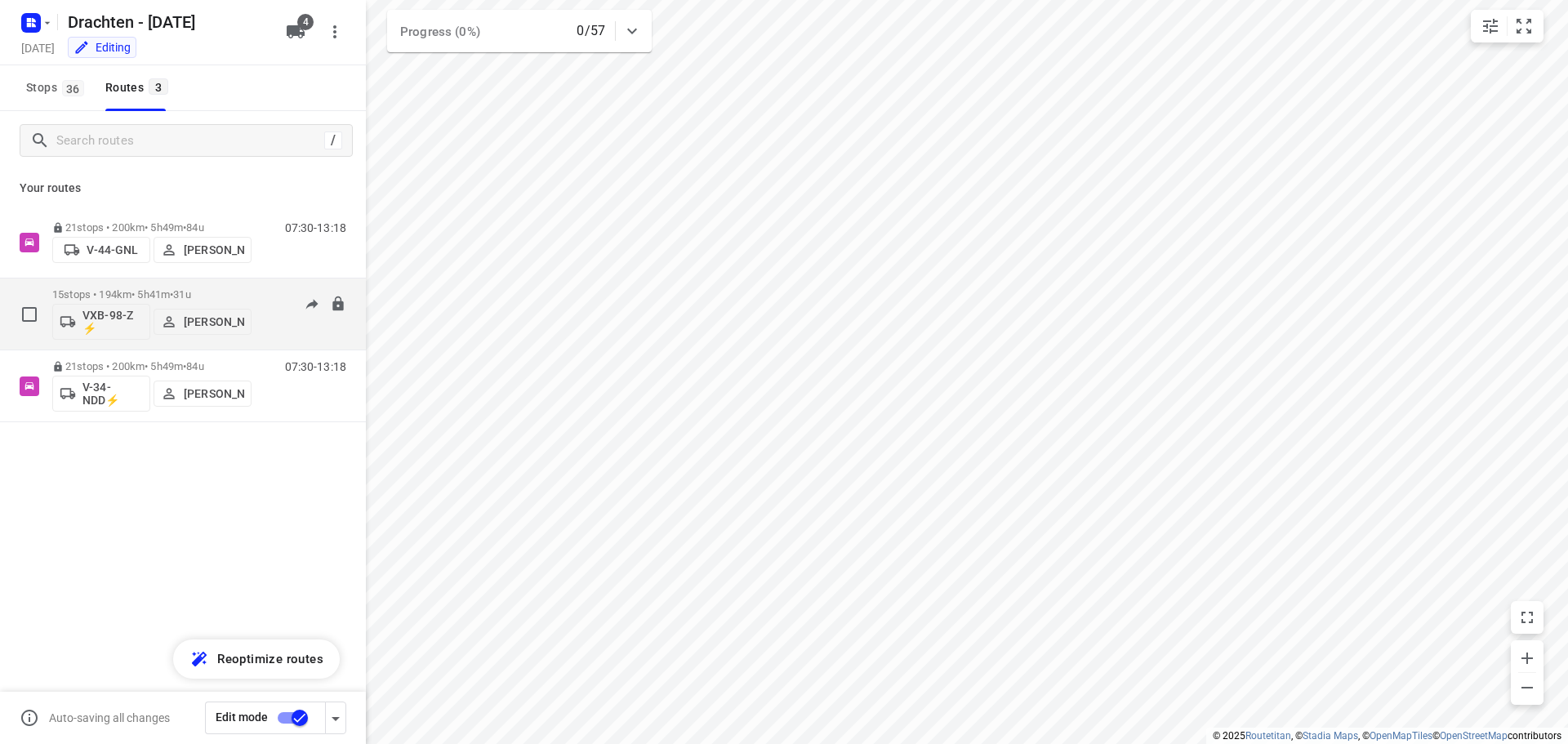
click at [120, 319] on p "VXB-98-Z ⚡" at bounding box center [112, 322] width 60 height 26
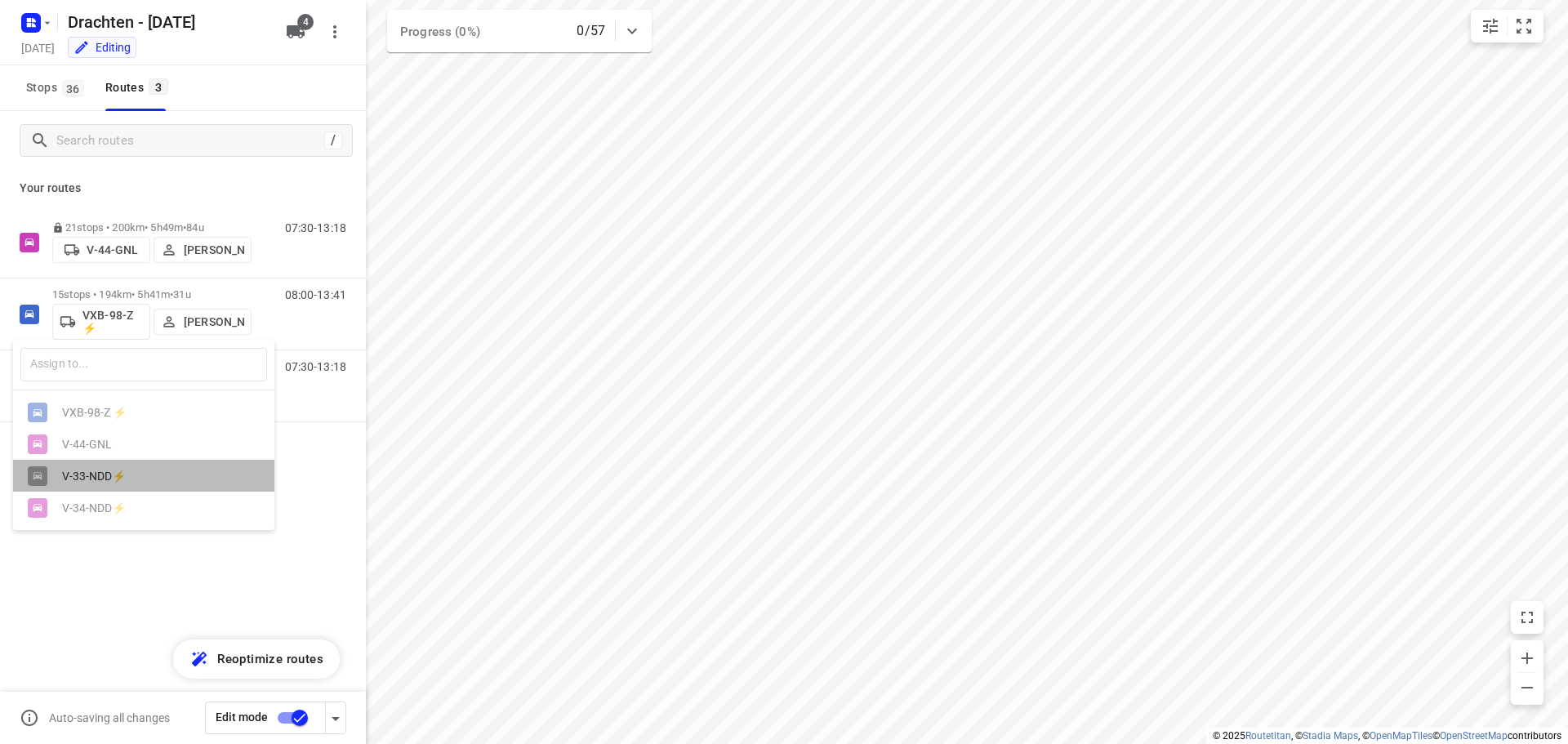
drag, startPoint x: 108, startPoint y: 491, endPoint x: 117, endPoint y: 485, distance: 10.8
click at [109, 491] on div "V-33-NDD⚡" at bounding box center [144, 476] width 261 height 32
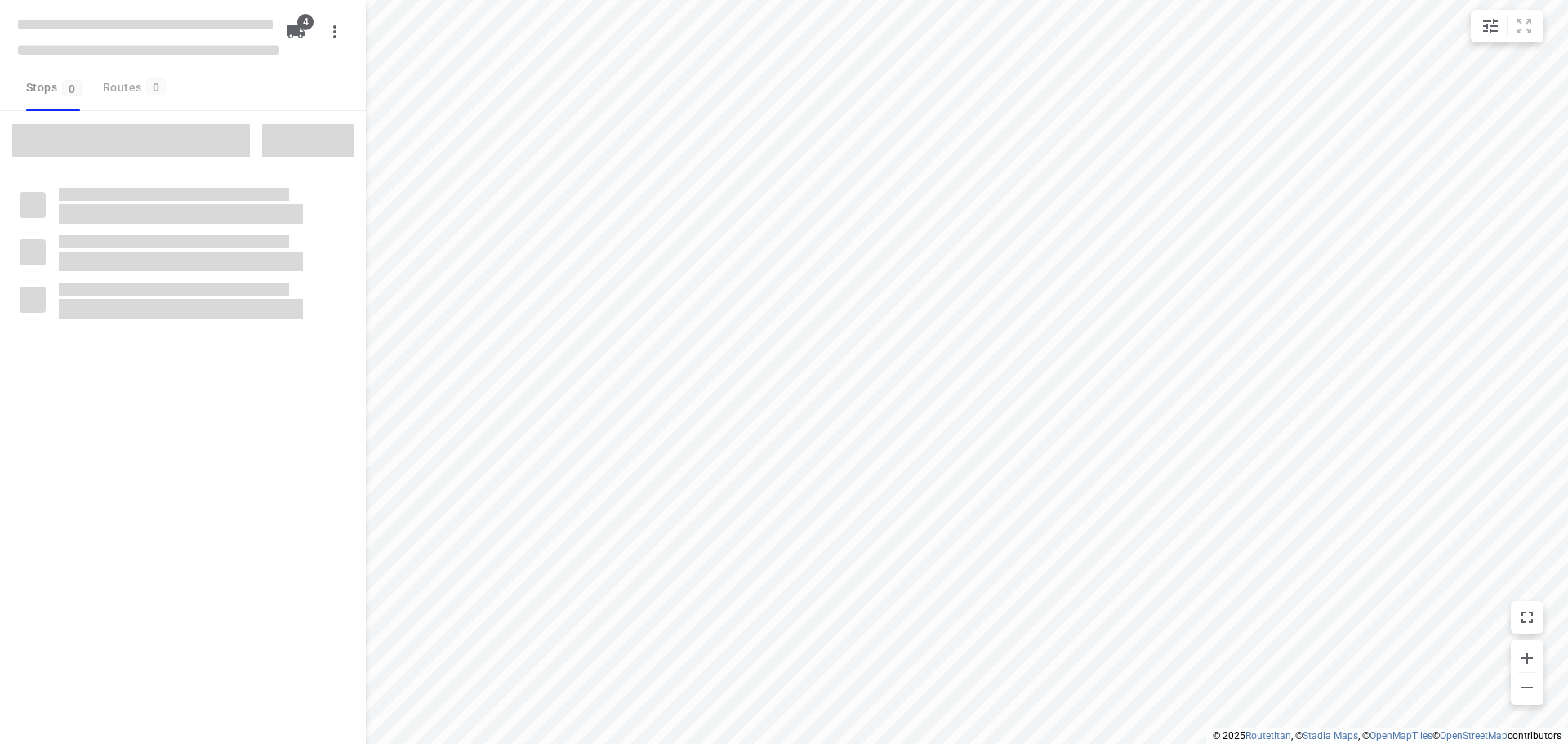
checkbox input "true"
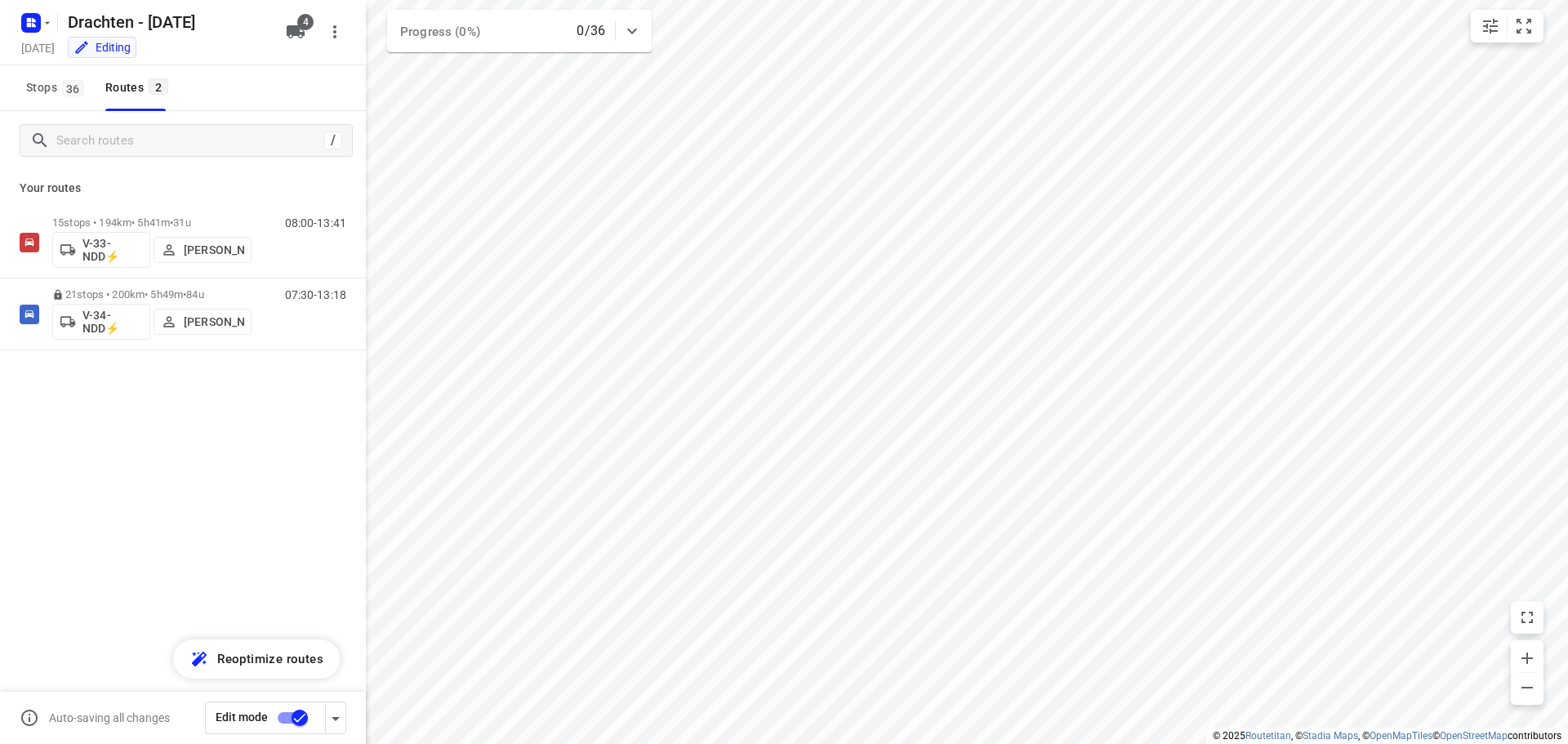
click at [296, 720] on input "checkbox" at bounding box center [300, 717] width 93 height 31
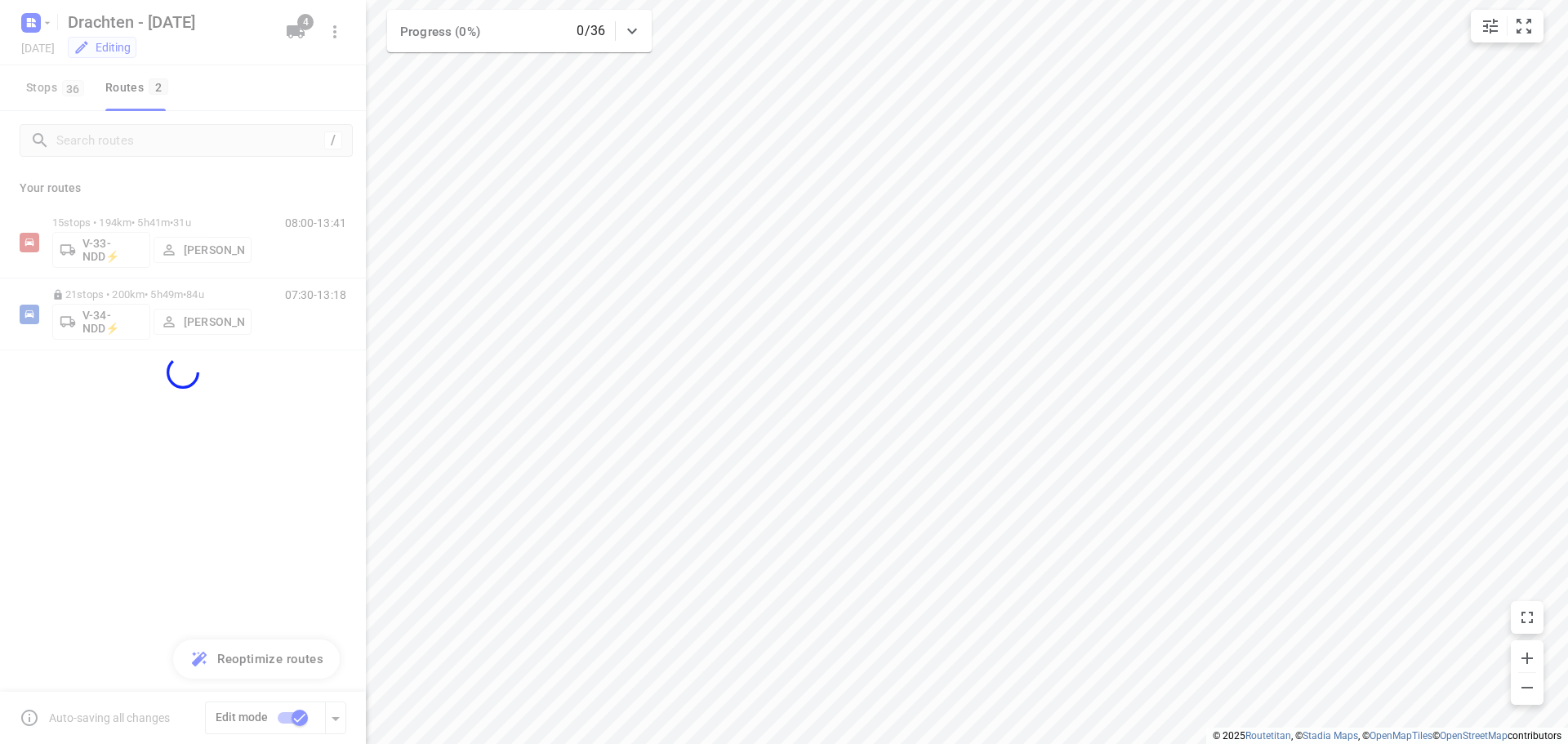
checkbox input "false"
